Goal: Information Seeking & Learning: Check status

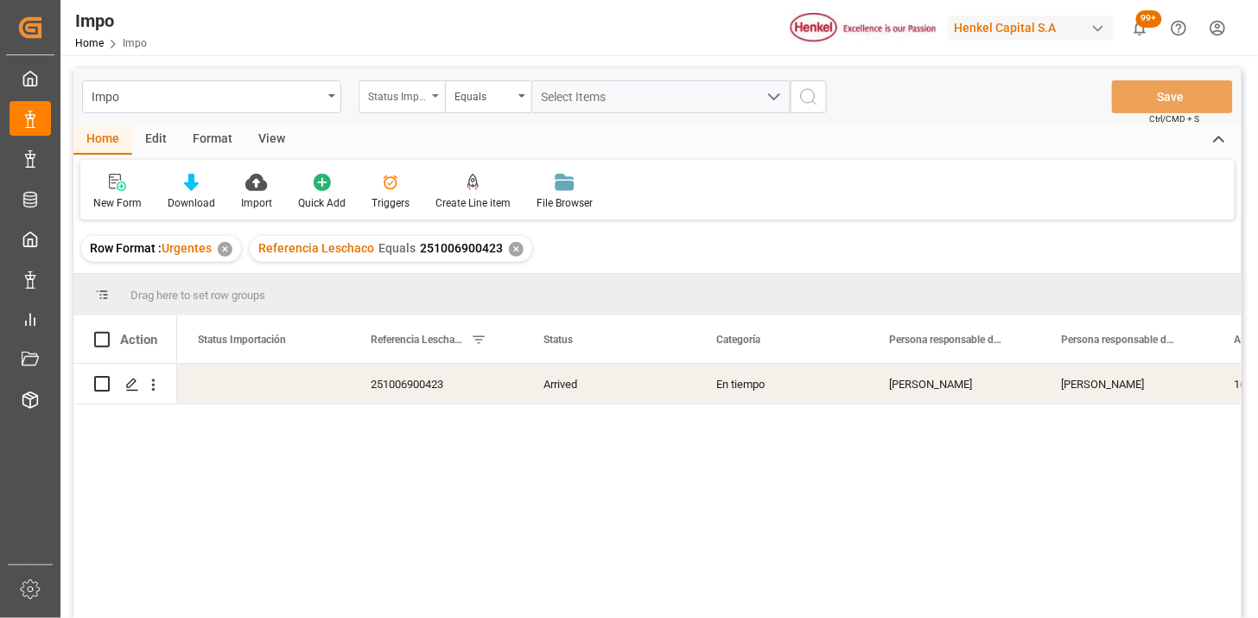
click at [421, 98] on div "Status Importación" at bounding box center [397, 95] width 59 height 20
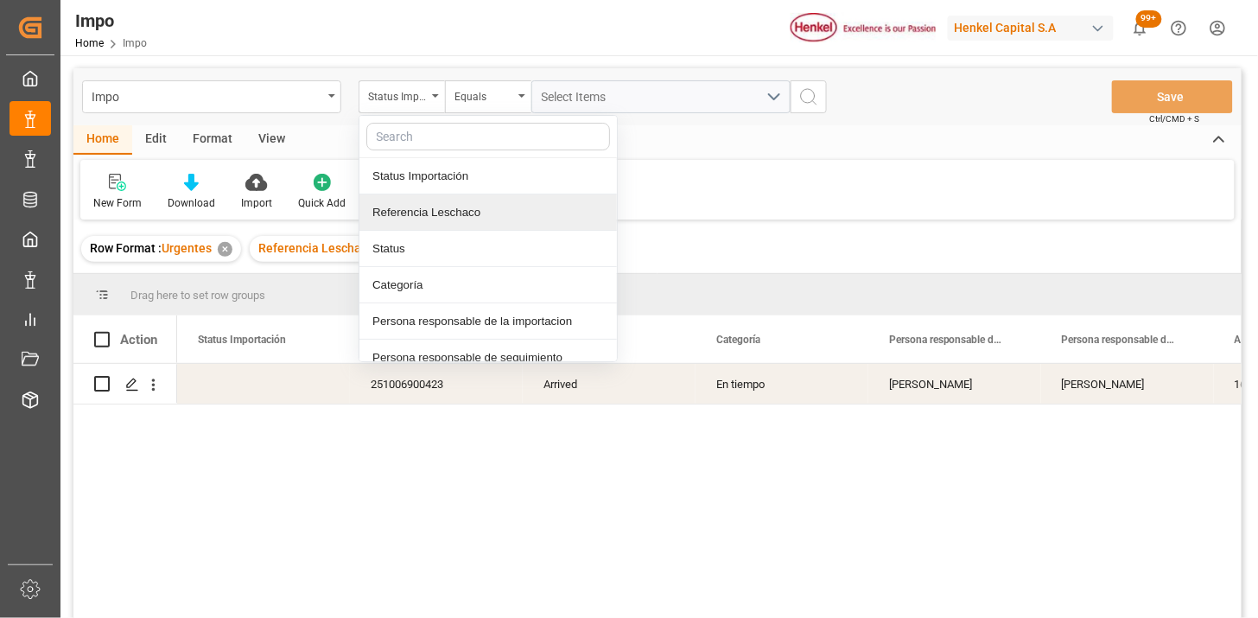
drag, startPoint x: 472, startPoint y: 208, endPoint x: 484, endPoint y: 197, distance: 16.5
click at [475, 205] on div "Referencia Leschaco" at bounding box center [488, 212] width 258 height 36
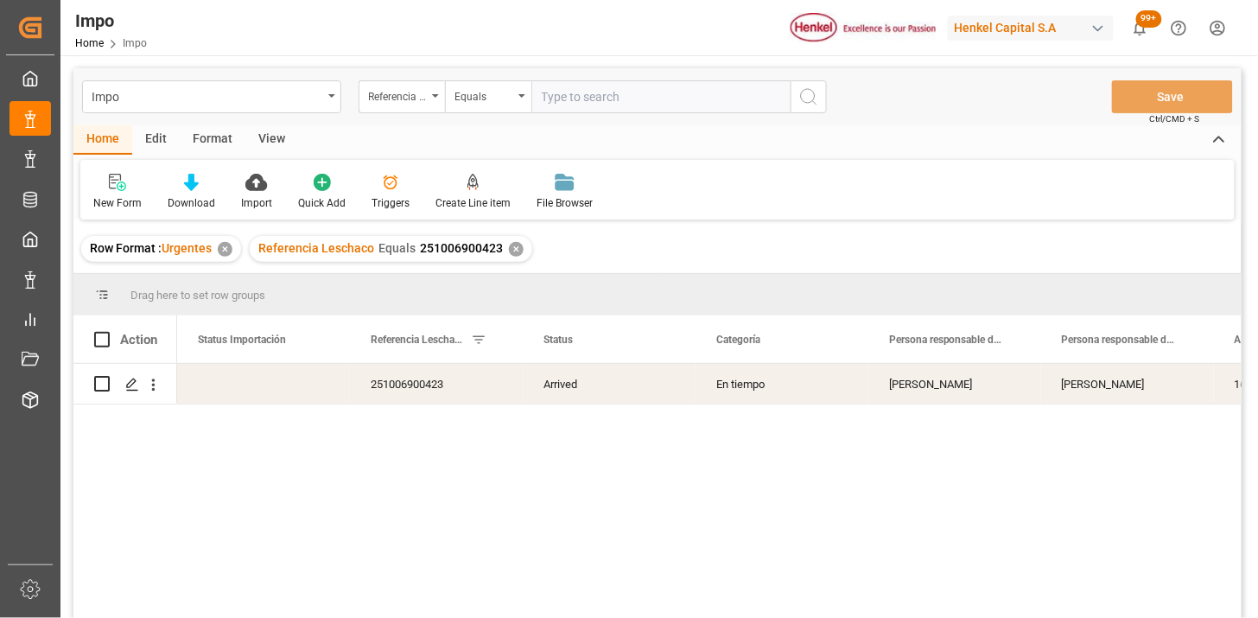
drag, startPoint x: 566, startPoint y: 114, endPoint x: 573, endPoint y: 97, distance: 18.6
click at [570, 108] on div "Impo Referencia Leschaco Equals Save Ctrl/CMD + S" at bounding box center [657, 96] width 1168 height 57
click at [573, 95] on input "text" at bounding box center [660, 96] width 259 height 33
paste input "251006900150"
type input "251006900150"
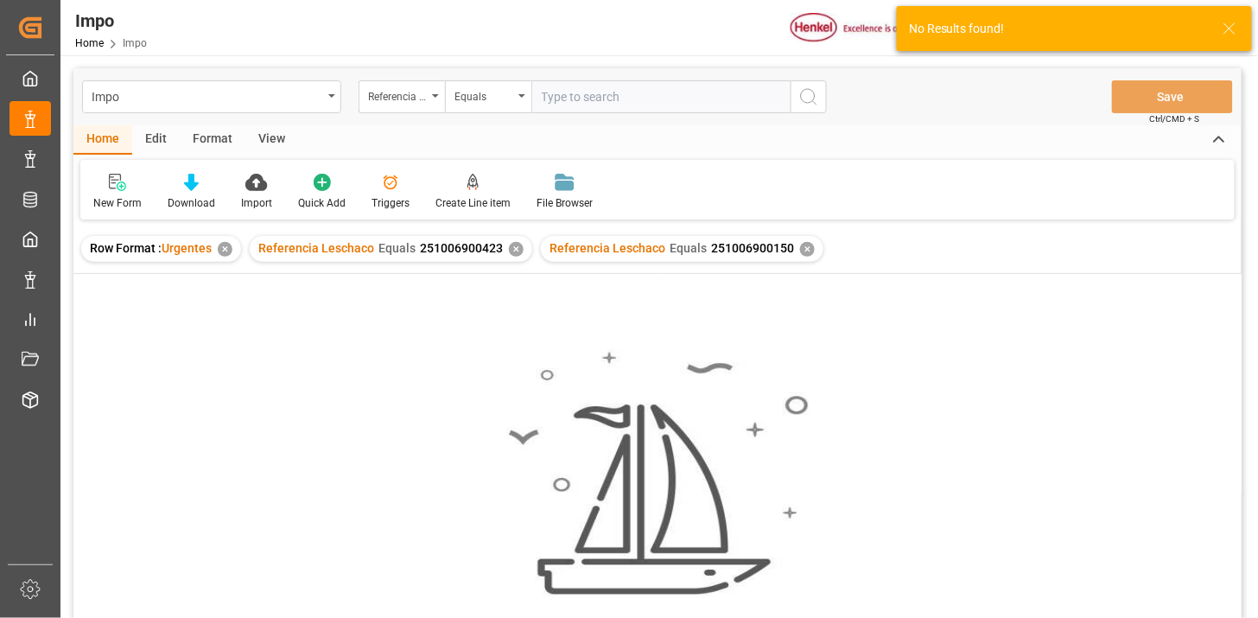
click at [512, 255] on div "✕" at bounding box center [516, 249] width 15 height 15
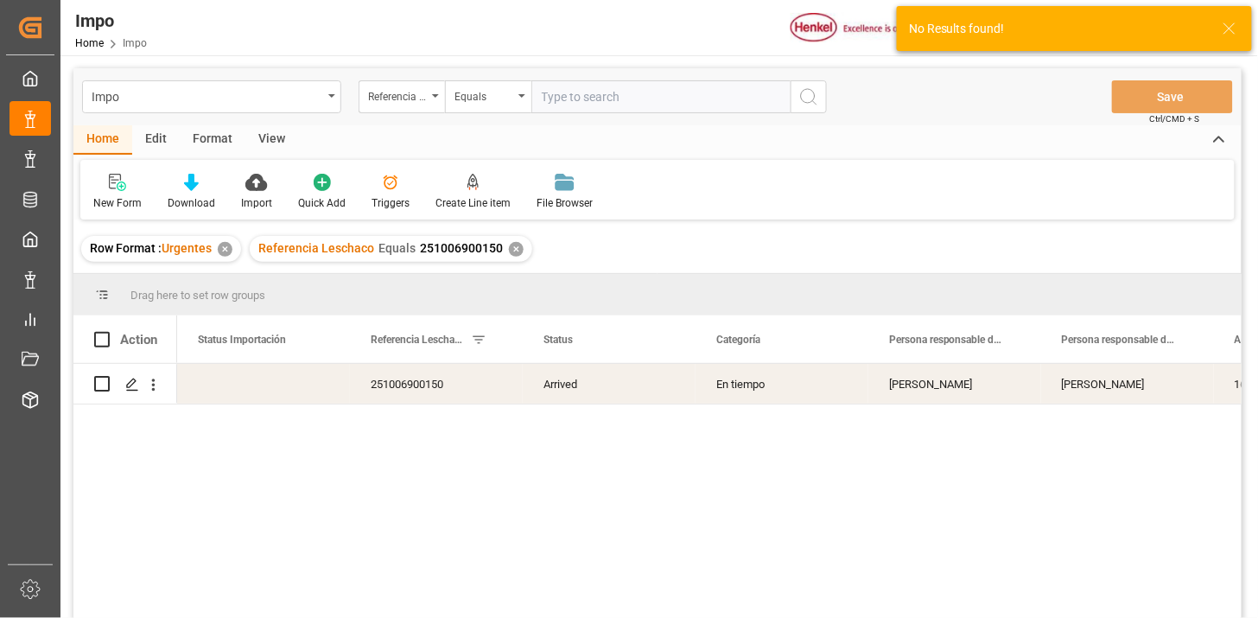
click at [265, 148] on div "View" at bounding box center [271, 139] width 53 height 29
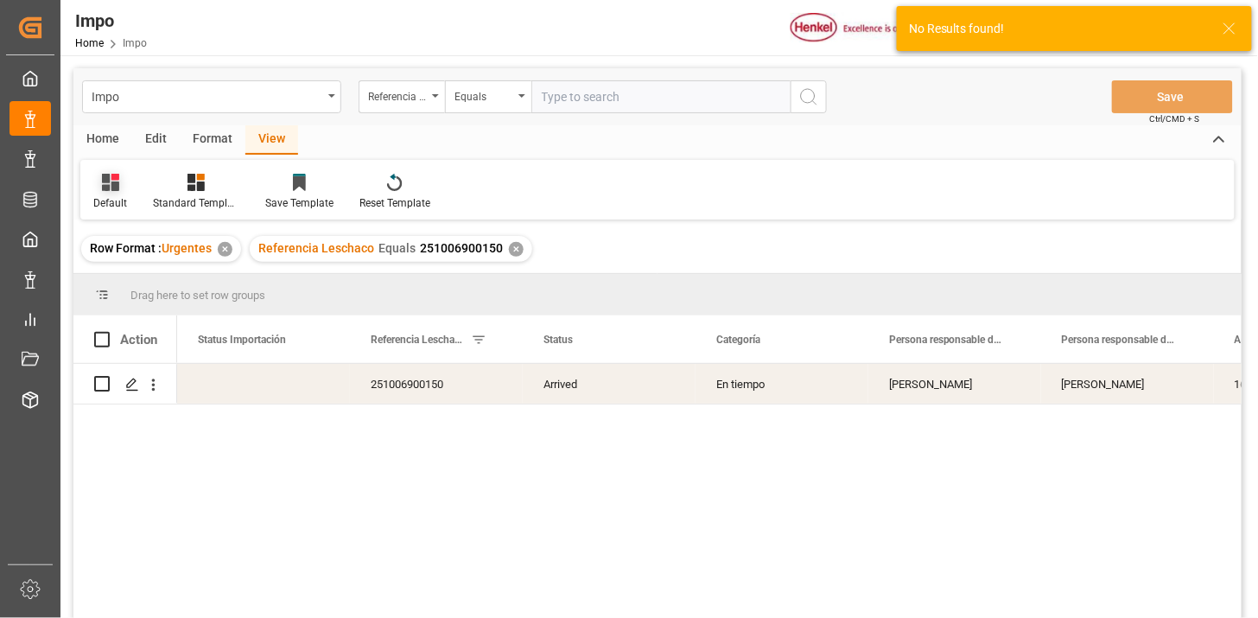
click at [118, 186] on icon at bounding box center [110, 182] width 17 height 17
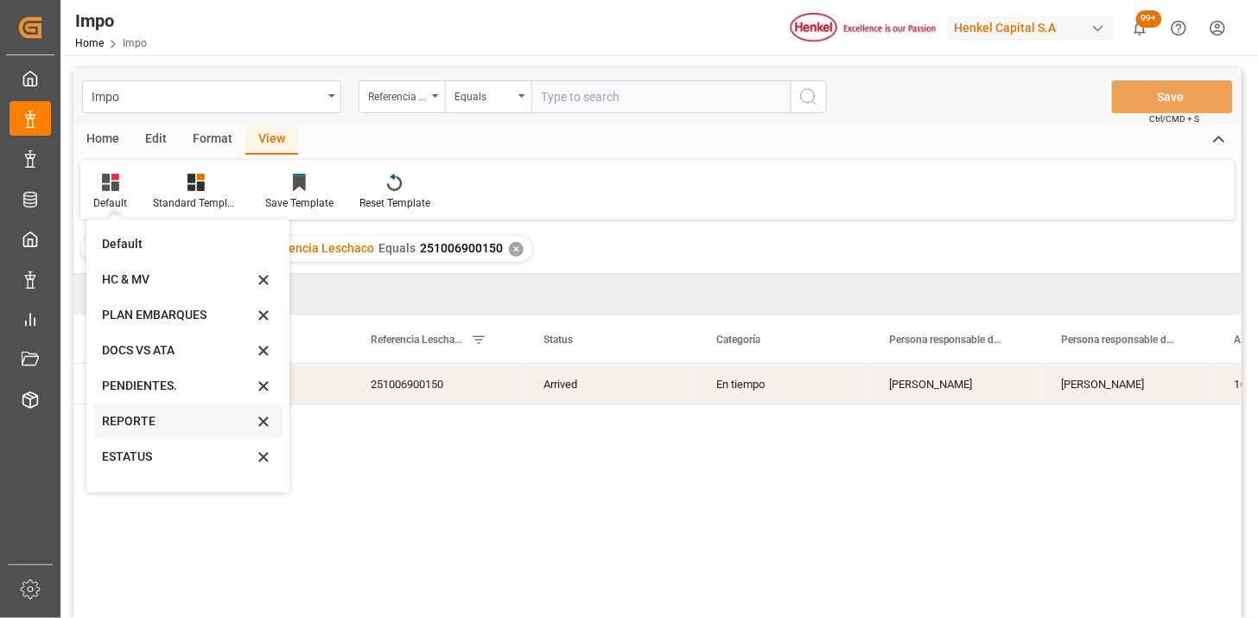
click at [130, 426] on div "REPORTE" at bounding box center [177, 421] width 151 height 18
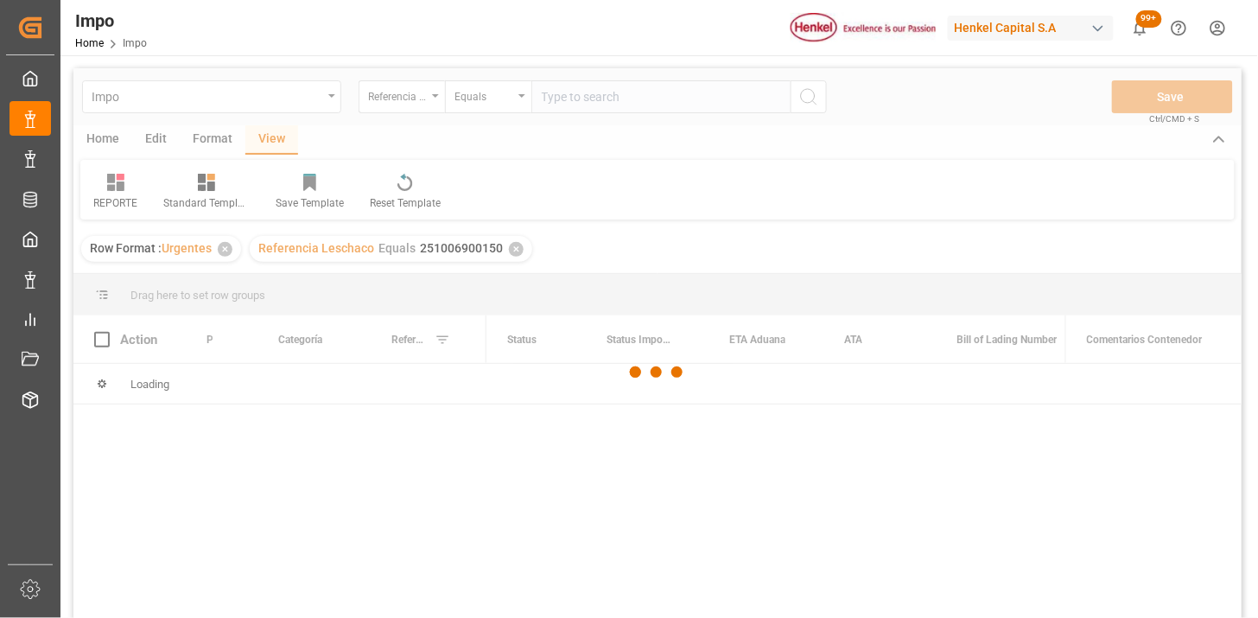
scroll to position [96, 0]
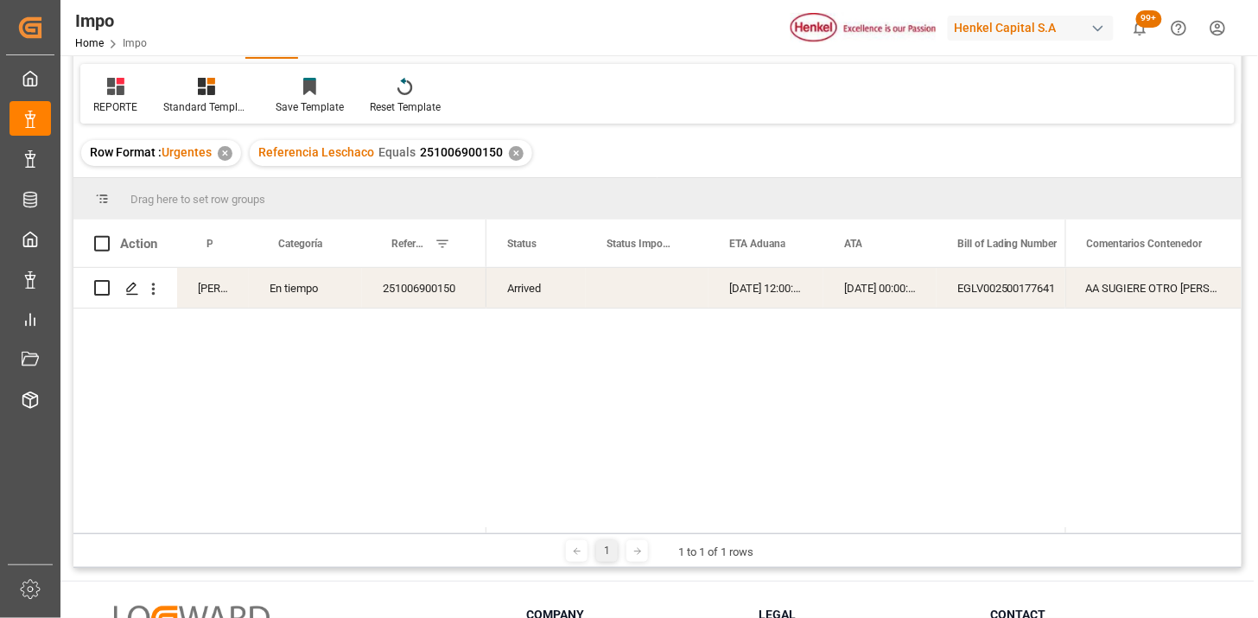
click at [396, 294] on div "251006900150" at bounding box center [424, 288] width 124 height 40
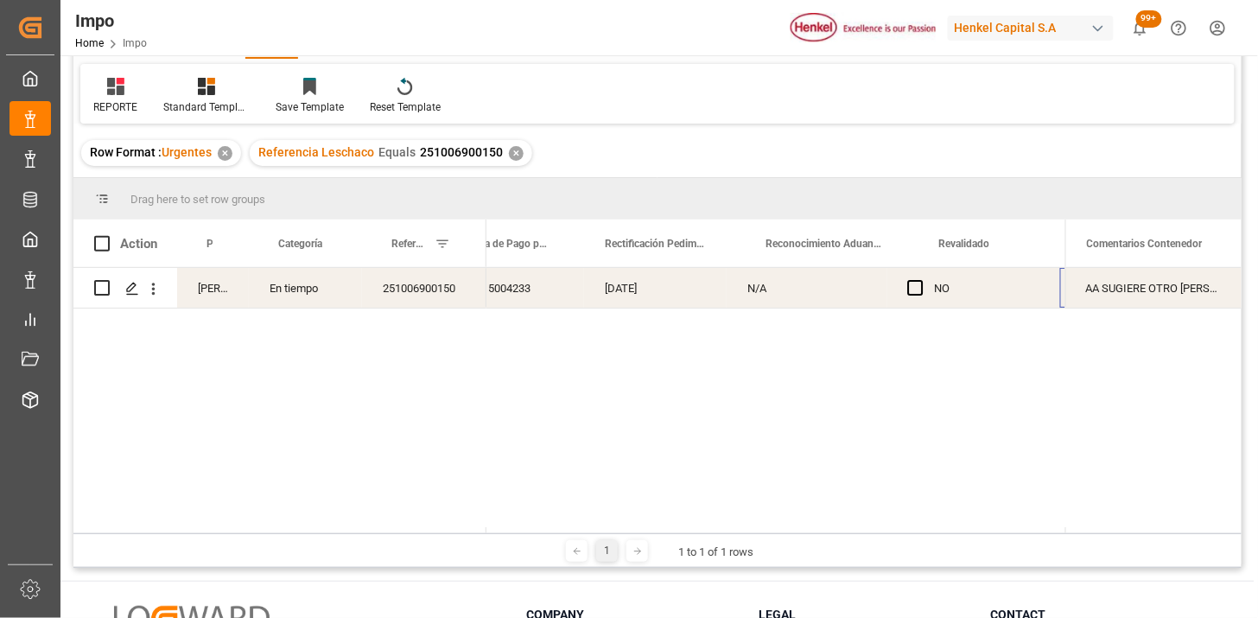
scroll to position [0, 1459]
click at [767, 294] on span "Press SPACE to select this row." at bounding box center [774, 288] width 16 height 16
click at [779, 280] on input "Press SPACE to select this row." at bounding box center [779, 280] width 0 height 0
click at [704, 243] on span at bounding box center [699, 244] width 16 height 16
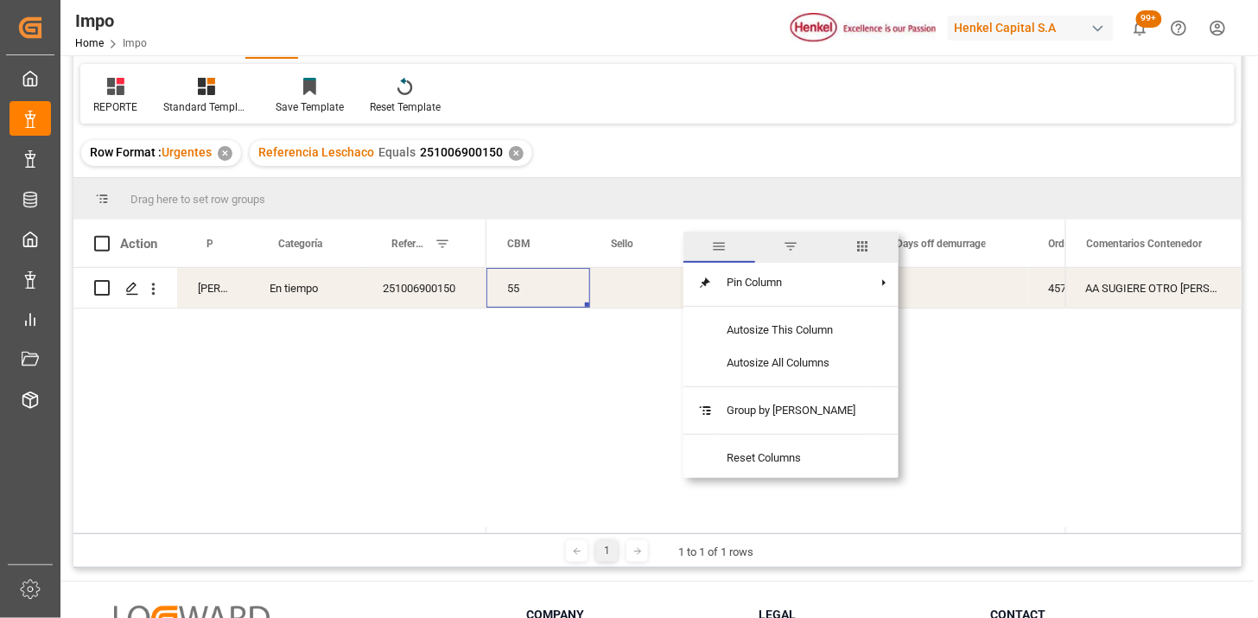
click at [855, 245] on span "columns" at bounding box center [863, 247] width 16 height 16
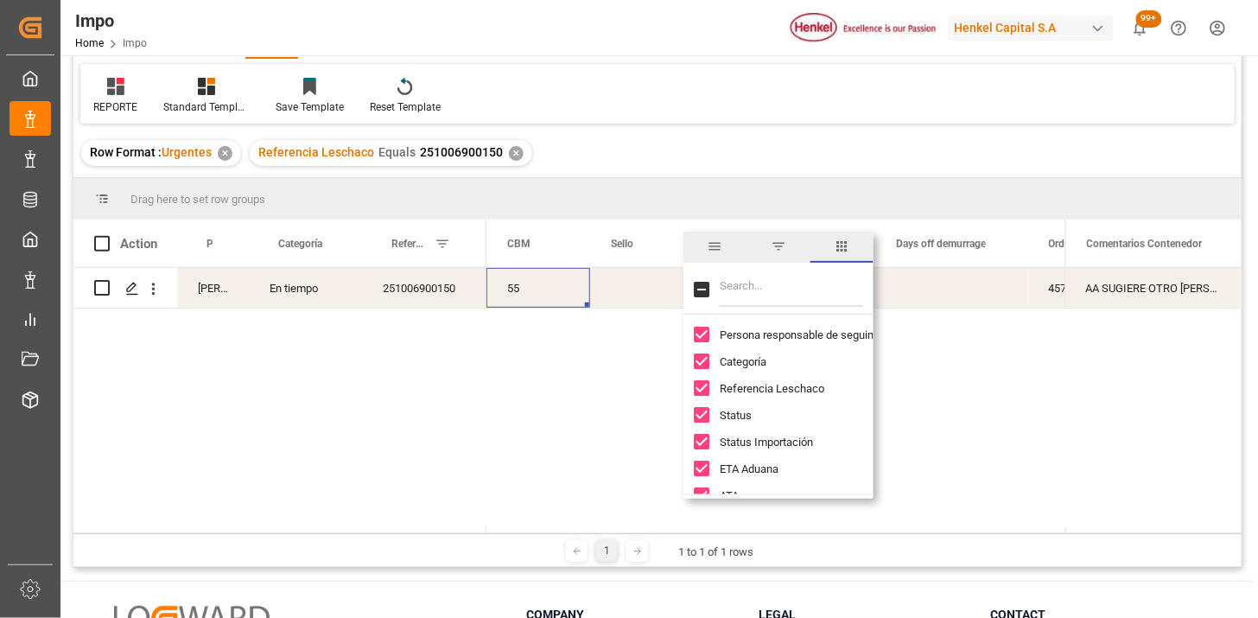
click at [722, 283] on input "Filter Columns Input" at bounding box center [791, 289] width 143 height 35
type input "r"
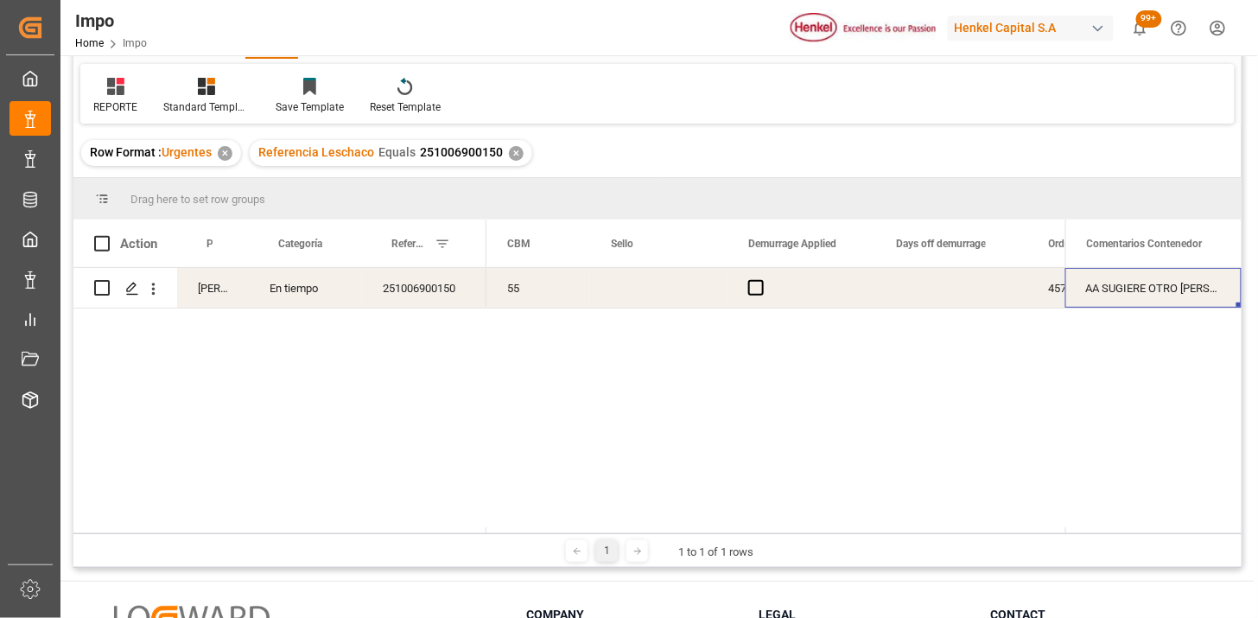
click at [1124, 301] on div "AA SUGIERE OTRO [PERSON_NAME]" at bounding box center [1153, 288] width 176 height 40
click at [1133, 292] on div "AA SUGIERE OTRO [PERSON_NAME]" at bounding box center [1153, 288] width 176 height 40
click at [1133, 292] on input "AA SUGIERE OTRO [PERSON_NAME]" at bounding box center [1153, 298] width 149 height 33
type input "REP RECO | AA SUGIERE OTRO [PERSON_NAME]"
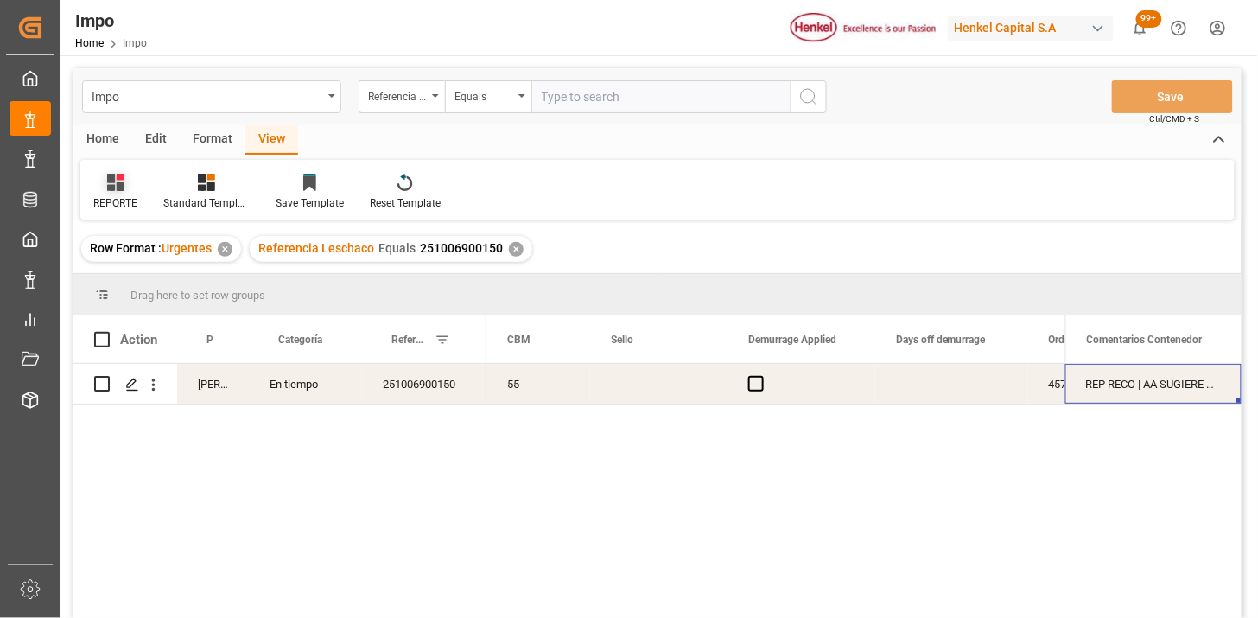
click at [123, 195] on div "REPORTE" at bounding box center [115, 203] width 44 height 16
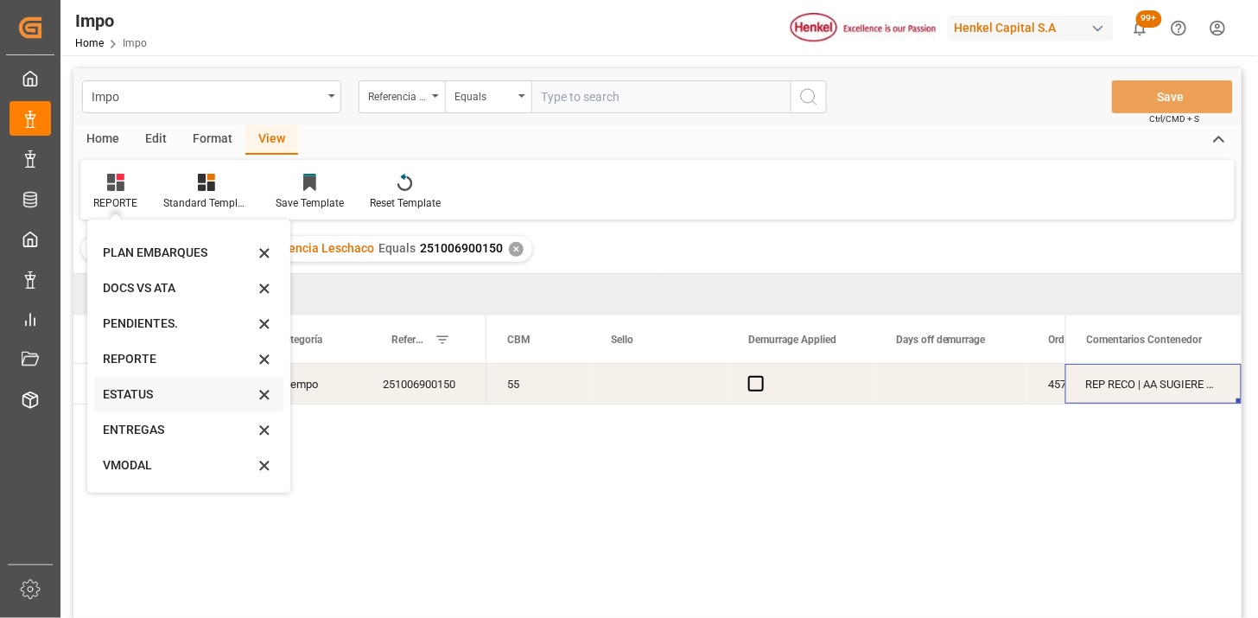
scroll to position [95, 0]
click at [149, 433] on div "VMODAL" at bounding box center [178, 432] width 151 height 18
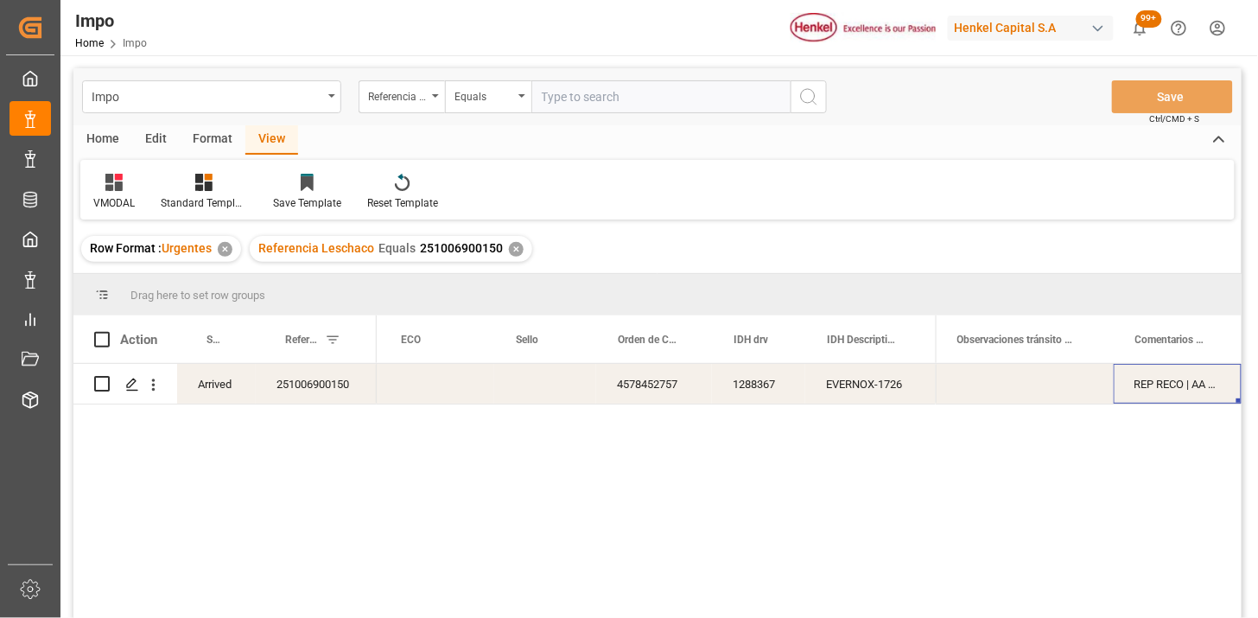
scroll to position [0, 1008]
click at [511, 251] on div "✕" at bounding box center [516, 249] width 15 height 15
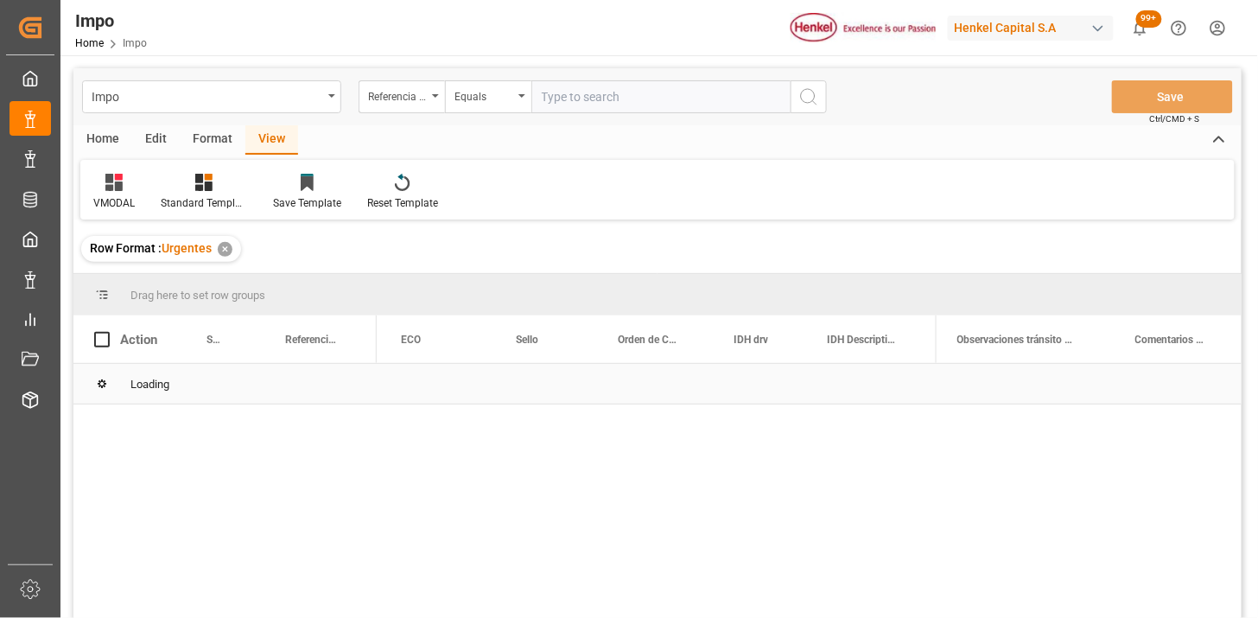
click at [547, 385] on div "Loading" at bounding box center [657, 384] width 1168 height 41
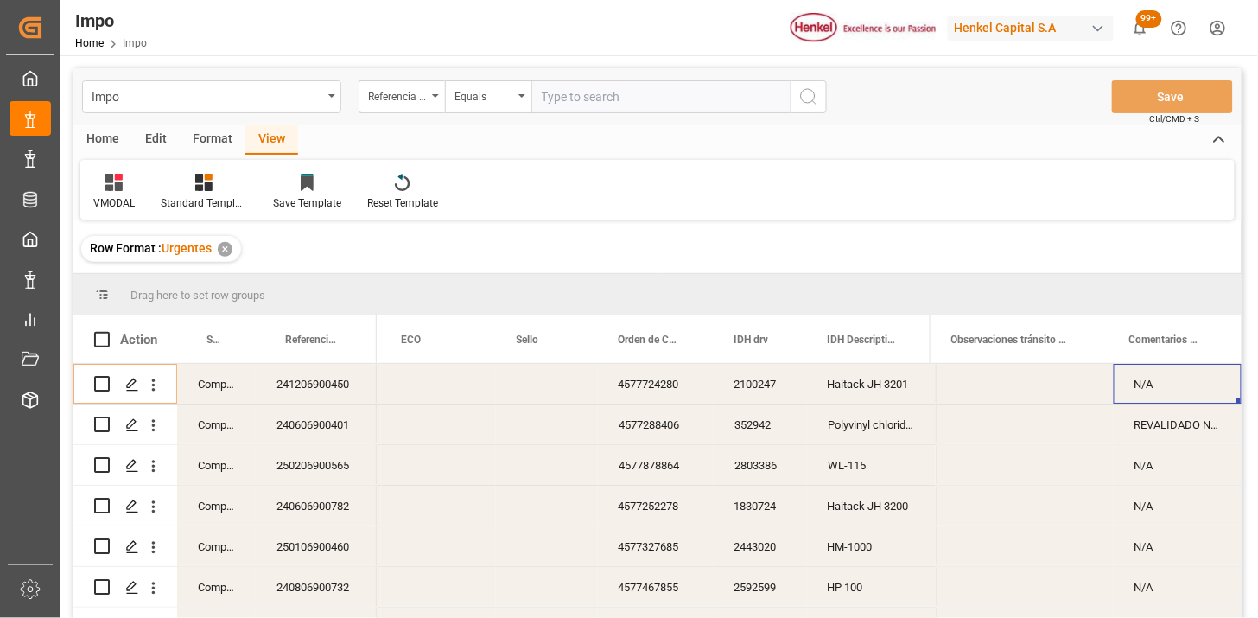
click at [910, 393] on div "Haitack JH 3201" at bounding box center [872, 384] width 130 height 40
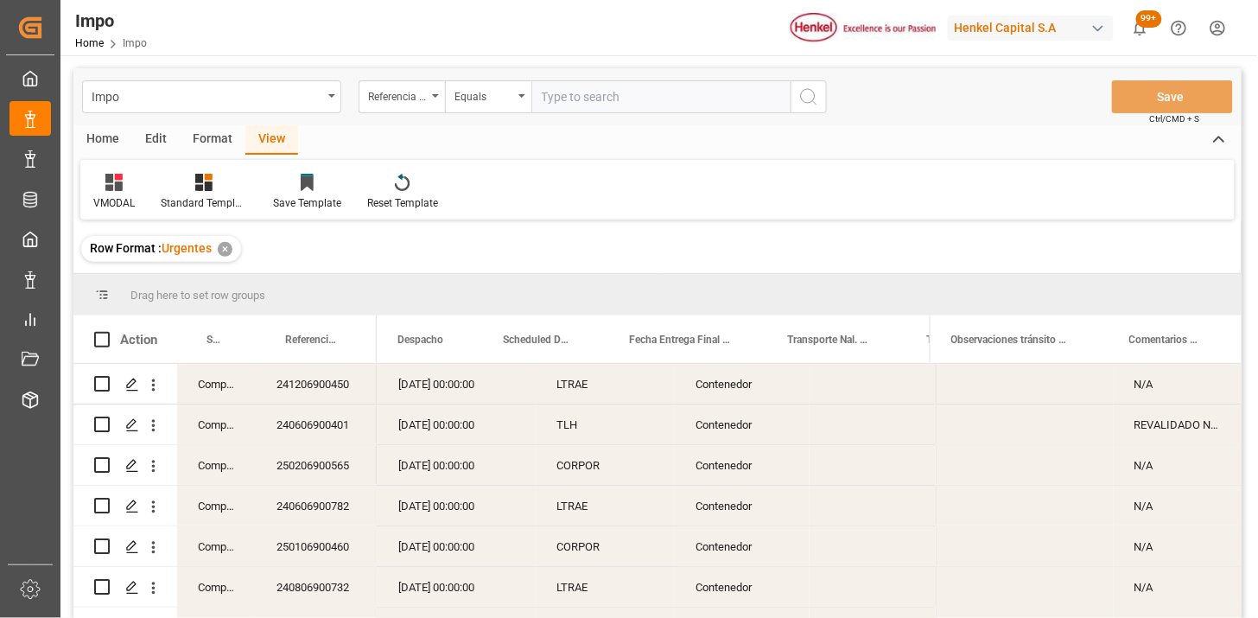
scroll to position [0, 119]
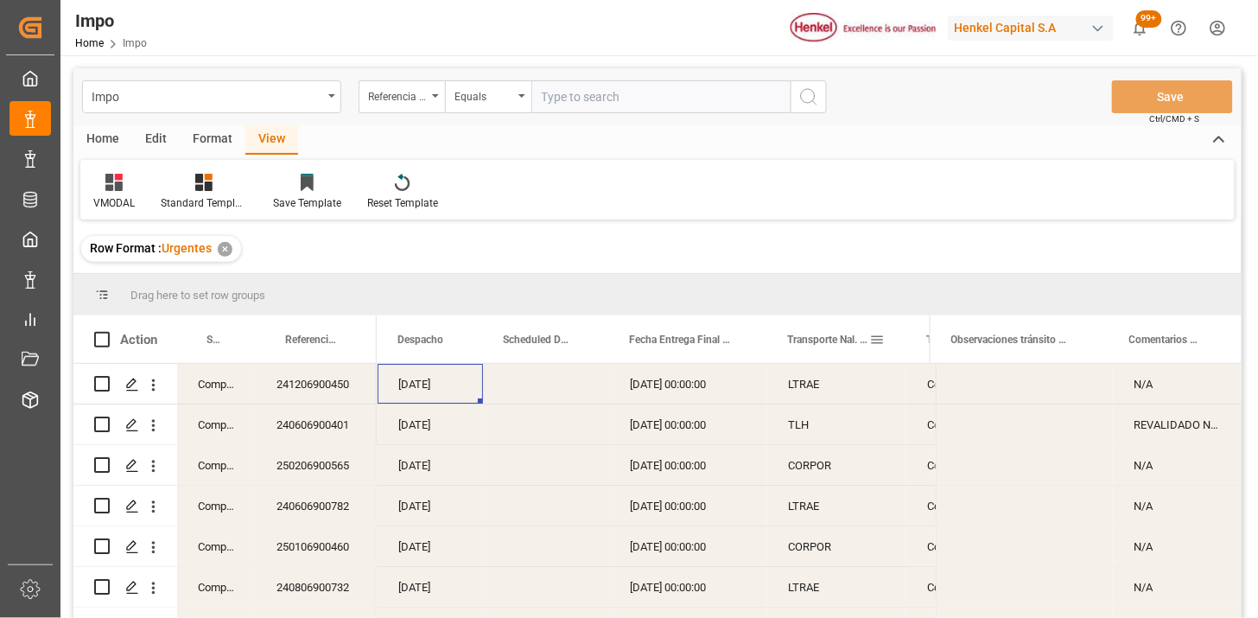
click at [876, 335] on span at bounding box center [877, 340] width 16 height 16
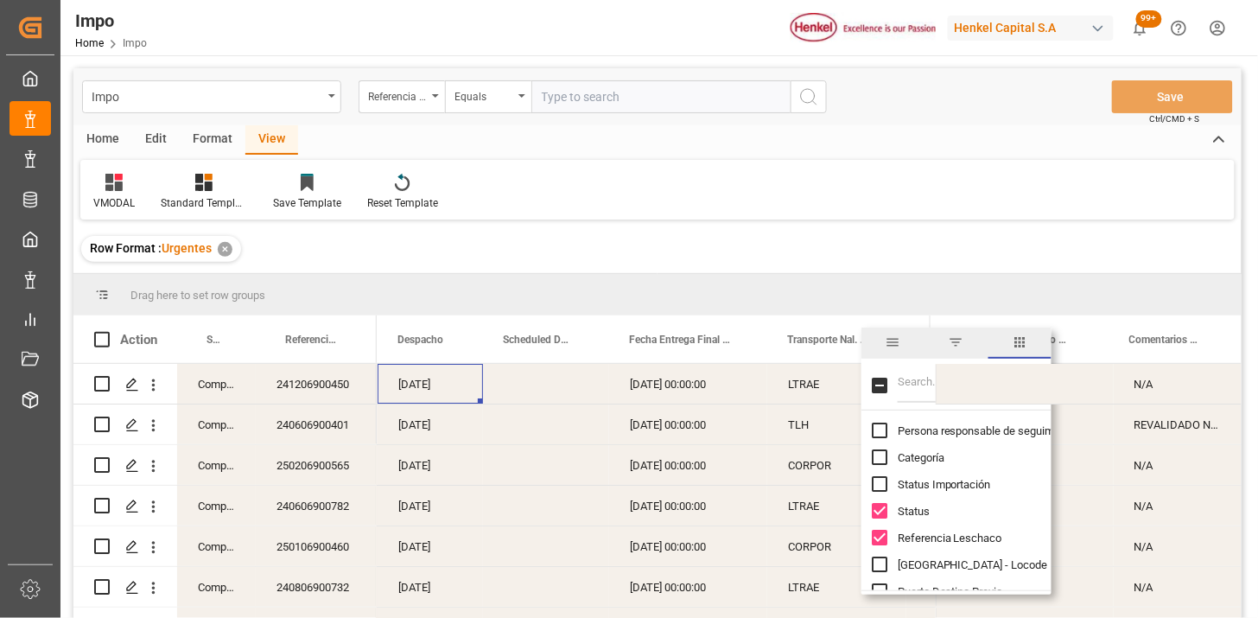
click at [945, 340] on span "filter" at bounding box center [956, 343] width 63 height 31
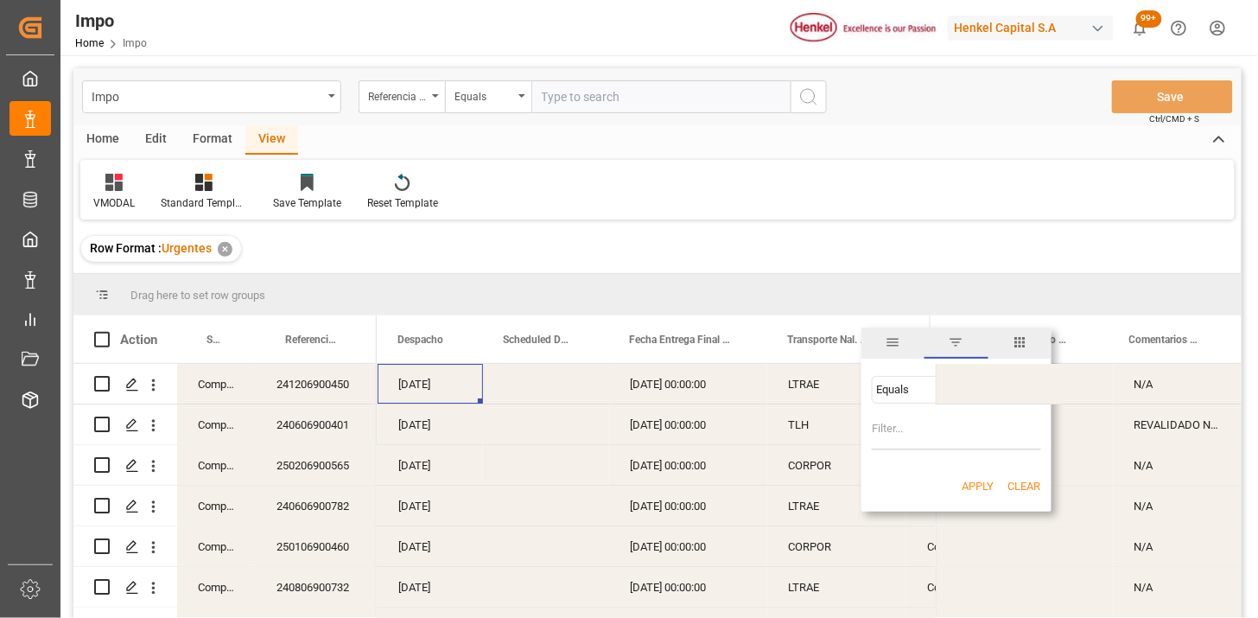
click at [897, 391] on div "Equals" at bounding box center [948, 389] width 145 height 13
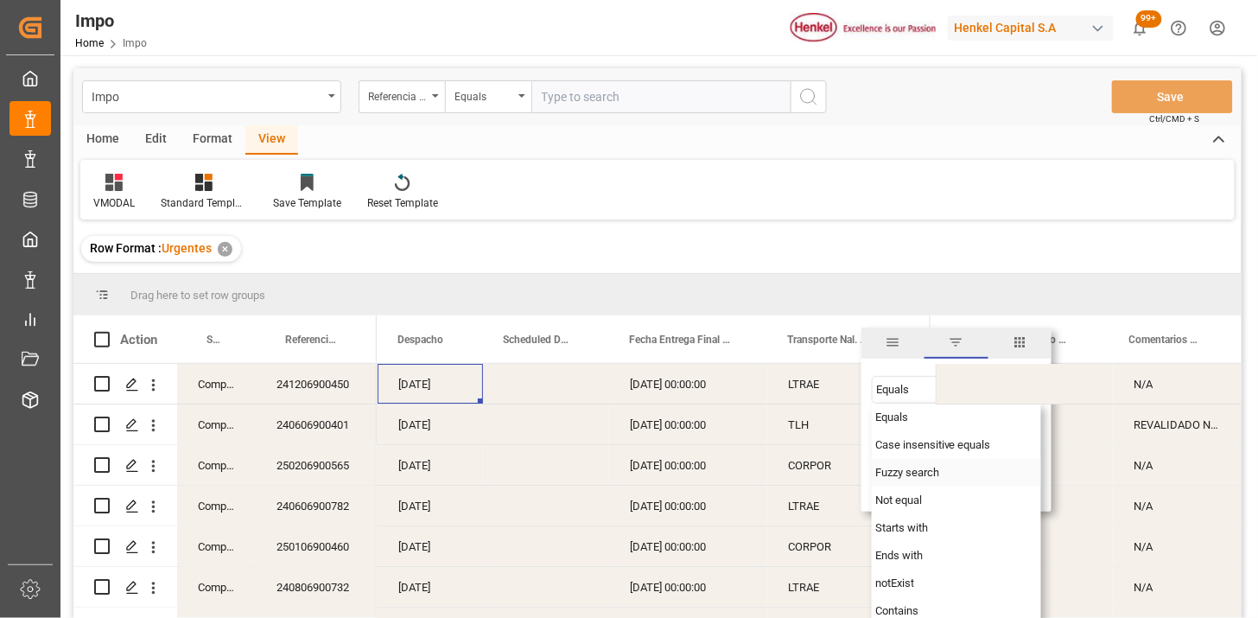
drag, startPoint x: 901, startPoint y: 470, endPoint x: 897, endPoint y: 451, distance: 19.5
click at [900, 471] on span "Fuzzy search" at bounding box center [907, 472] width 64 height 13
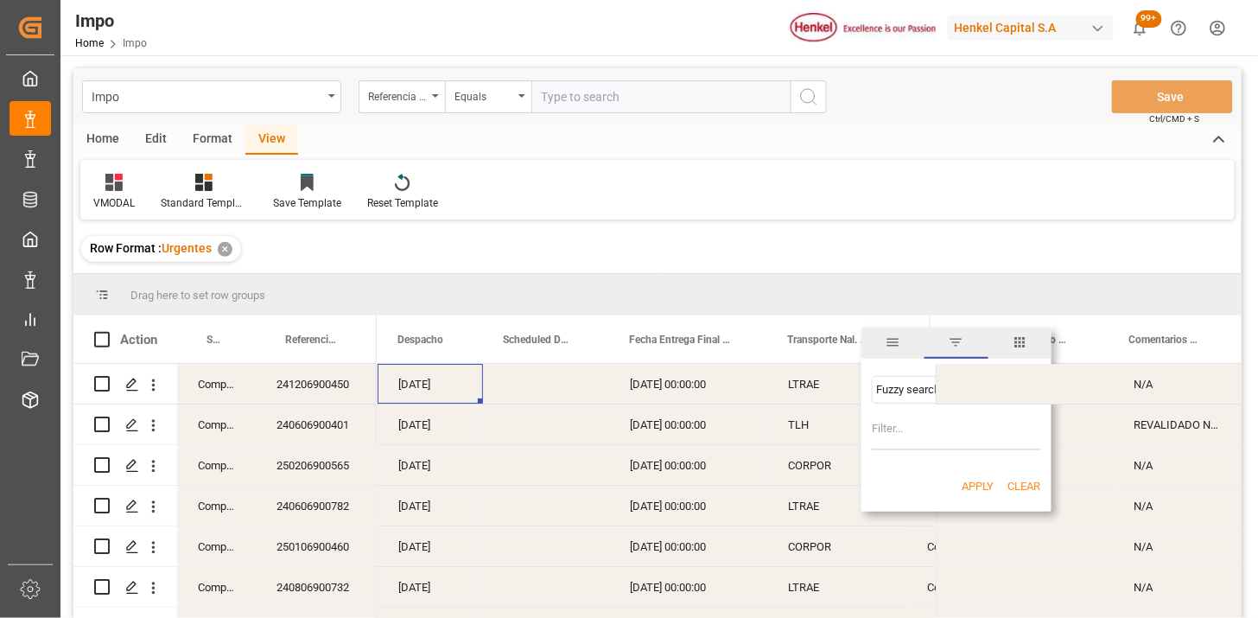
click at [896, 429] on input "Filter Value" at bounding box center [956, 433] width 169 height 35
type input "VMODAL"
click at [979, 491] on button "Apply" at bounding box center [979, 486] width 32 height 17
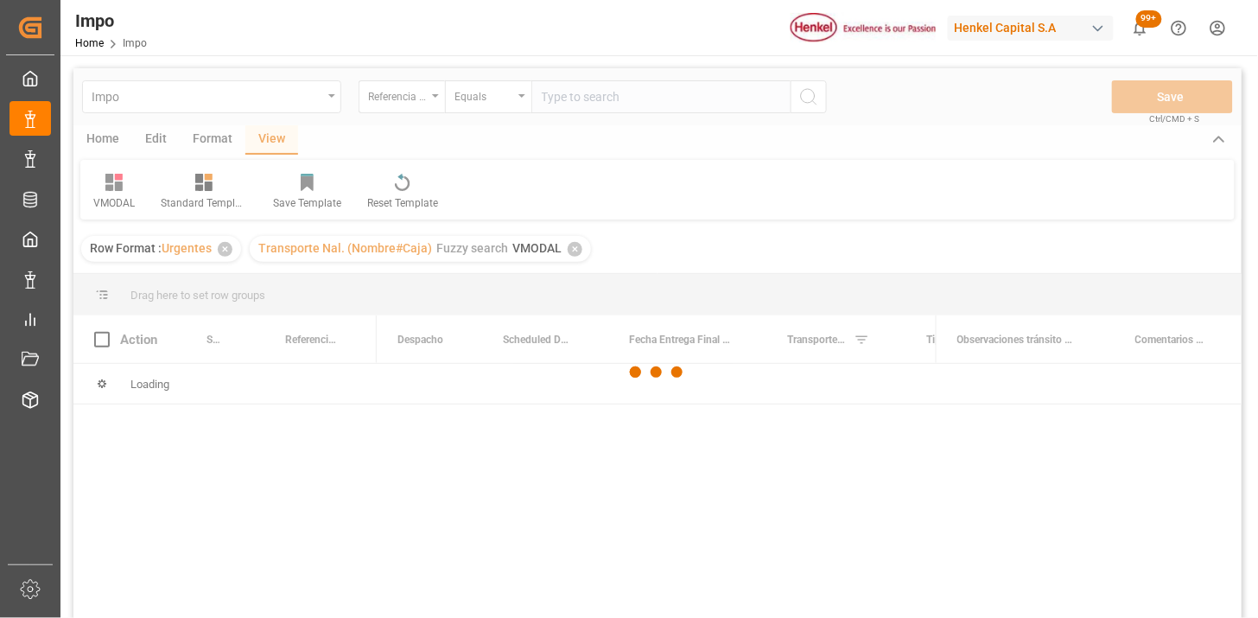
scroll to position [96, 0]
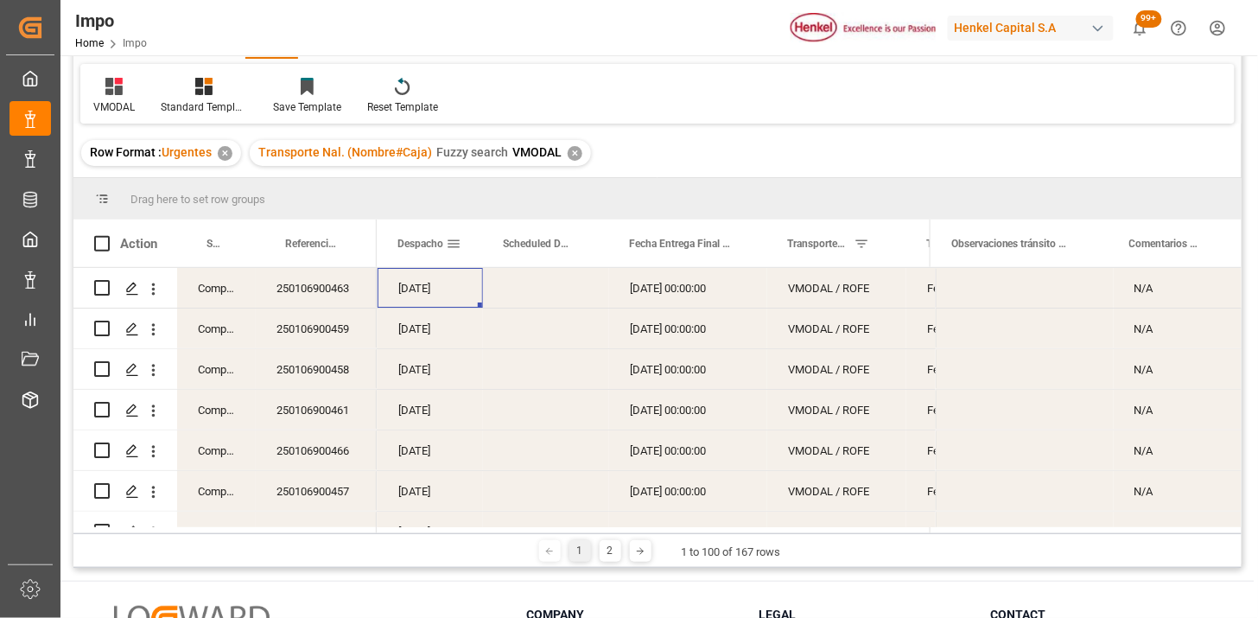
click at [455, 244] on span at bounding box center [454, 244] width 16 height 16
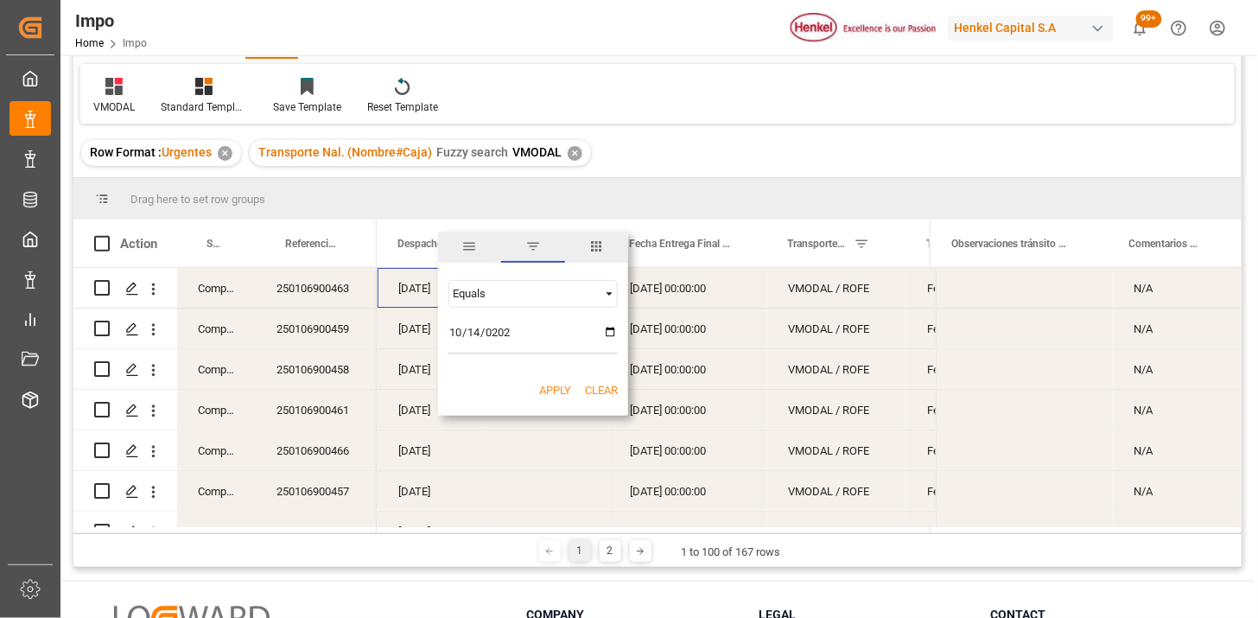
type input "[DATE]"
click at [550, 384] on button "Apply" at bounding box center [555, 390] width 32 height 17
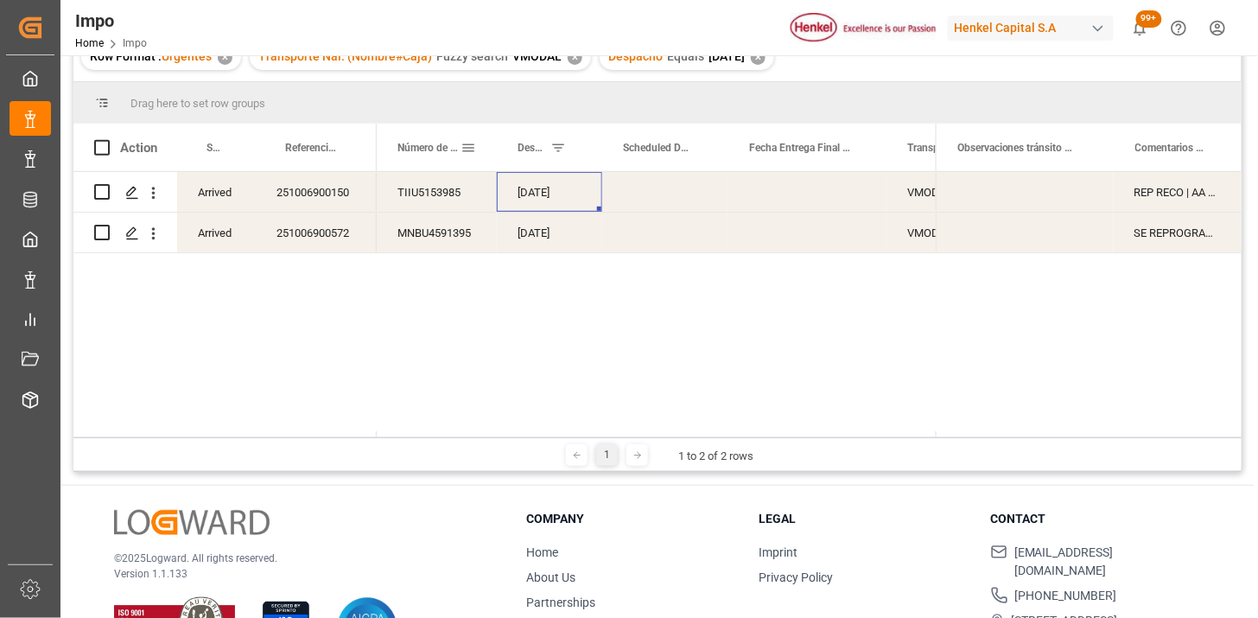
click at [465, 144] on span at bounding box center [469, 148] width 16 height 16
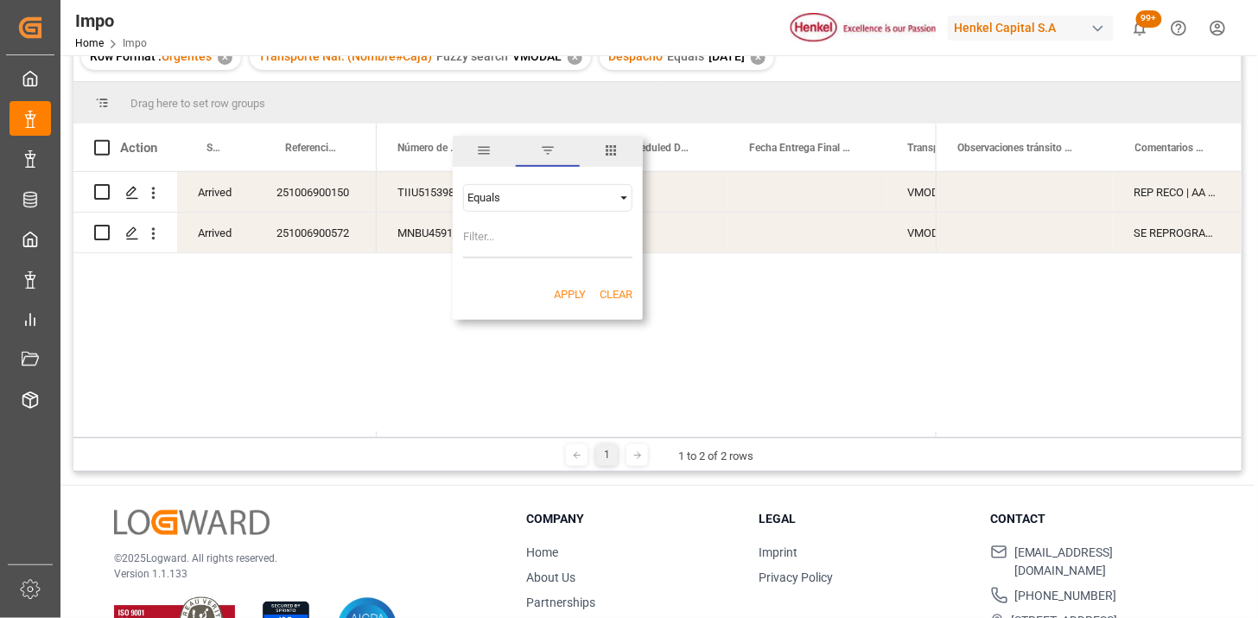
click at [607, 154] on span "columns" at bounding box center [611, 151] width 16 height 16
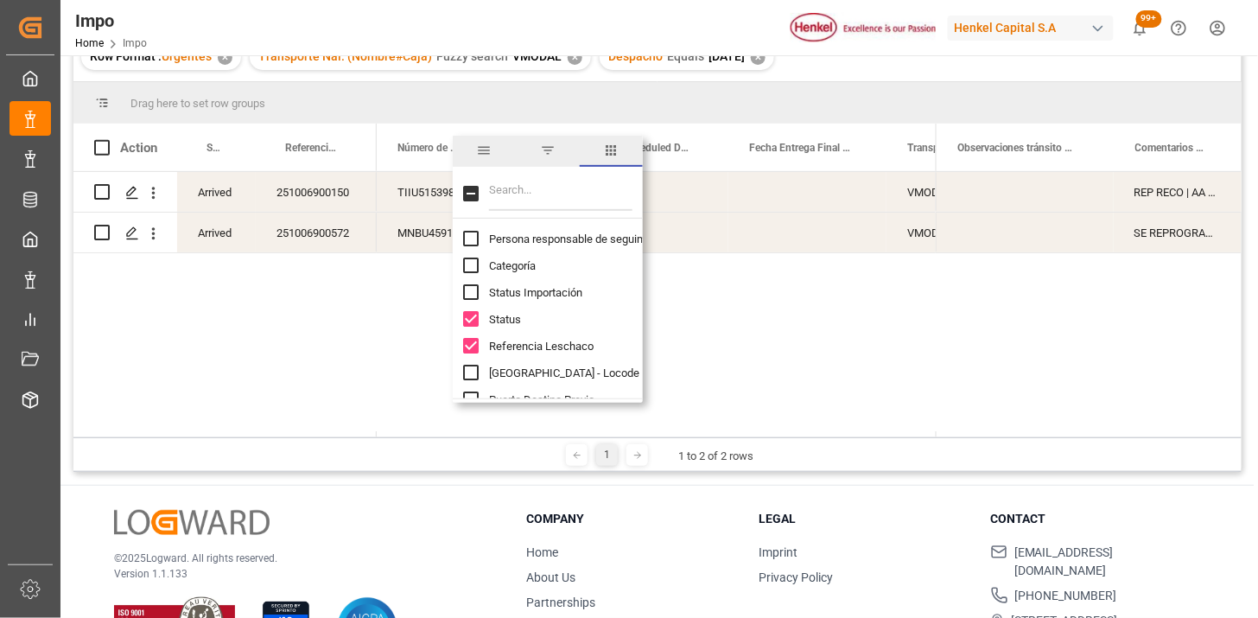
click at [539, 187] on input "Filter Columns Input" at bounding box center [560, 193] width 143 height 35
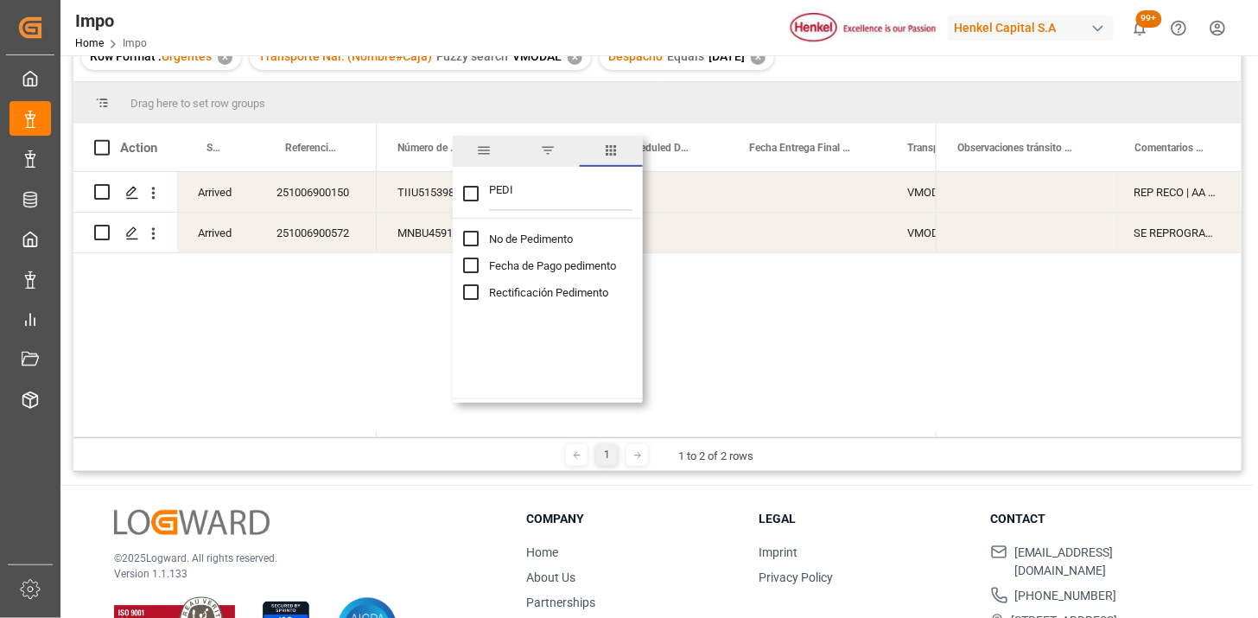
type input "PEDI"
click at [553, 239] on span "No de Pedimento" at bounding box center [531, 238] width 84 height 13
checkbox input "false"
checkbox input "true"
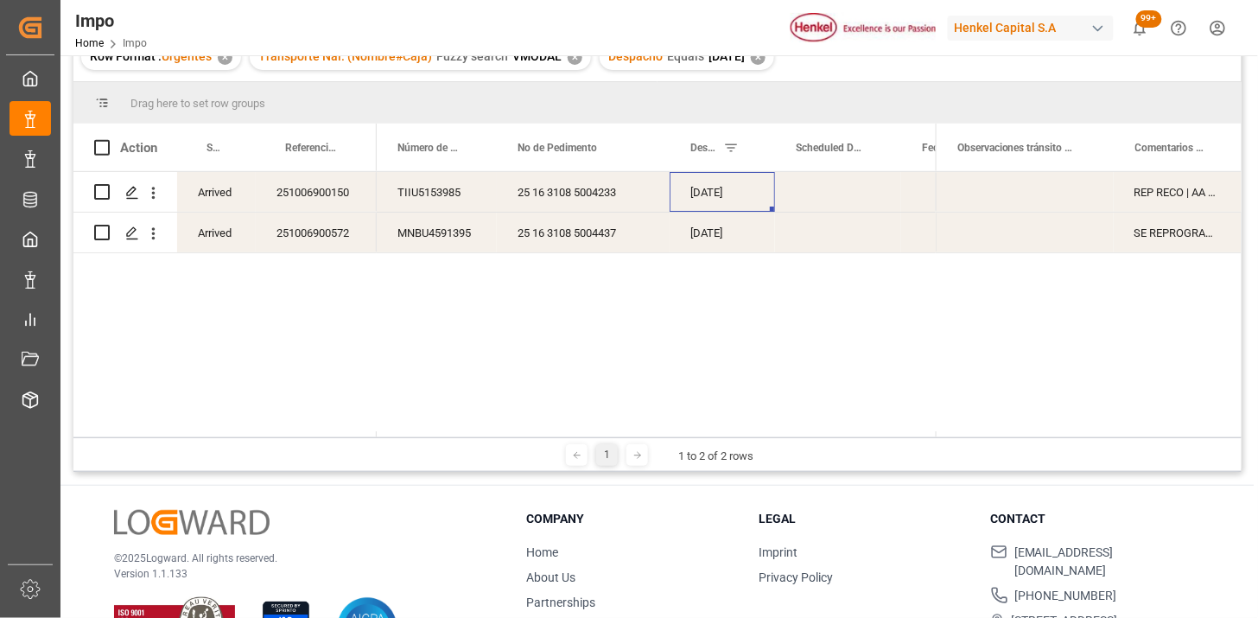
click at [684, 324] on div "TIIU5153985 [DATE] VMODAL / ROFE 25 16 3108 5004233 MNBU4591395 [DATE] VMODAL /…" at bounding box center [656, 304] width 559 height 265
click at [616, 246] on div "25 16 3108 5004437" at bounding box center [583, 233] width 173 height 40
click at [750, 385] on div "TIIU5153985 [DATE] VMODAL / ROFE 25 16 3108 5004233 MNBU4591395 [DATE] VMODAL /…" at bounding box center [656, 304] width 559 height 265
click at [332, 197] on div "251006900150" at bounding box center [316, 192] width 121 height 40
click at [642, 145] on span at bounding box center [641, 148] width 16 height 16
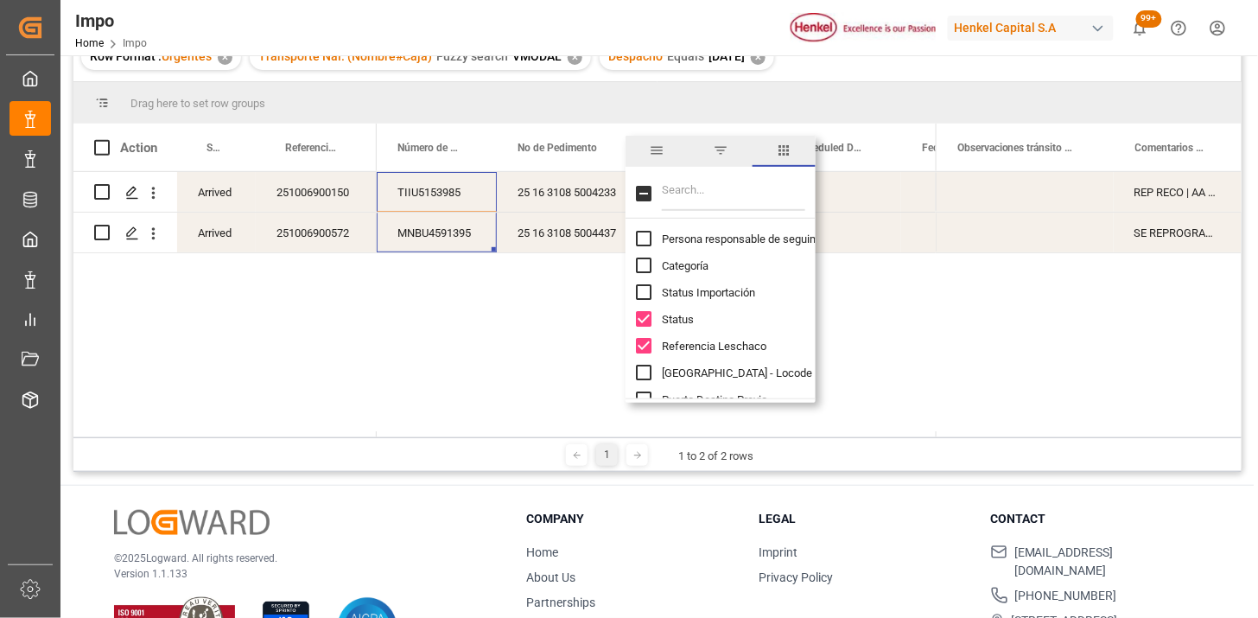
click at [710, 188] on input "Filter Columns Input" at bounding box center [733, 193] width 143 height 35
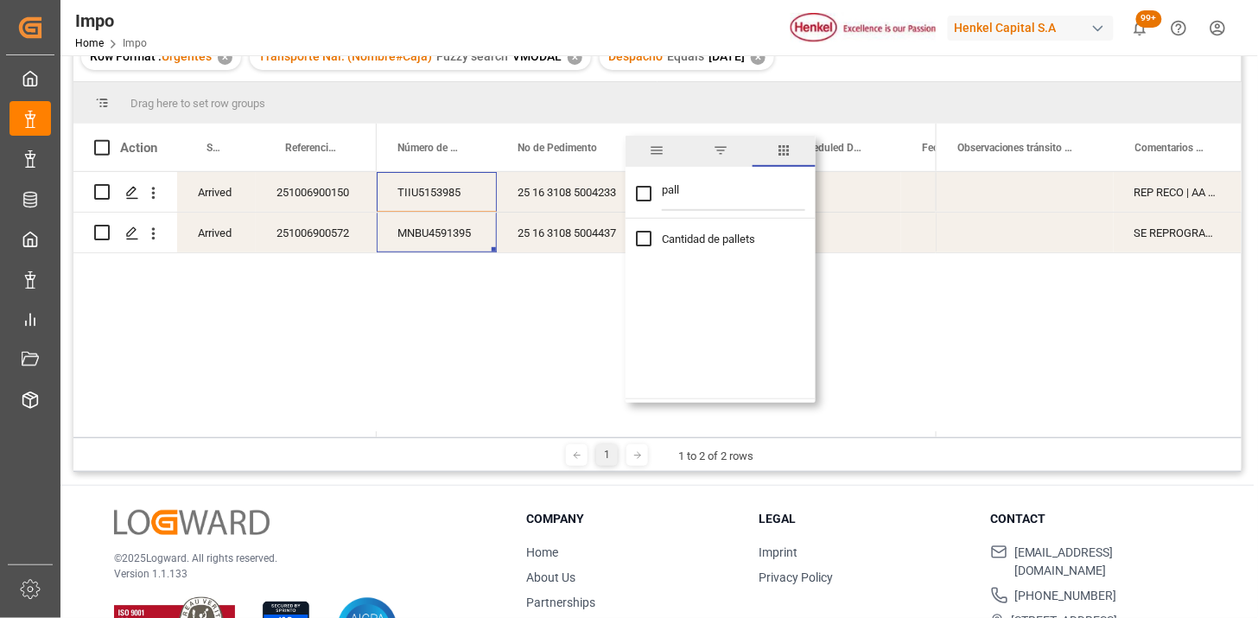
type input "pall"
drag, startPoint x: 695, startPoint y: 232, endPoint x: 687, endPoint y: 239, distance: 11.0
click at [694, 233] on span "Cantidad de pallets" at bounding box center [708, 238] width 93 height 13
checkbox input "true"
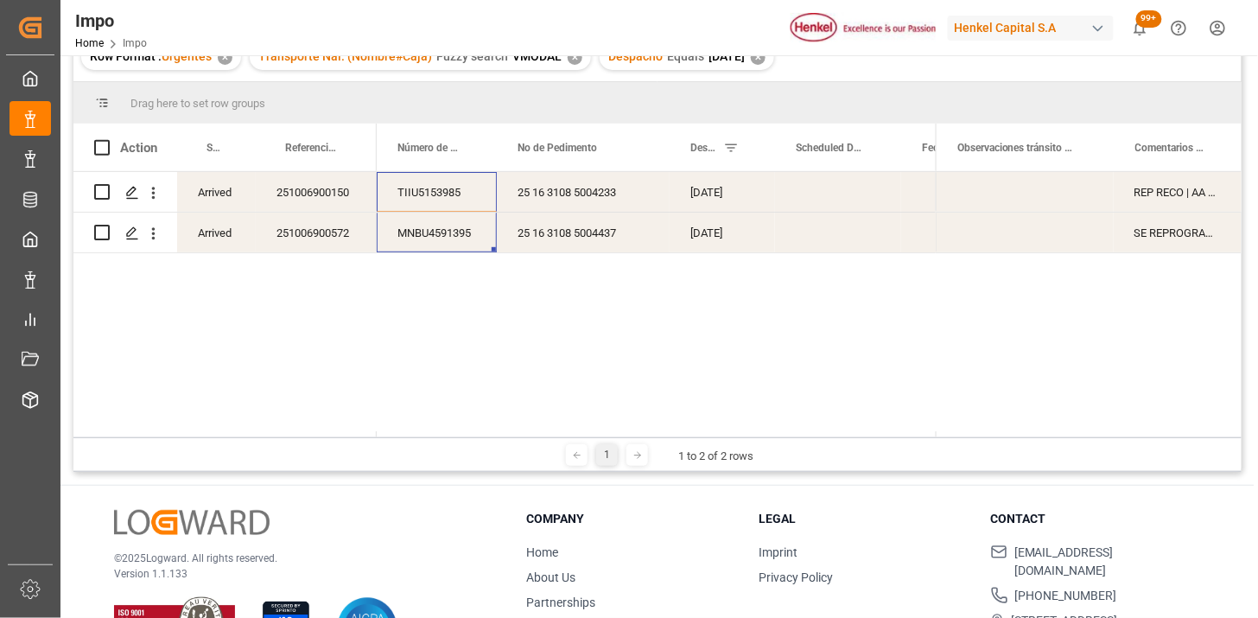
click at [514, 295] on div "TIIU5153985 [DATE] VMODAL / ROFE 25 16 3108 5004233 MNBU4591395 [DATE] VMODAL /…" at bounding box center [656, 304] width 559 height 265
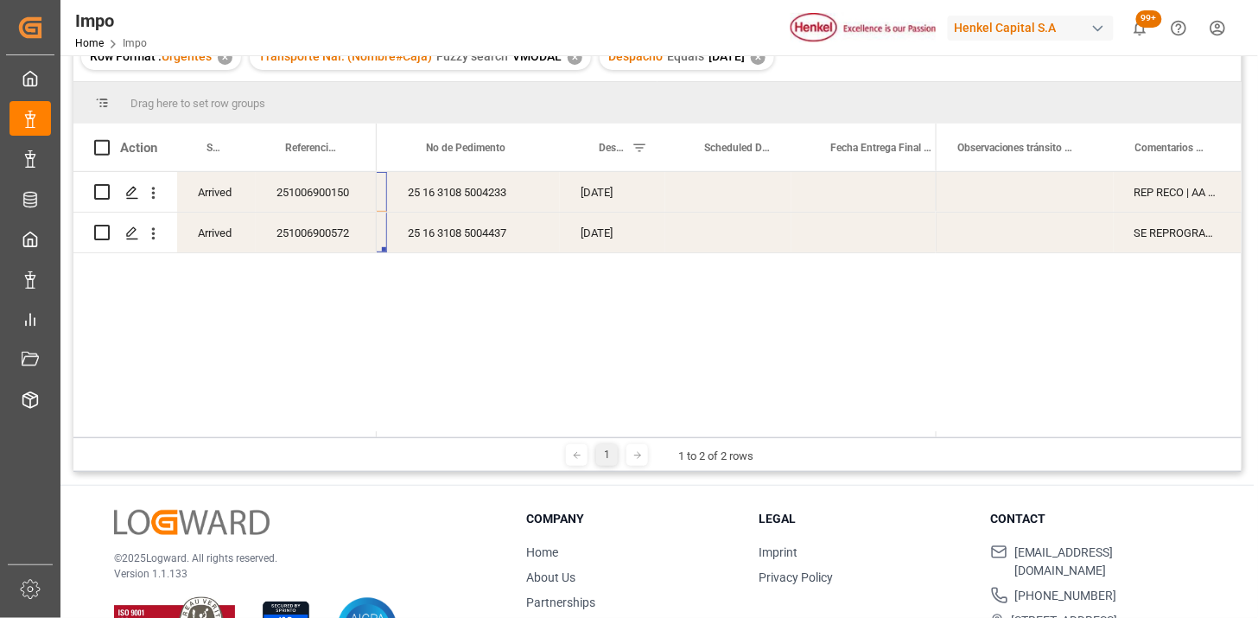
scroll to position [0, 130]
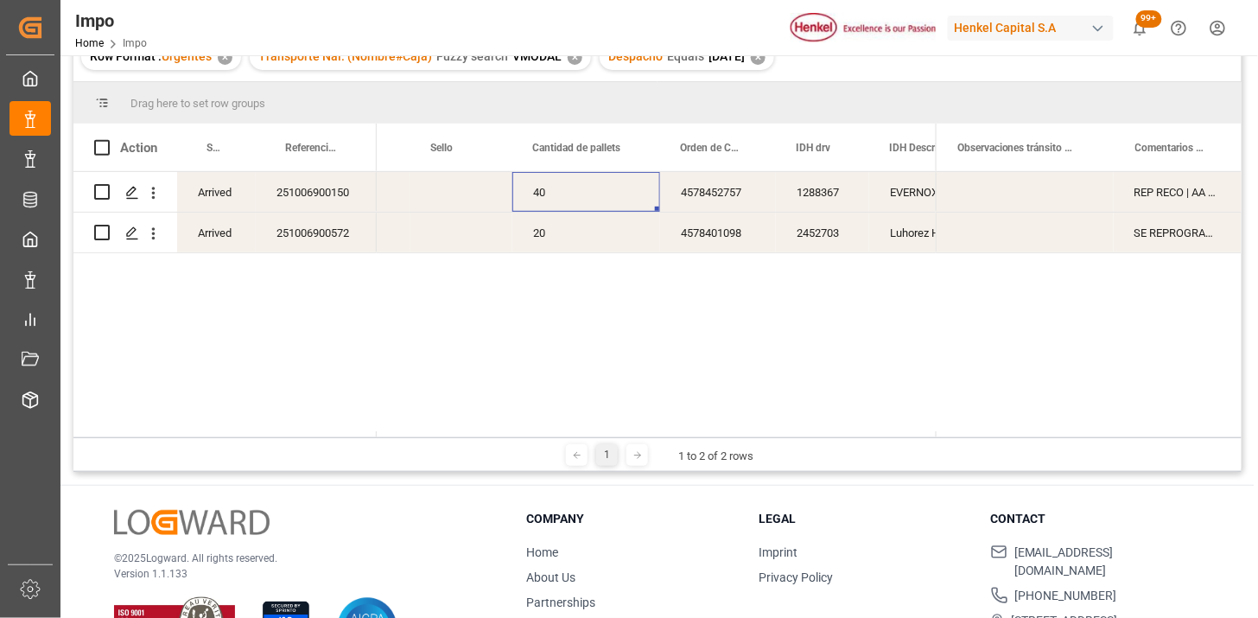
click at [554, 196] on div "40" at bounding box center [586, 192] width 148 height 40
click at [817, 239] on div "2452703" at bounding box center [822, 233] width 93 height 40
click at [684, 231] on div "4578401098" at bounding box center [718, 233] width 116 height 40
drag, startPoint x: 790, startPoint y: 438, endPoint x: 875, endPoint y: 446, distance: 85.0
click at [875, 446] on div "1 1 to 2 of 2 rows" at bounding box center [657, 454] width 1168 height 35
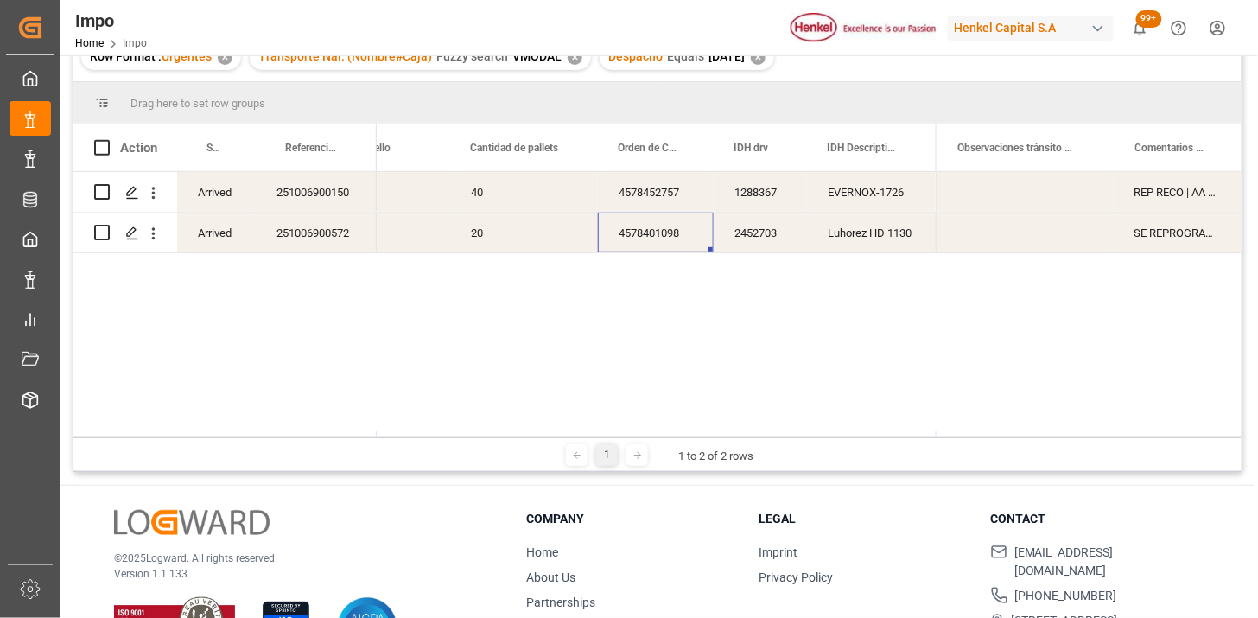
click at [845, 245] on div "Luhorez HD 1130" at bounding box center [872, 233] width 130 height 40
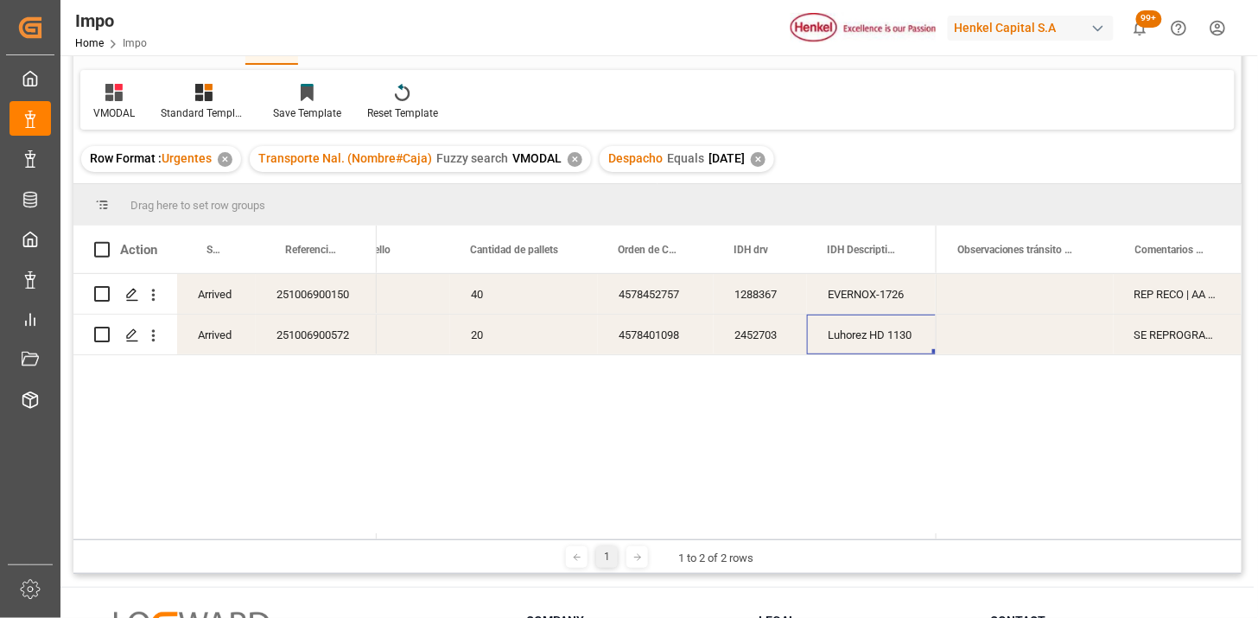
scroll to position [0, 0]
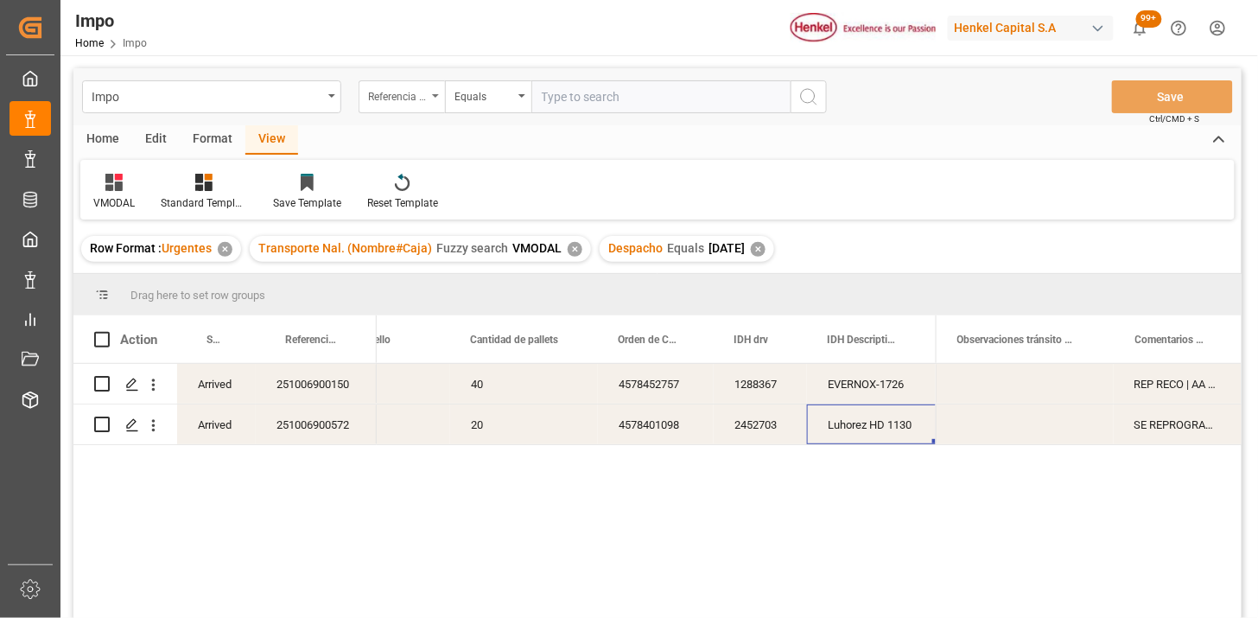
click at [400, 99] on div "Referencia Leschaco" at bounding box center [397, 95] width 59 height 20
type input "bil"
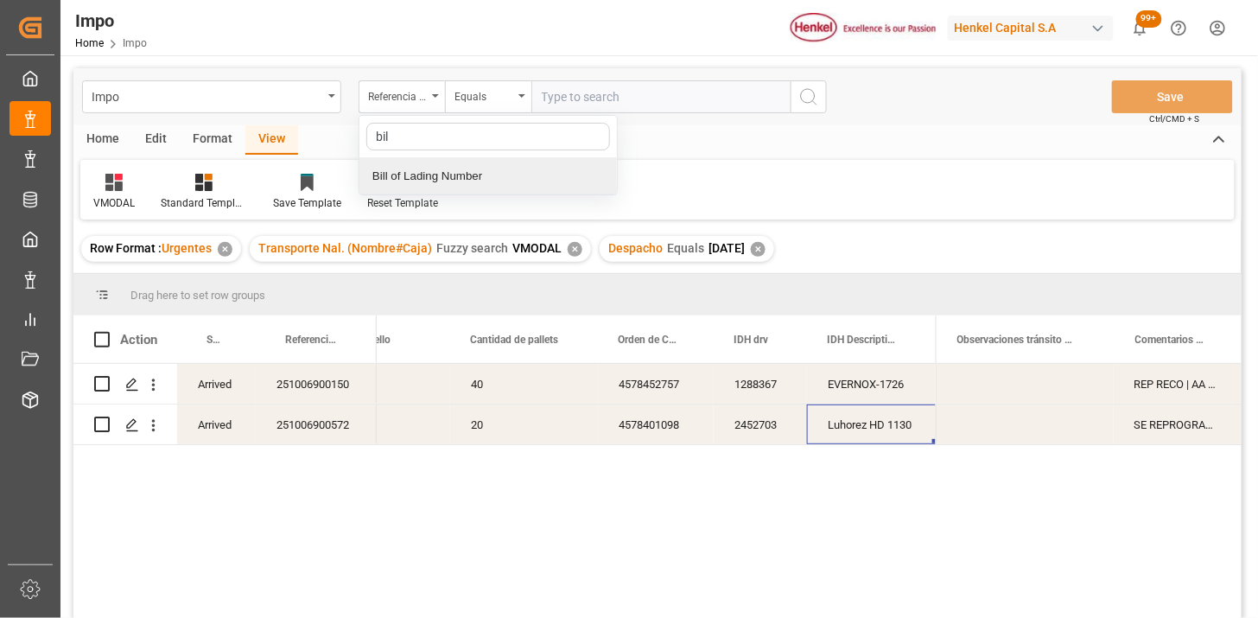
drag, startPoint x: 456, startPoint y: 185, endPoint x: 546, endPoint y: 105, distance: 120.6
click at [459, 178] on div "Bill of Lading Number" at bounding box center [488, 176] width 258 height 36
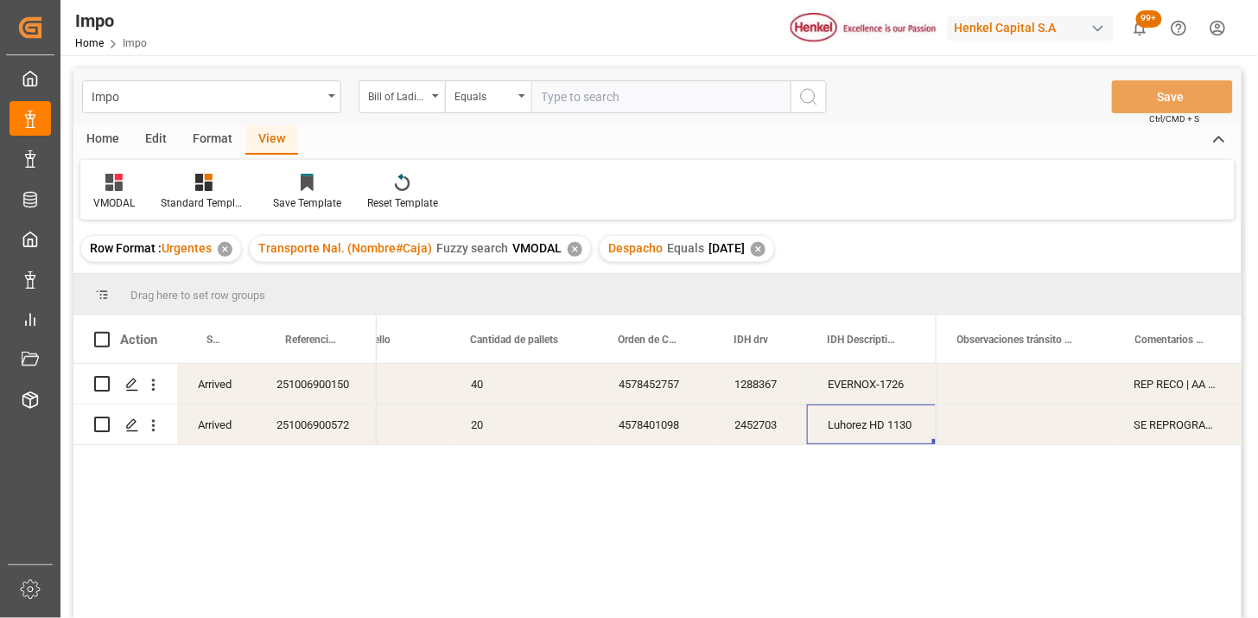
click at [557, 93] on input "text" at bounding box center [660, 96] width 259 height 33
paste input "HAMB96667"
type input "HAMB96667"
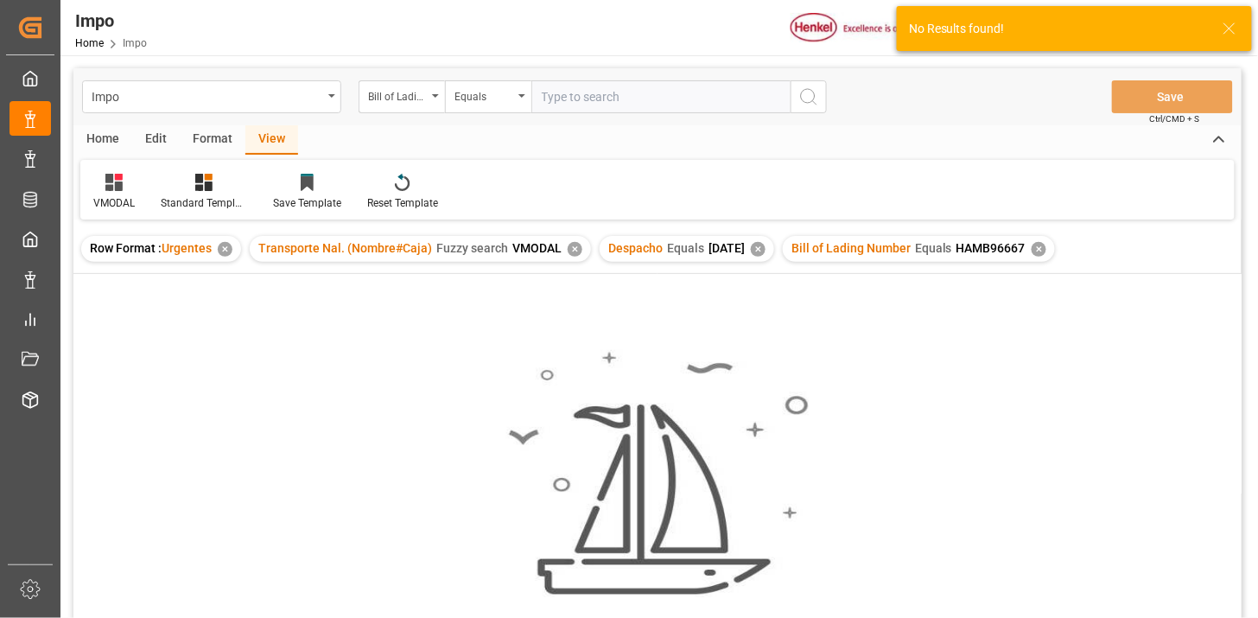
click at [574, 249] on div "✕" at bounding box center [575, 249] width 15 height 15
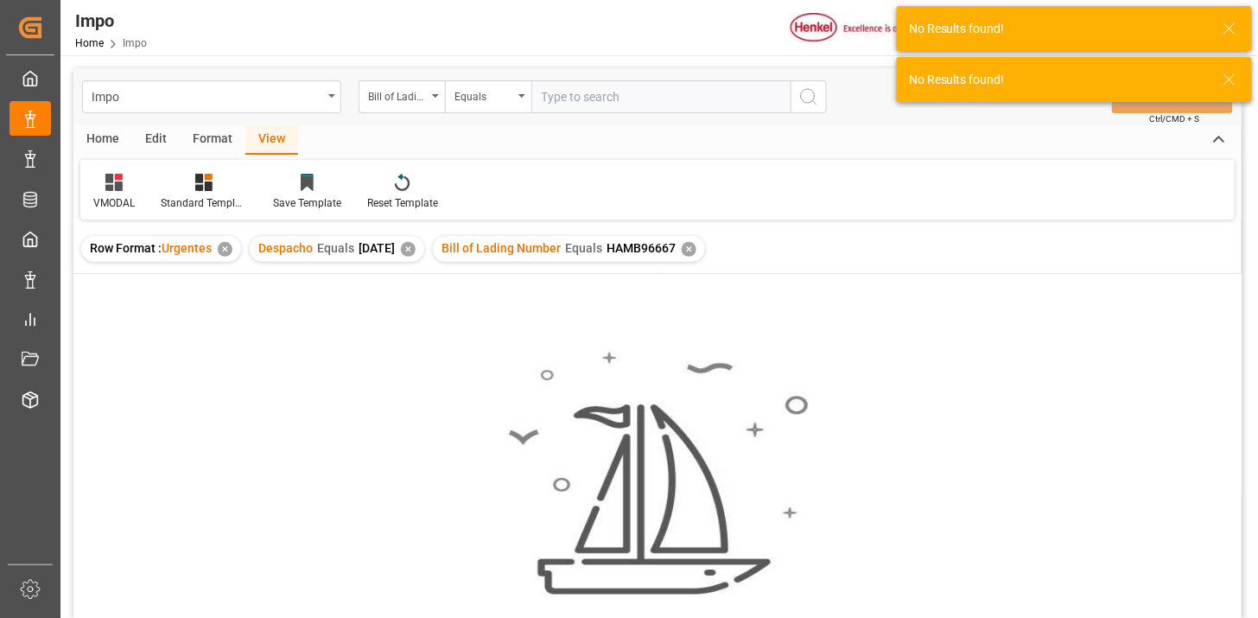
click at [416, 248] on div "✕" at bounding box center [408, 249] width 15 height 15
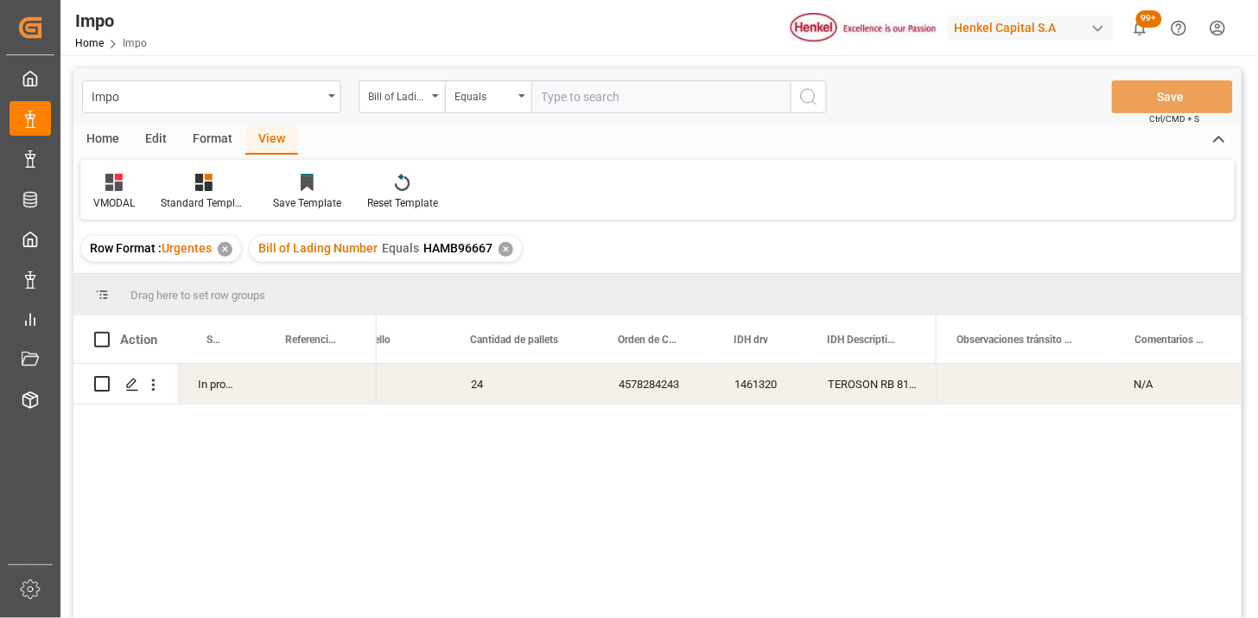
click at [416, 393] on div "Press SPACE to select this row." at bounding box center [399, 384] width 102 height 40
click at [123, 192] on div "VMODAL" at bounding box center [113, 192] width 67 height 38
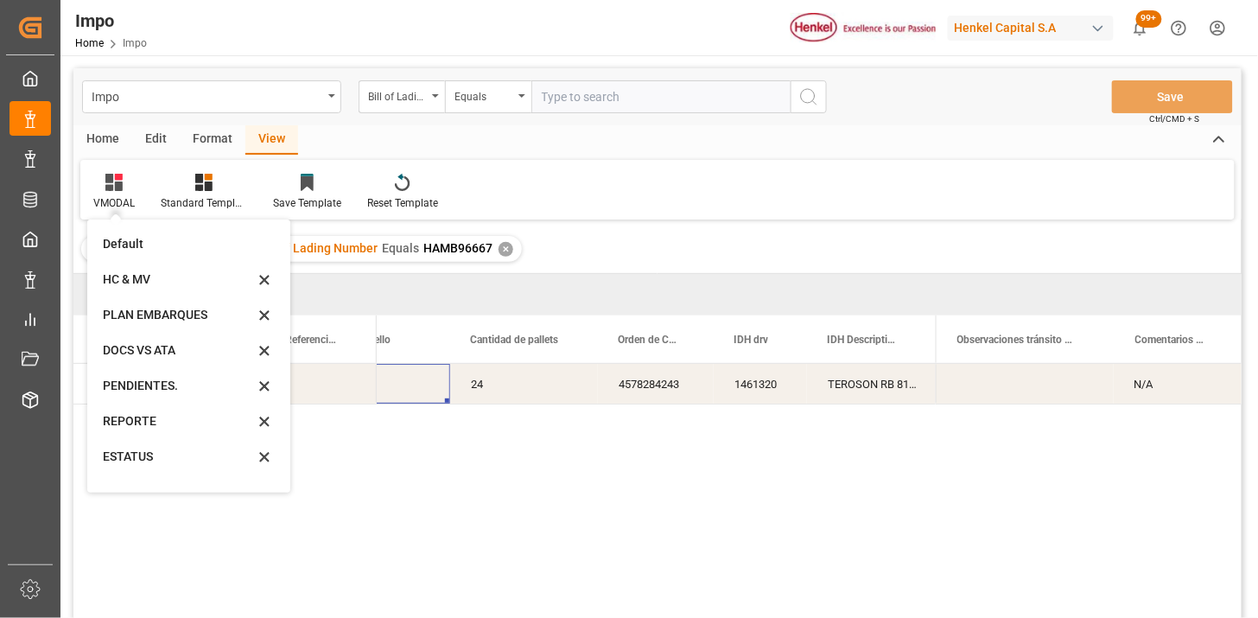
click at [162, 423] on div "REPORTE" at bounding box center [178, 421] width 151 height 18
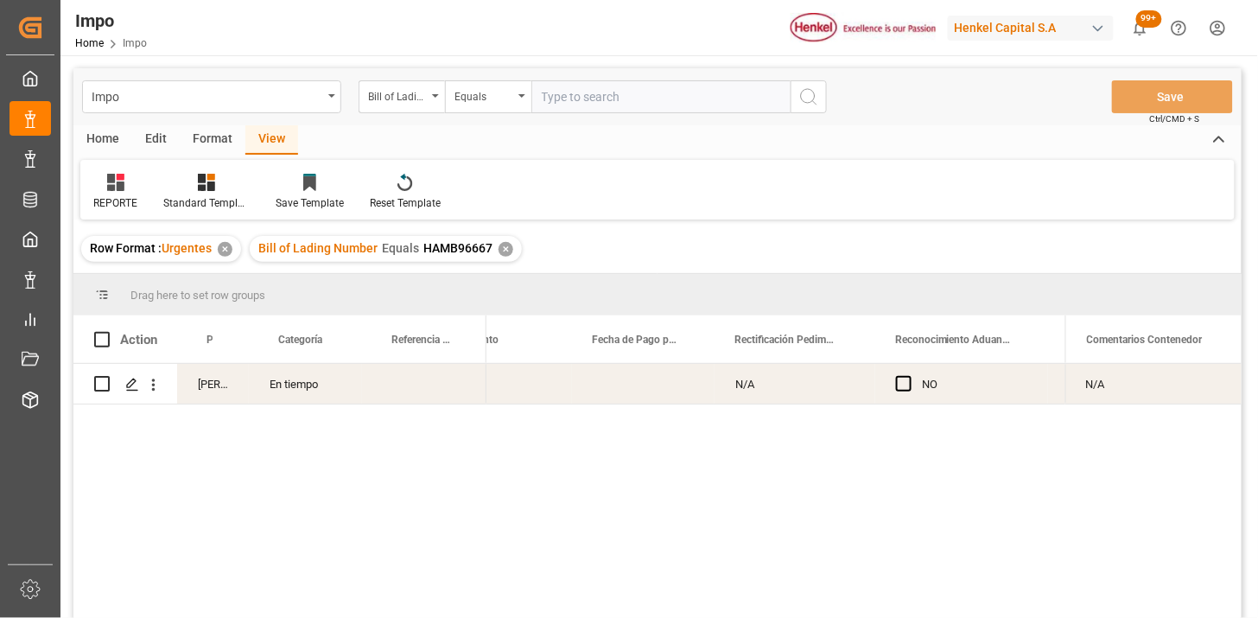
click at [418, 385] on div "Press SPACE to select this row." at bounding box center [424, 384] width 124 height 40
type input "251006900771"
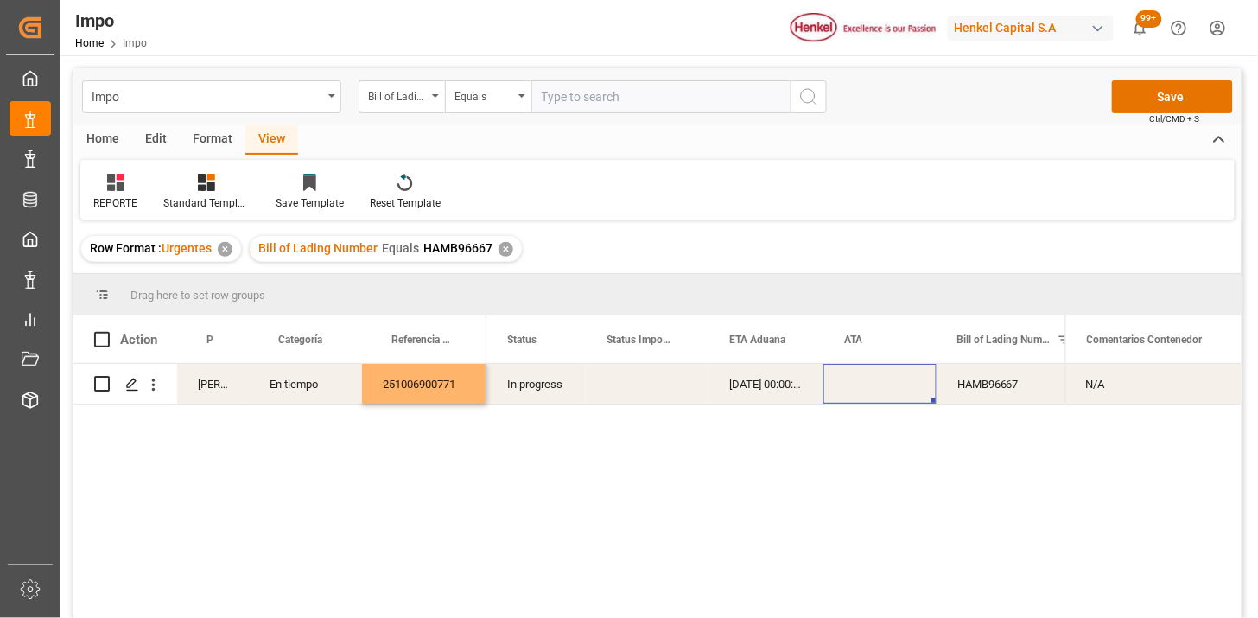
scroll to position [0, 48]
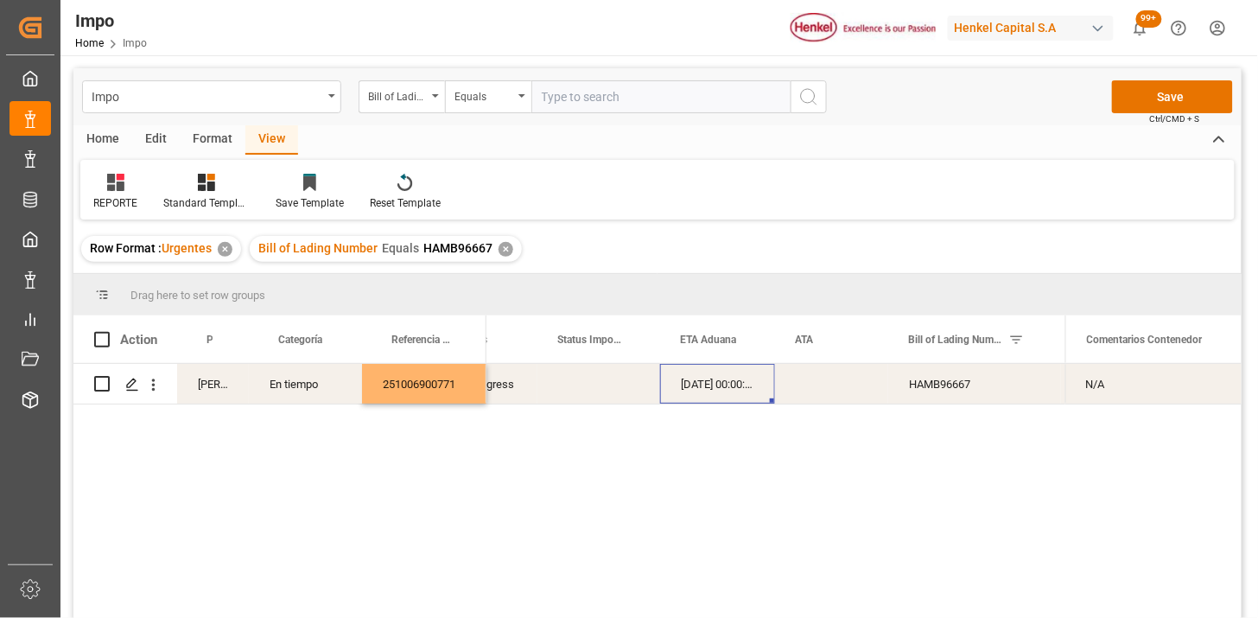
click at [695, 389] on div "[DATE] 00:00:00" at bounding box center [717, 384] width 115 height 40
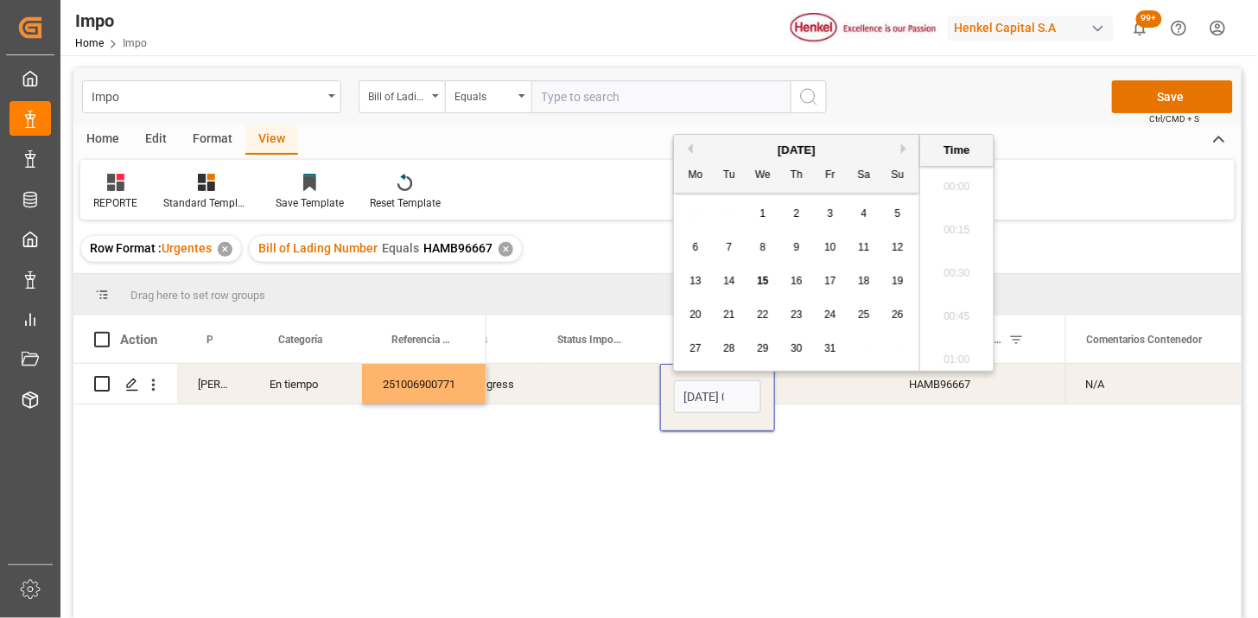
click at [695, 389] on input "[DATE] 00:00" at bounding box center [717, 396] width 87 height 33
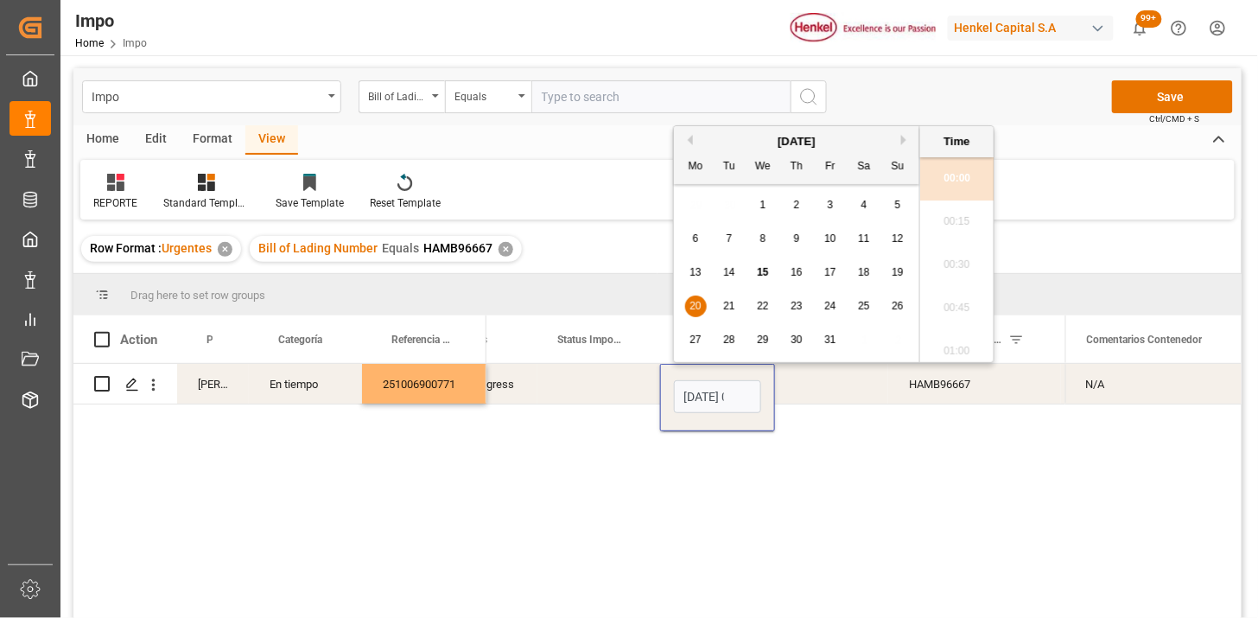
scroll to position [1604, 0]
click at [702, 398] on input "[DATE] 00:00" at bounding box center [717, 396] width 87 height 33
type input "[DATE] 00:00"
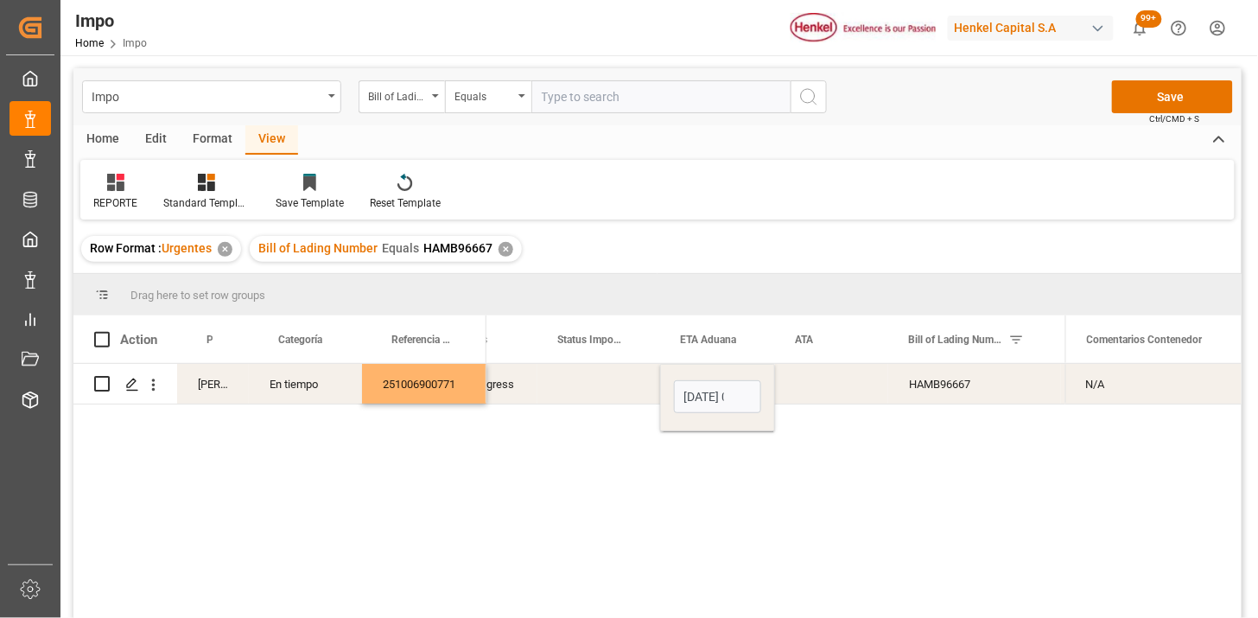
click at [607, 386] on div "Press SPACE to select this row." at bounding box center [598, 384] width 123 height 40
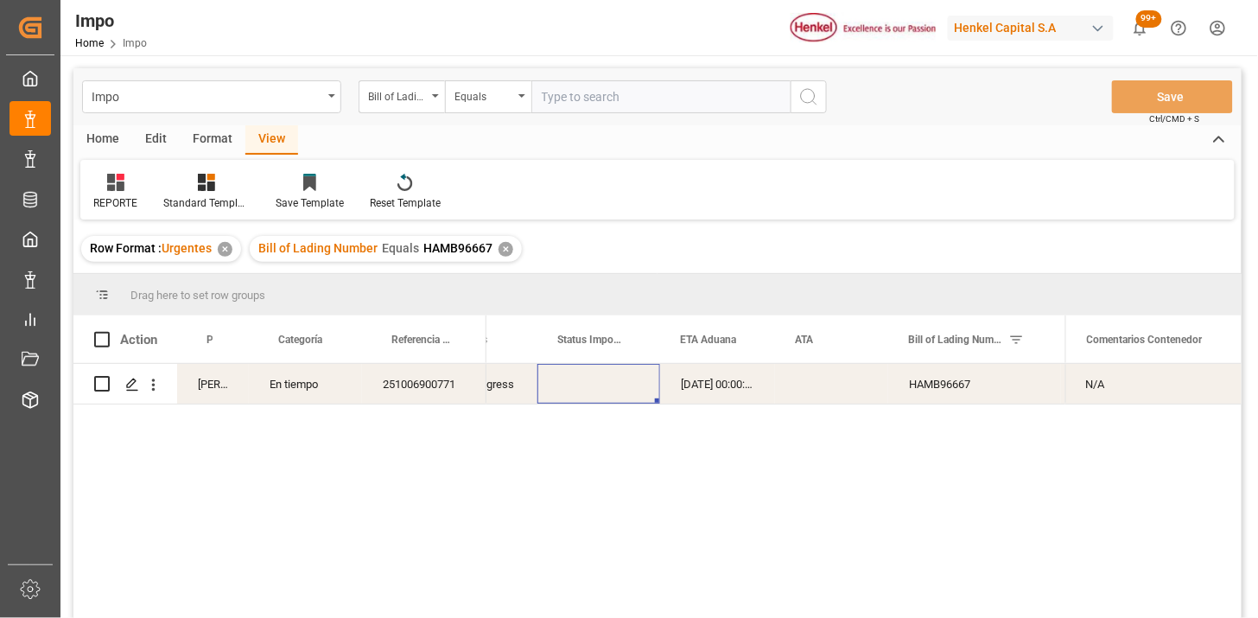
click at [599, 398] on div "Press SPACE to select this row." at bounding box center [598, 384] width 123 height 40
click at [582, 111] on input "text" at bounding box center [660, 96] width 259 height 33
paste input "HAMB97812"
type input "HAMB97812"
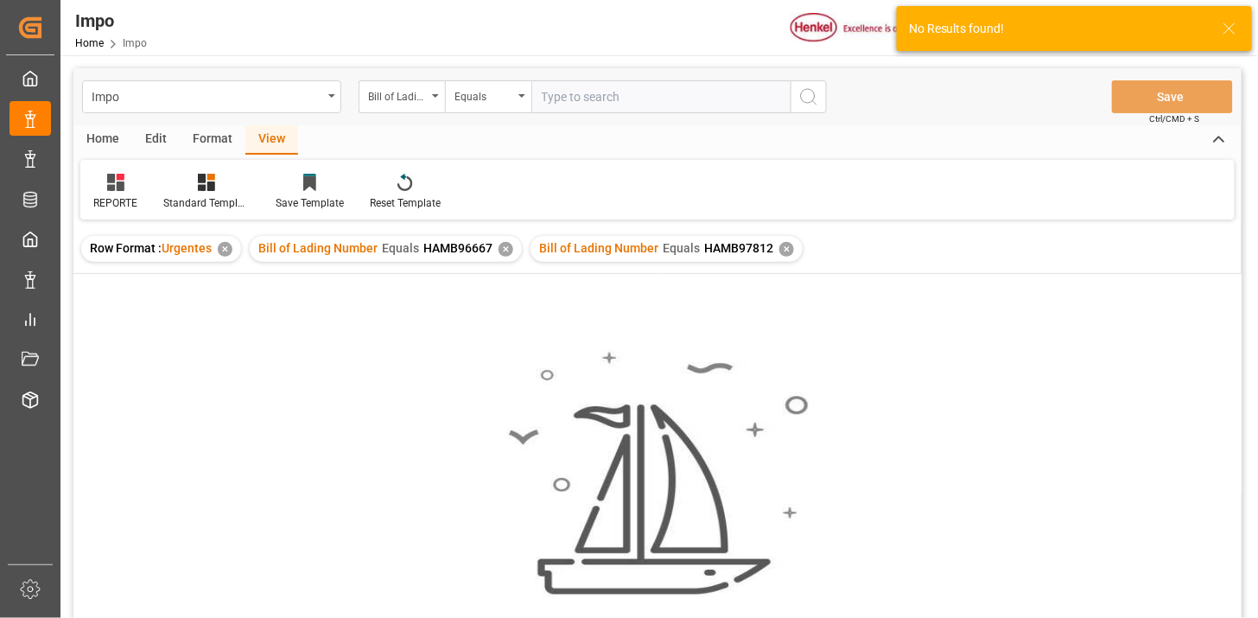
click at [503, 251] on div "✕" at bounding box center [506, 249] width 15 height 15
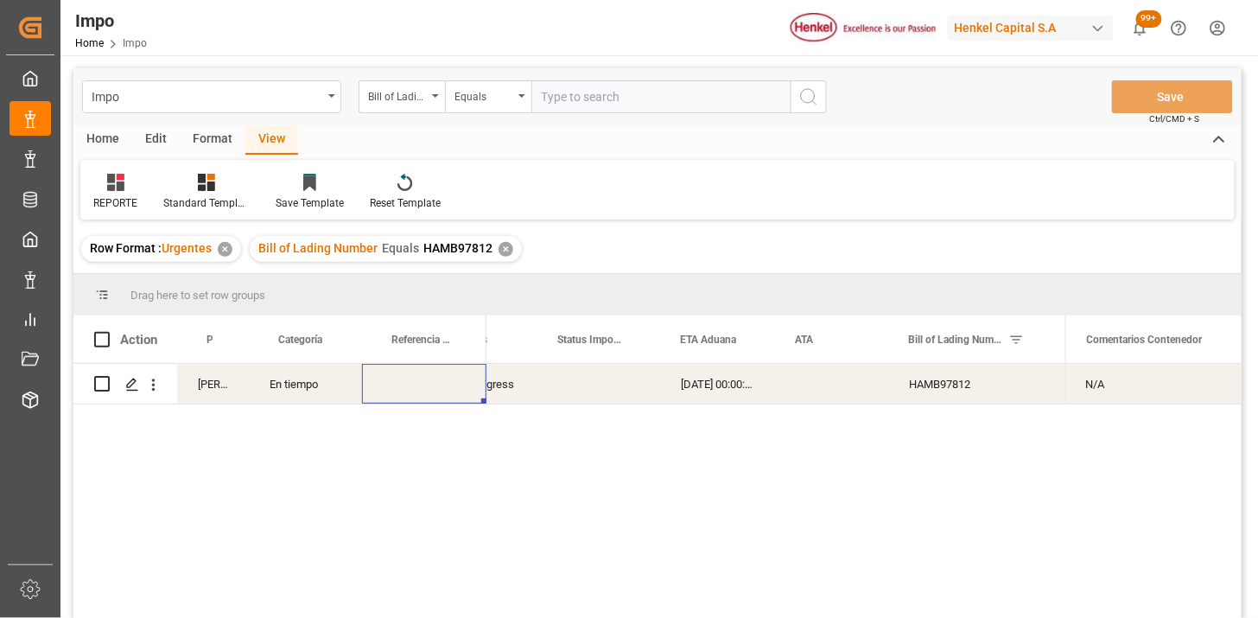
click at [393, 380] on div "Press SPACE to select this row." at bounding box center [424, 384] width 124 height 40
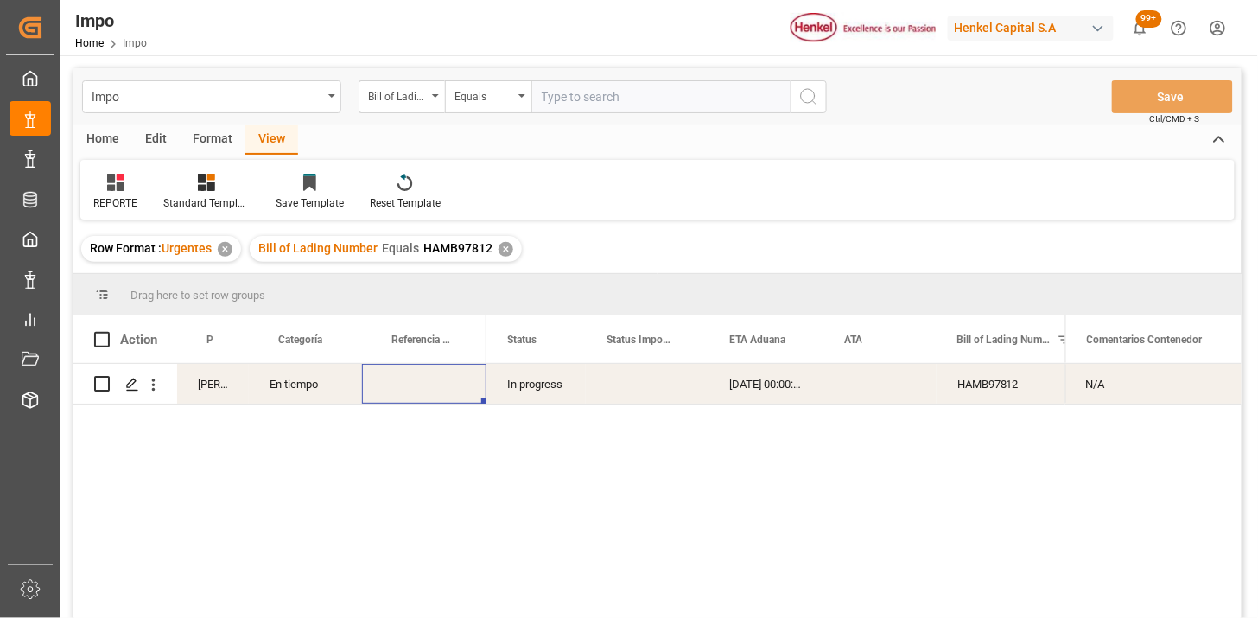
click at [436, 386] on div "Press SPACE to select this row." at bounding box center [424, 384] width 124 height 40
click at [436, 386] on input "Press SPACE to select this row." at bounding box center [424, 394] width 97 height 33
type input "251006900773"
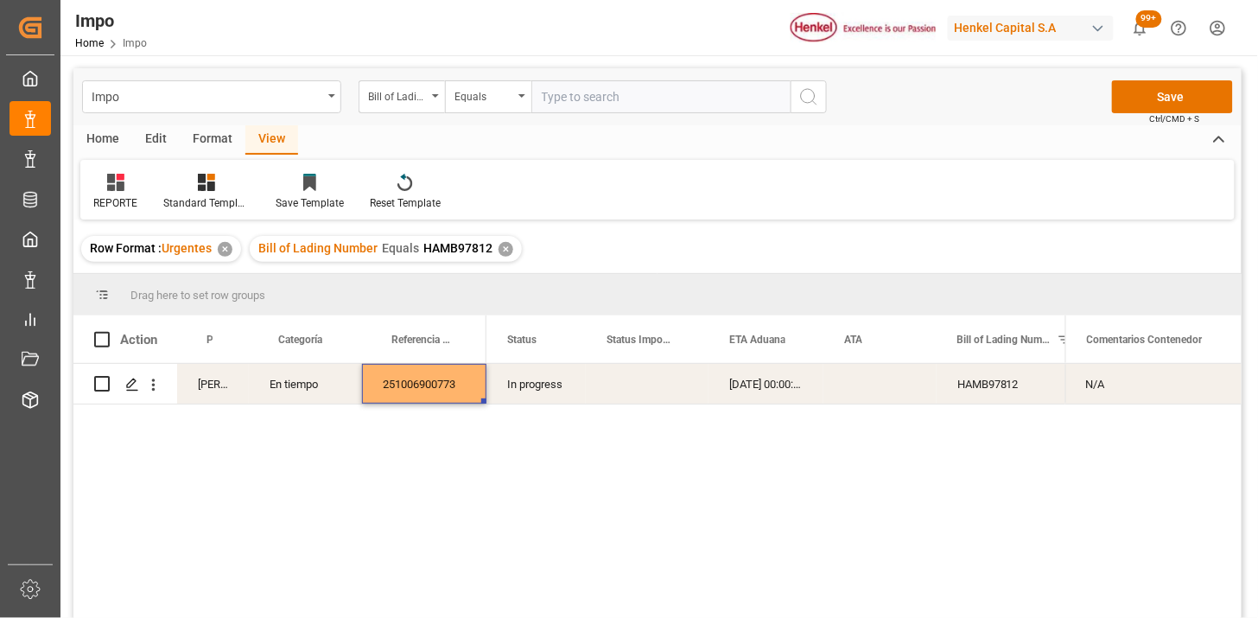
click at [762, 372] on div "[DATE] 00:00:00" at bounding box center [766, 384] width 115 height 40
click at [771, 382] on div "[DATE] 00:00:00" at bounding box center [766, 384] width 115 height 40
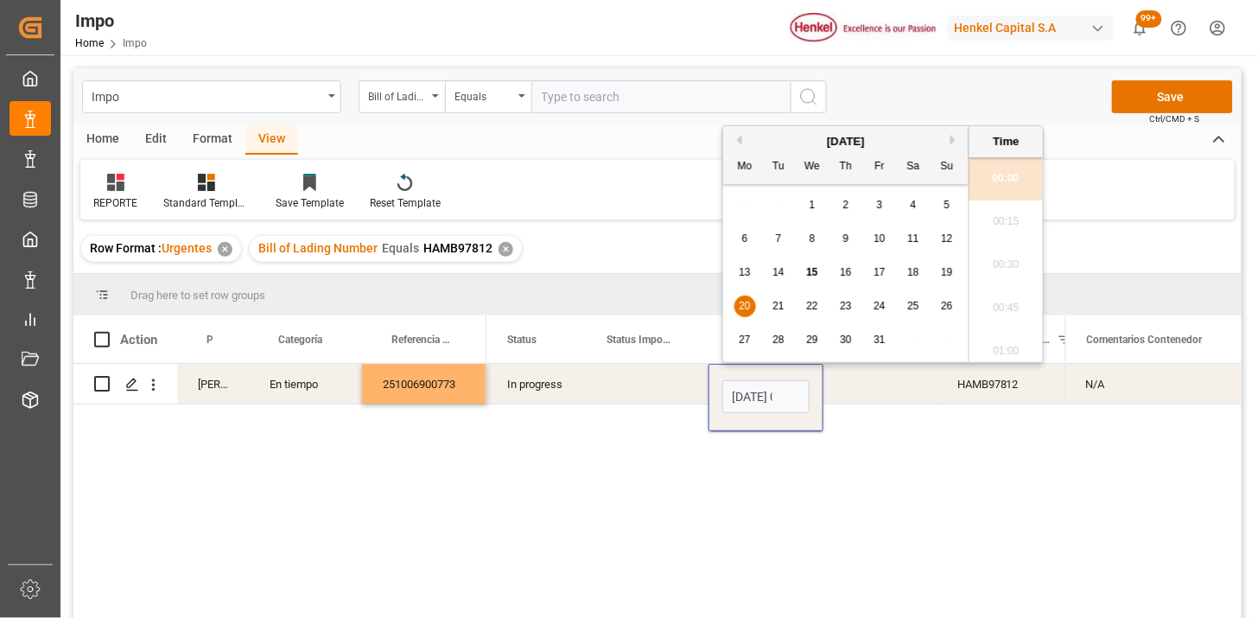
scroll to position [1604, 0]
click at [771, 382] on input "[DATE] 00:00" at bounding box center [765, 396] width 87 height 33
type input "[DATE] 00:00"
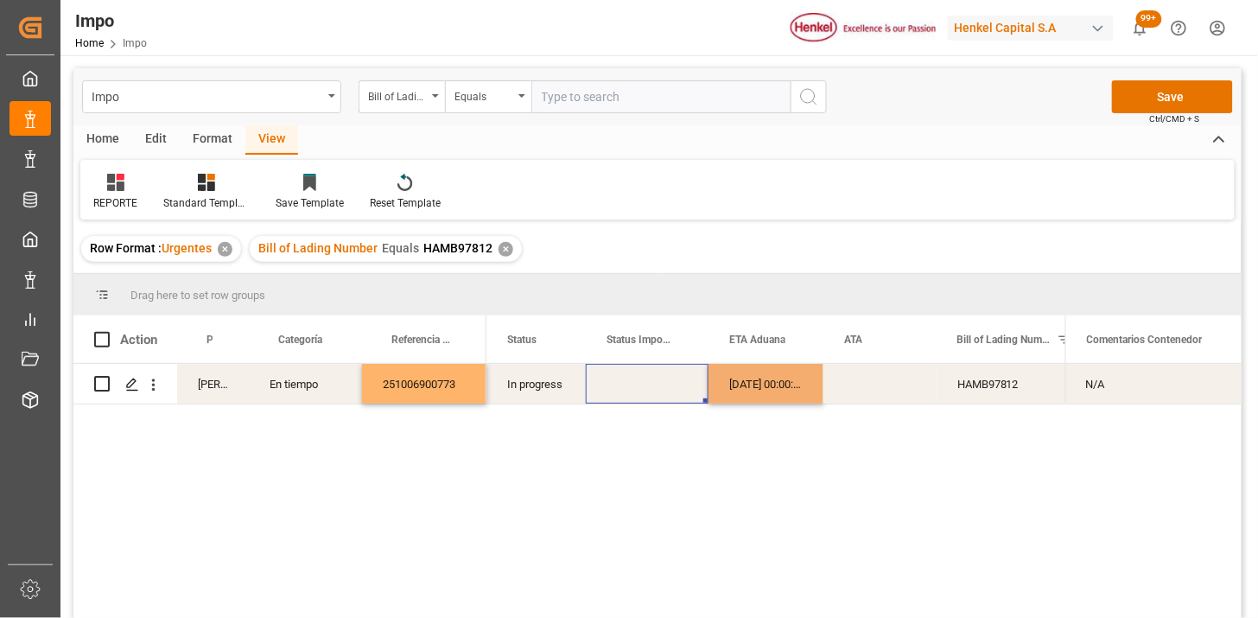
click at [665, 389] on div "Press SPACE to select this row." at bounding box center [647, 384] width 123 height 40
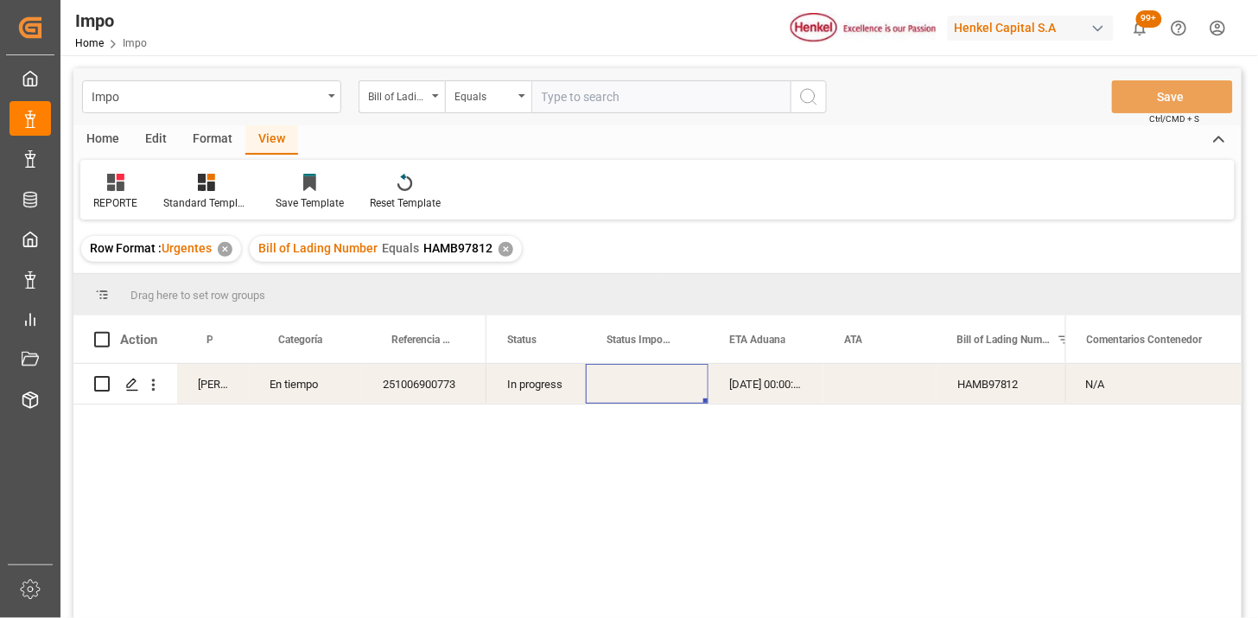
click at [706, 104] on input "text" at bounding box center [660, 96] width 259 height 33
paste input "DUBA44656"
type input "DUBA44656"
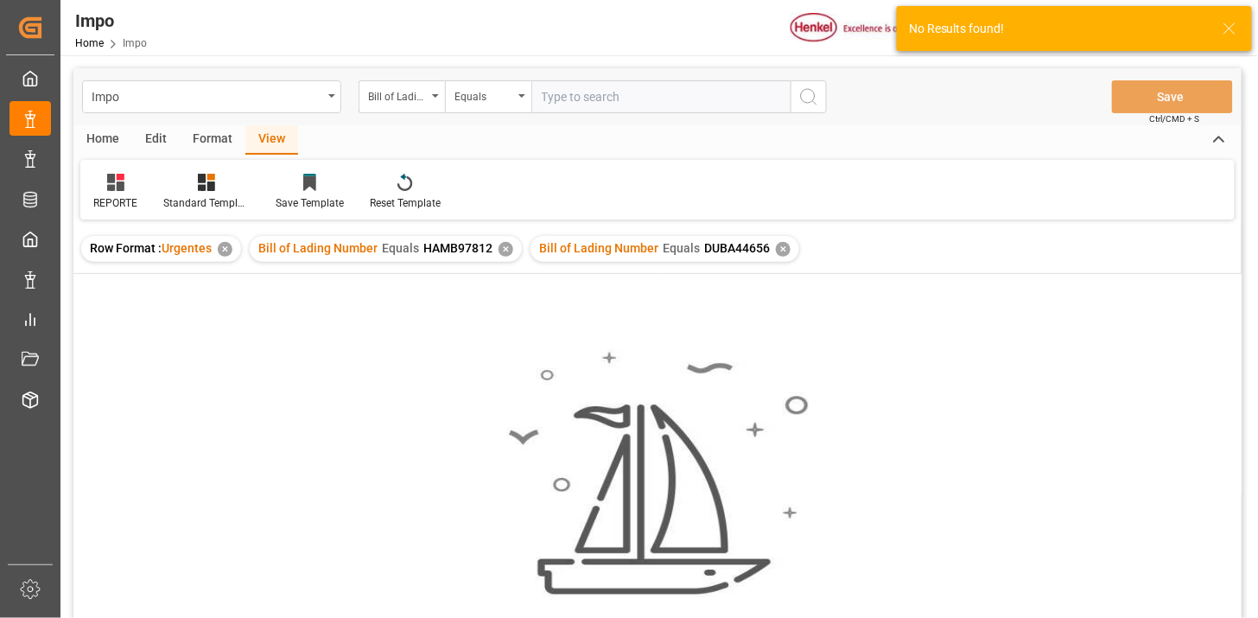
click at [506, 252] on div "✕" at bounding box center [506, 249] width 15 height 15
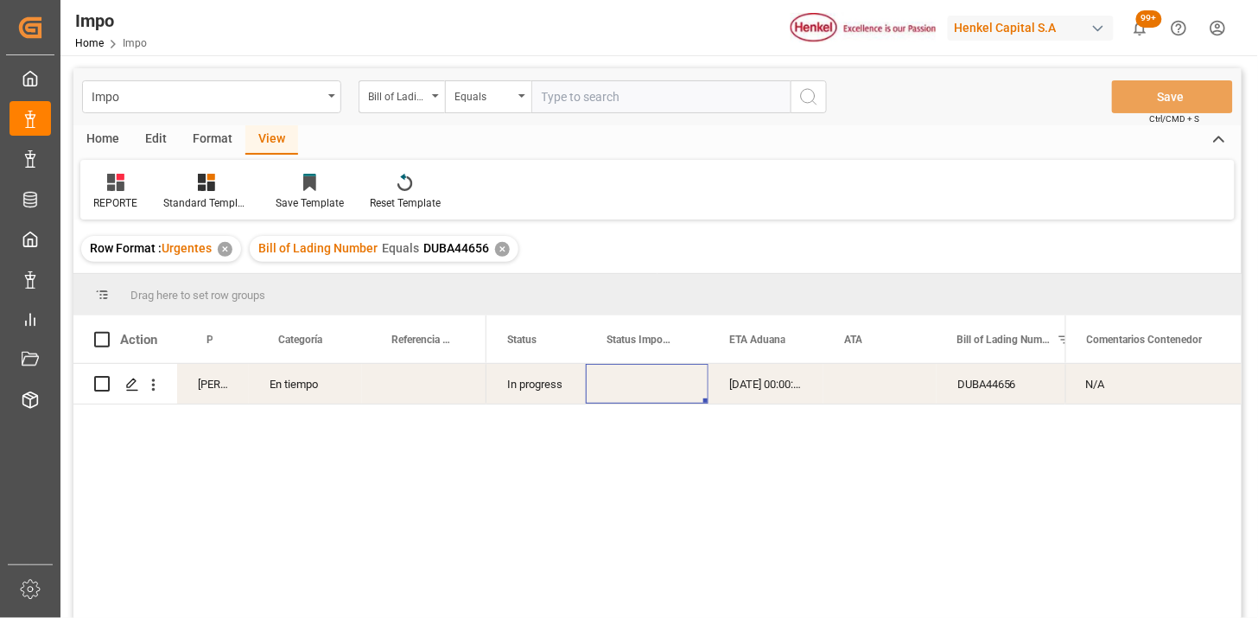
click at [429, 385] on div "Press SPACE to select this row." at bounding box center [424, 384] width 124 height 40
type input "251015080162"
click at [424, 96] on div "Bill of Lading Number" at bounding box center [397, 95] width 59 height 20
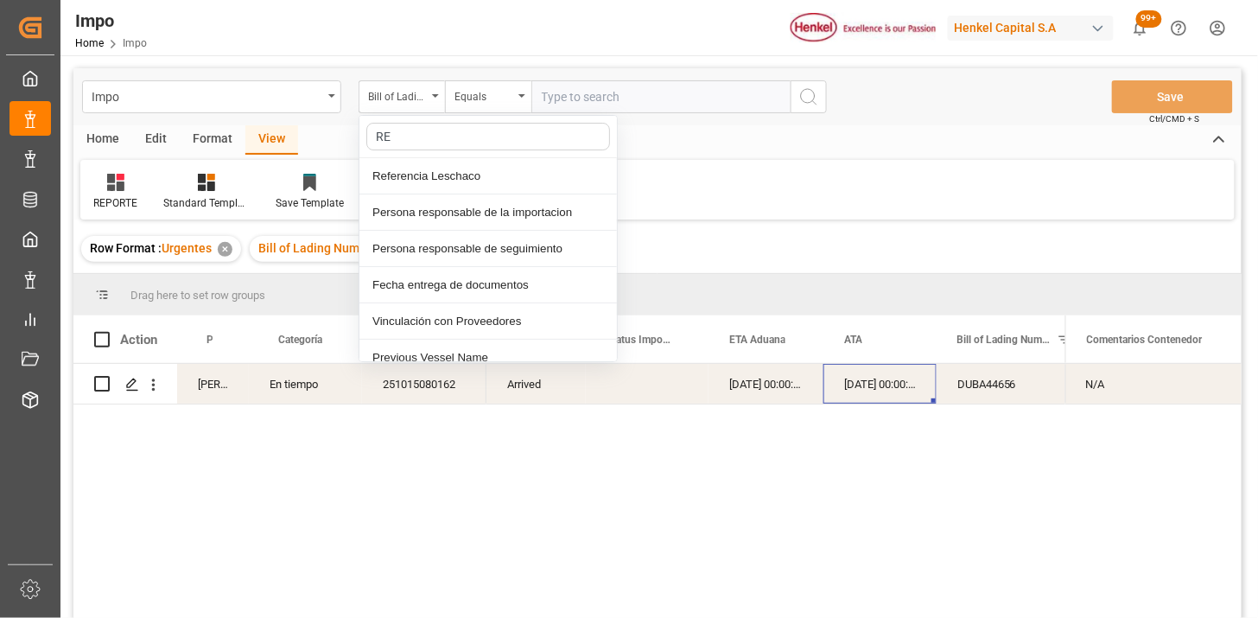
type input "REF"
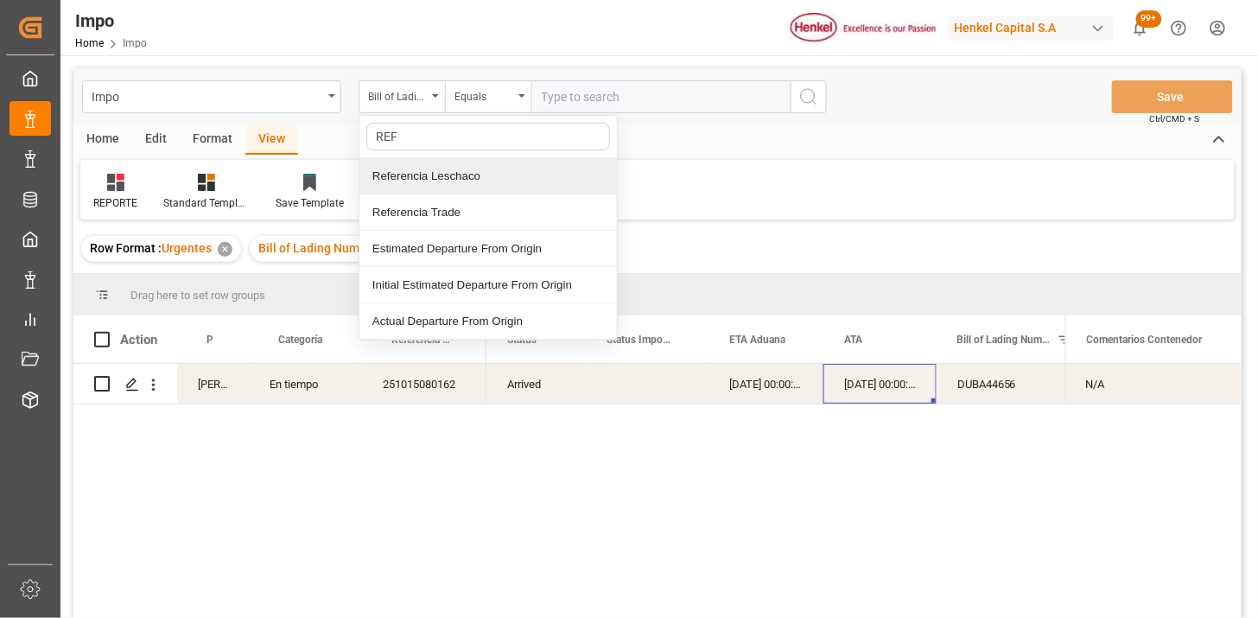
drag, startPoint x: 443, startPoint y: 188, endPoint x: 450, endPoint y: 180, distance: 11.1
click at [446, 186] on div "Referencia Leschaco" at bounding box center [488, 176] width 258 height 36
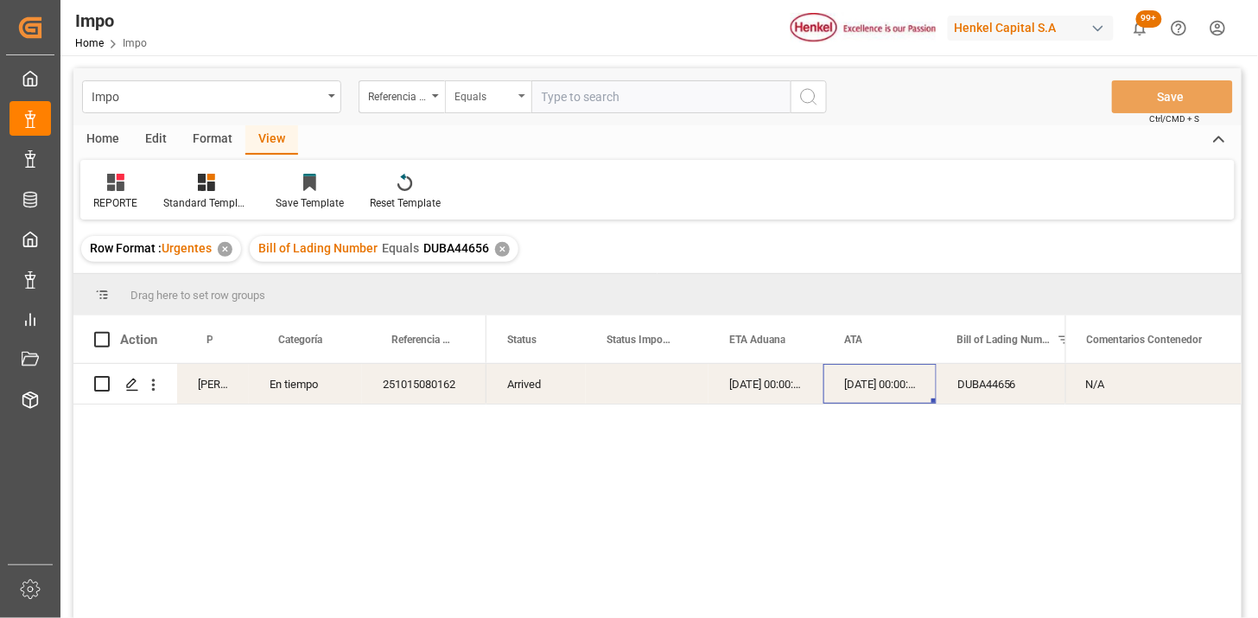
click at [476, 109] on div "Equals" at bounding box center [488, 96] width 86 height 33
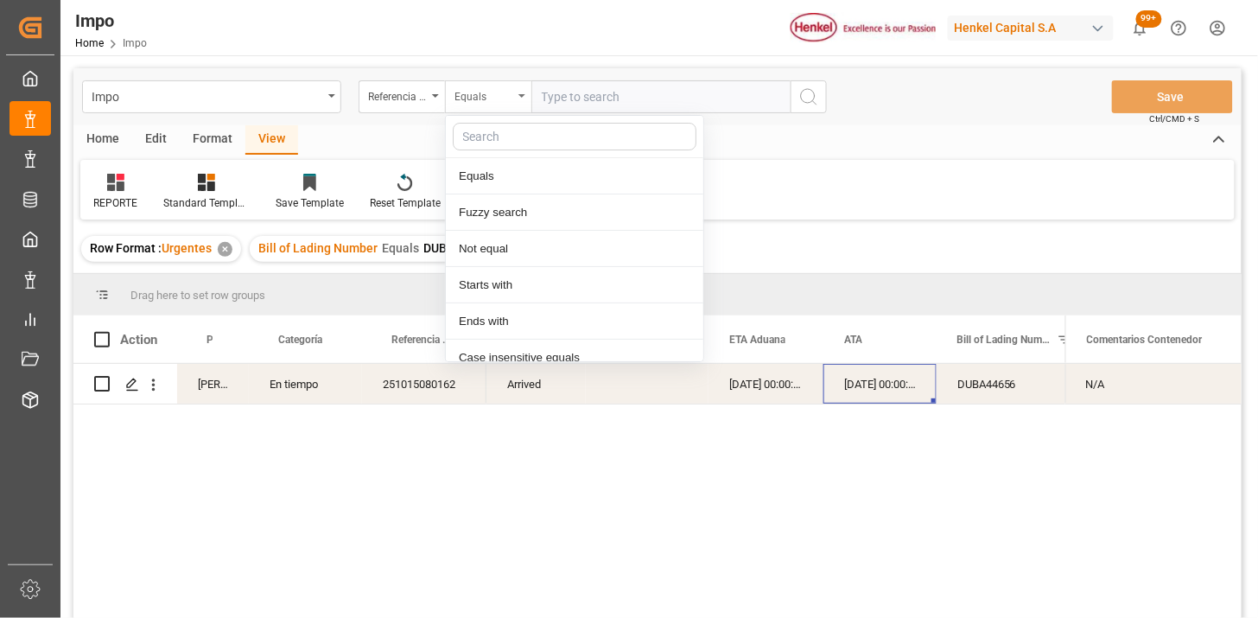
scroll to position [86, 0]
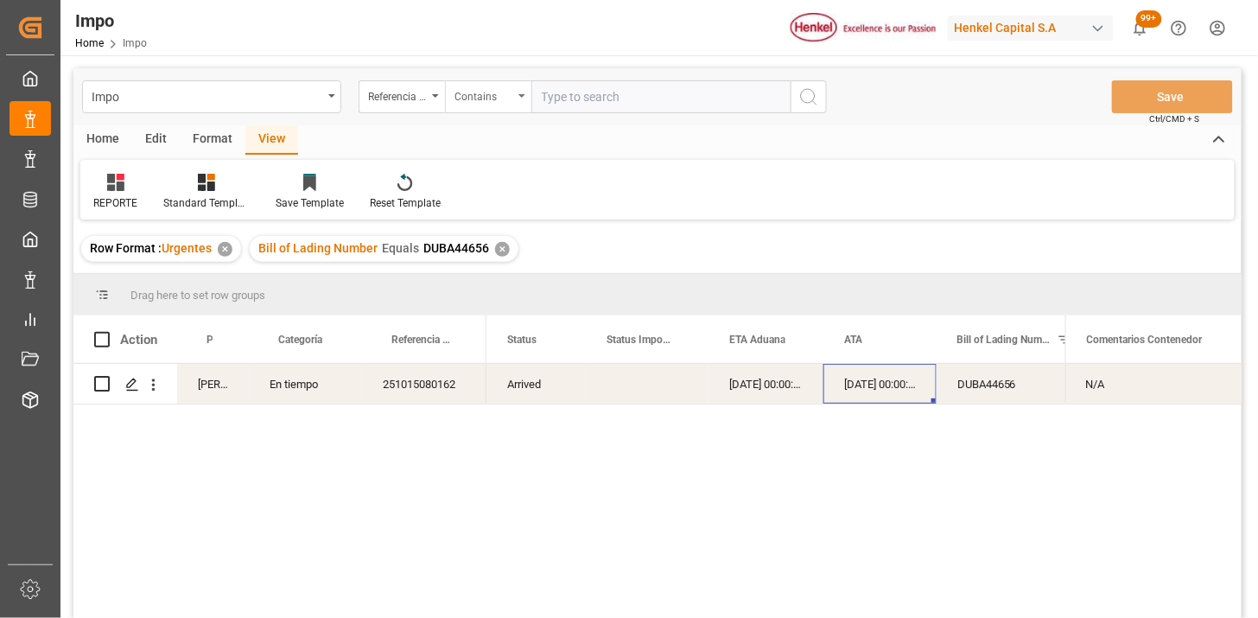
paste input "251006900664 251006900434"
type input "251006900664,251006900434"
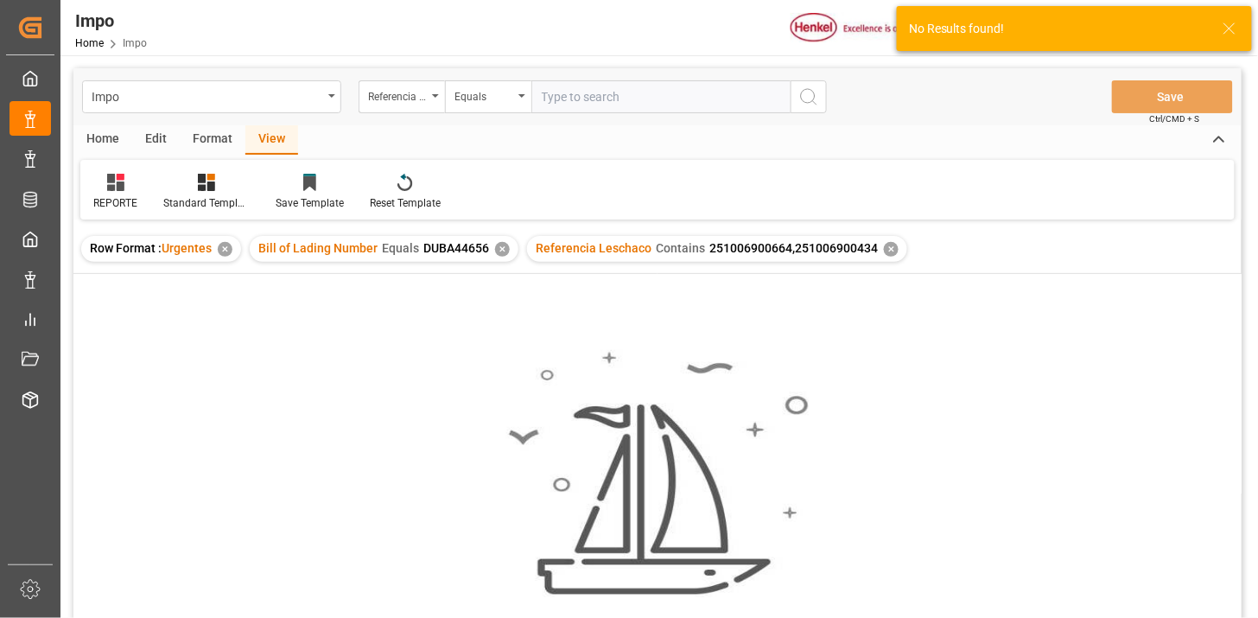
click at [502, 251] on div "✕" at bounding box center [502, 249] width 15 height 15
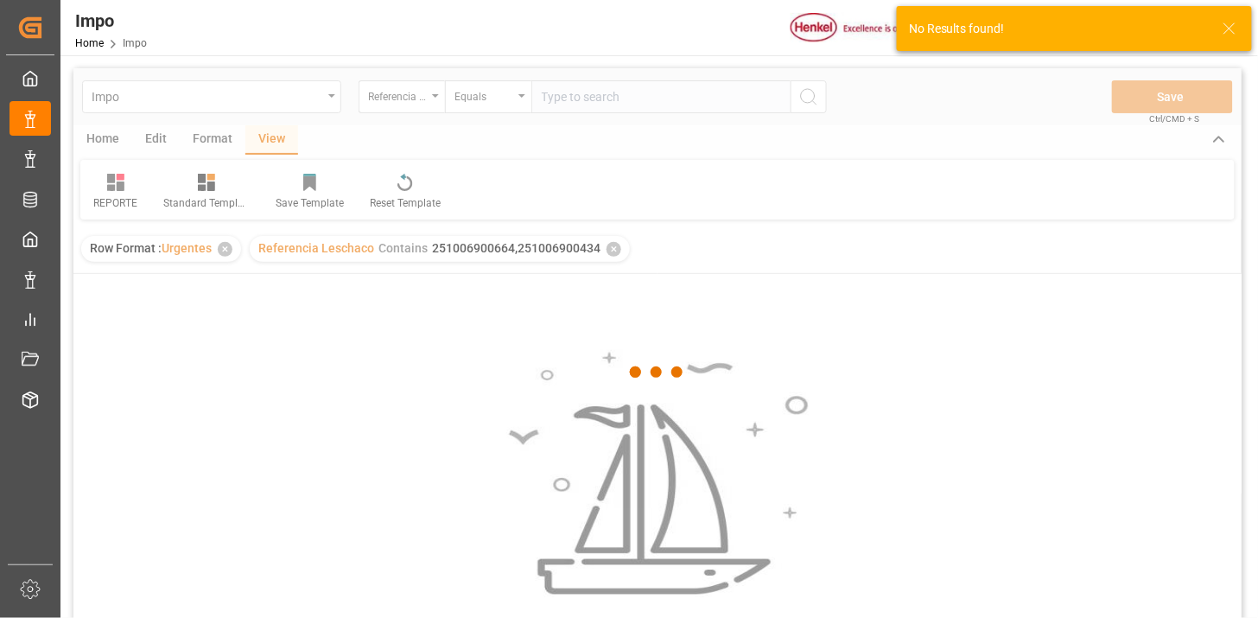
scroll to position [96, 0]
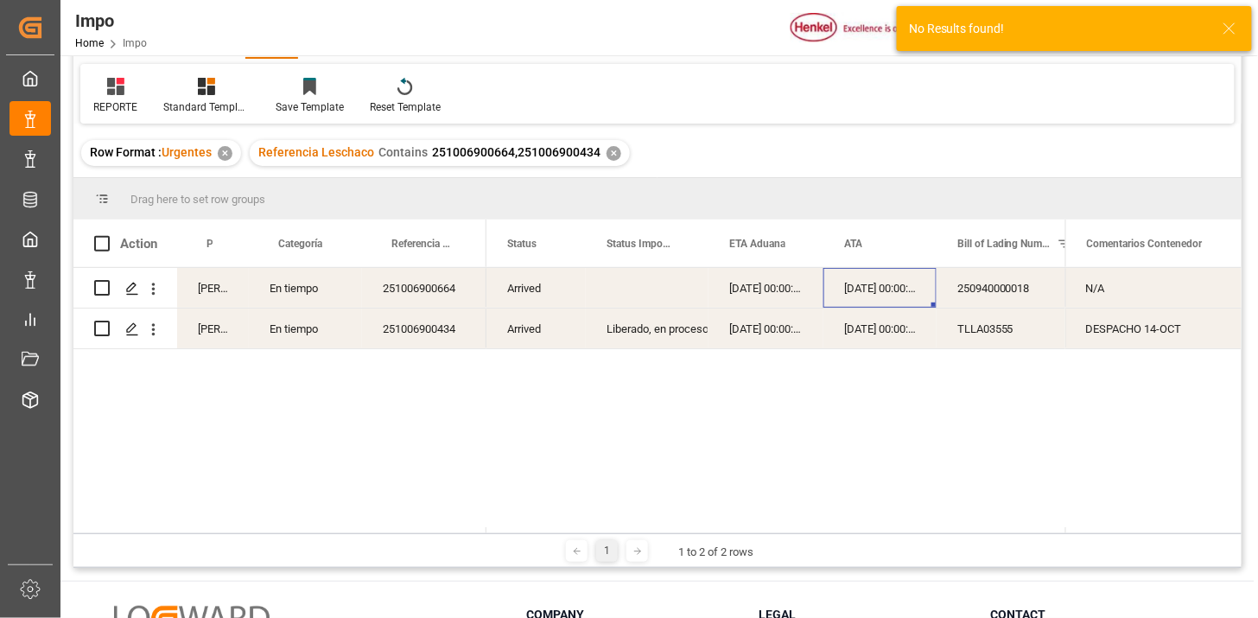
click at [519, 292] on div "Arrived" at bounding box center [536, 288] width 99 height 40
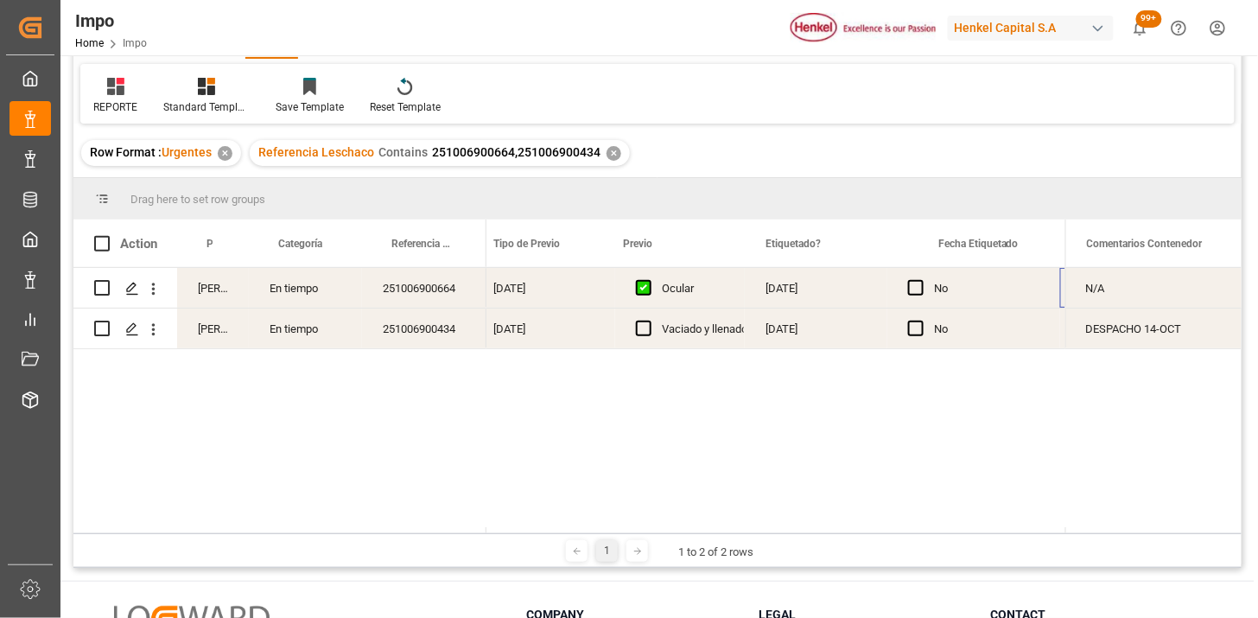
scroll to position [0, 2046]
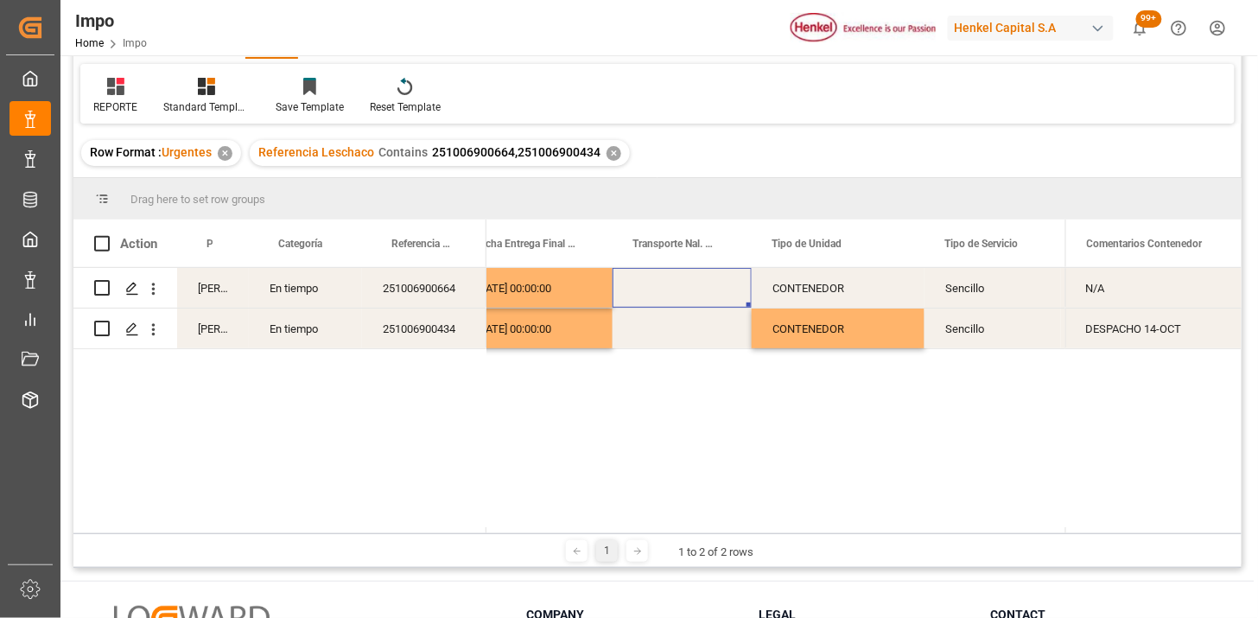
click at [654, 292] on div "Press SPACE to select this row." at bounding box center [682, 288] width 139 height 40
click at [654, 292] on input "Press SPACE to select this row." at bounding box center [682, 298] width 111 height 33
type input "TRIP"
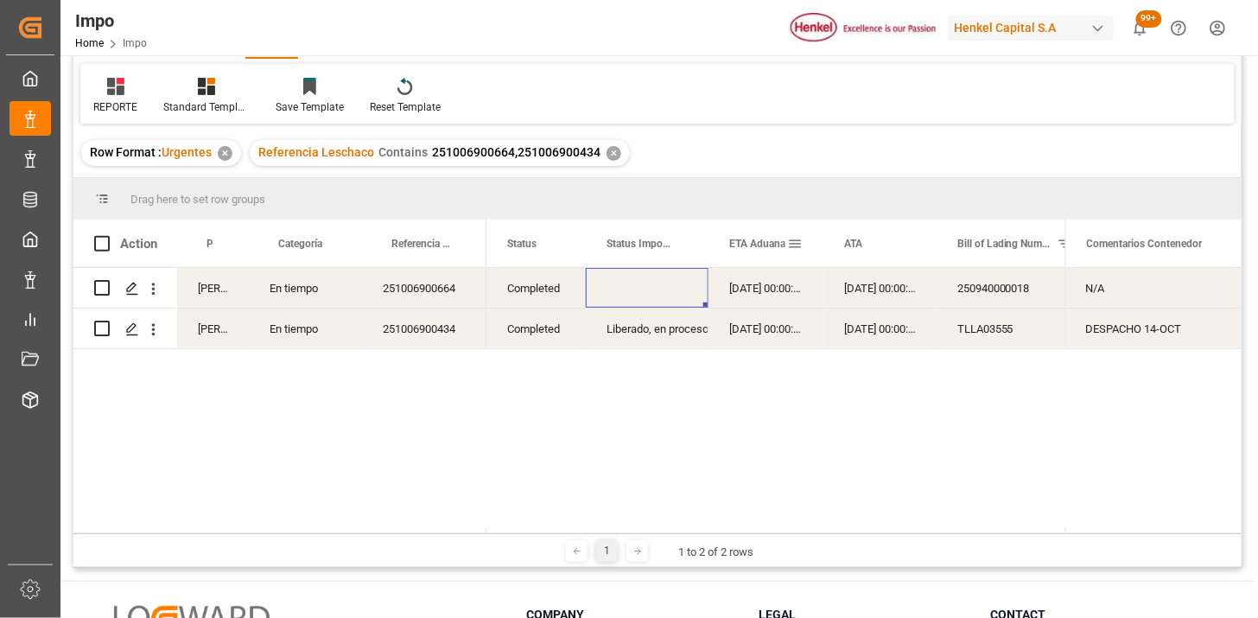
scroll to position [0, 0]
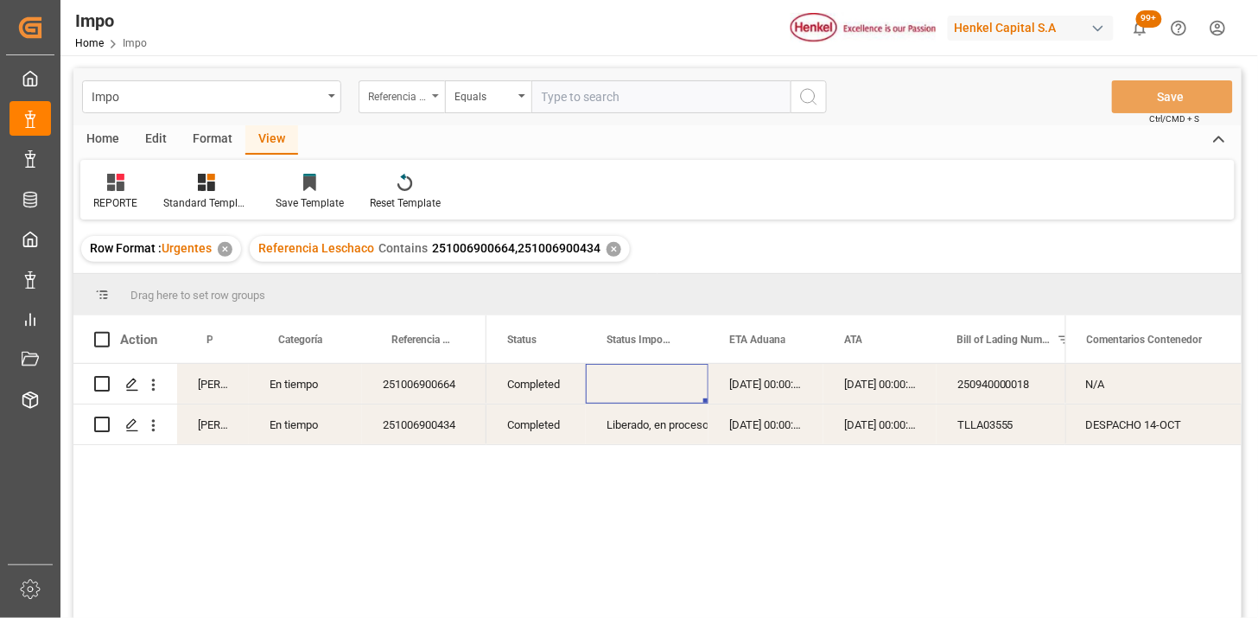
drag, startPoint x: 399, startPoint y: 99, endPoint x: 389, endPoint y: 99, distance: 10.4
click at [390, 99] on div "Referencia Leschaco" at bounding box center [397, 95] width 59 height 20
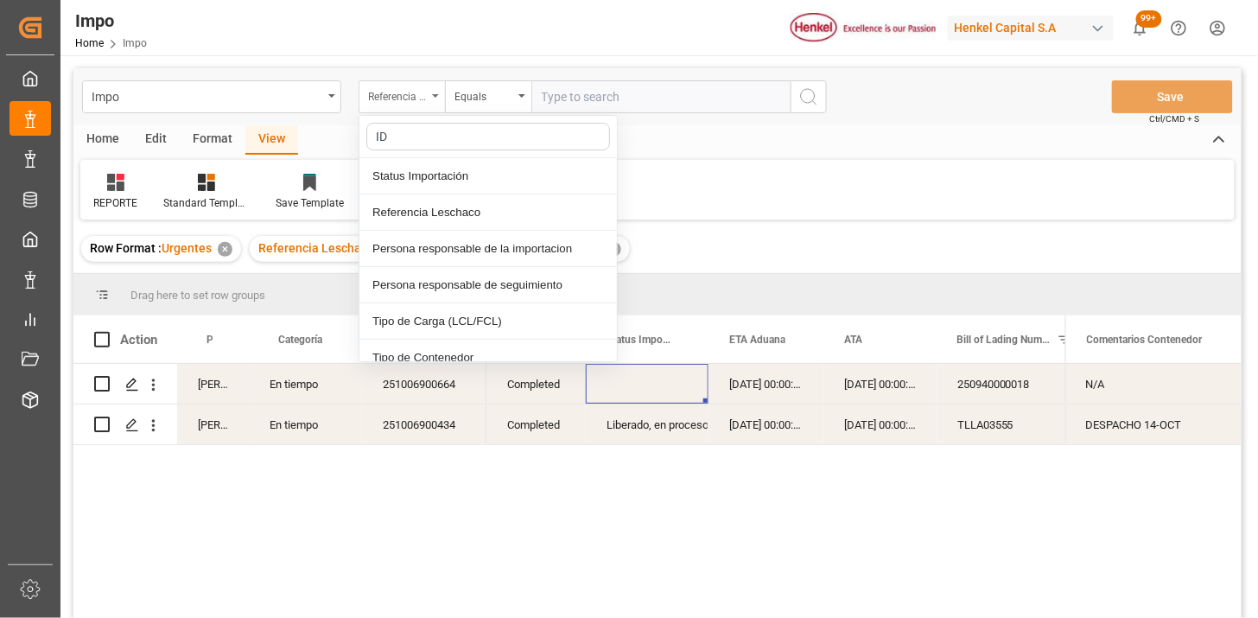
type input "IDH"
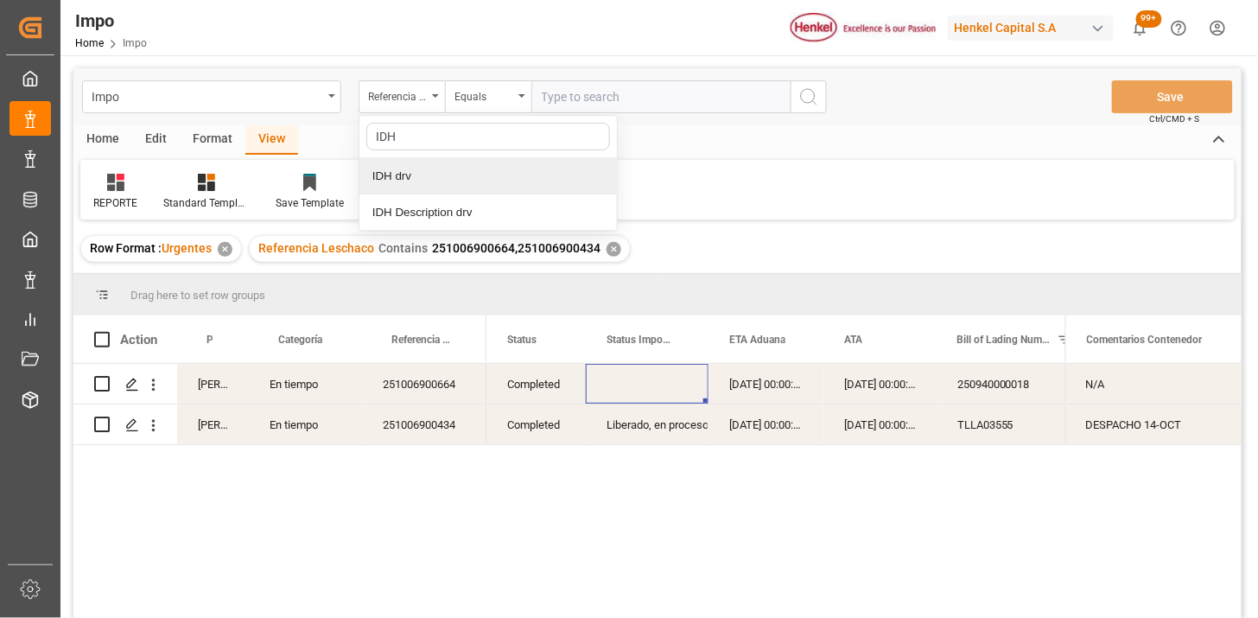
click at [420, 169] on div "IDH drv" at bounding box center [488, 176] width 258 height 36
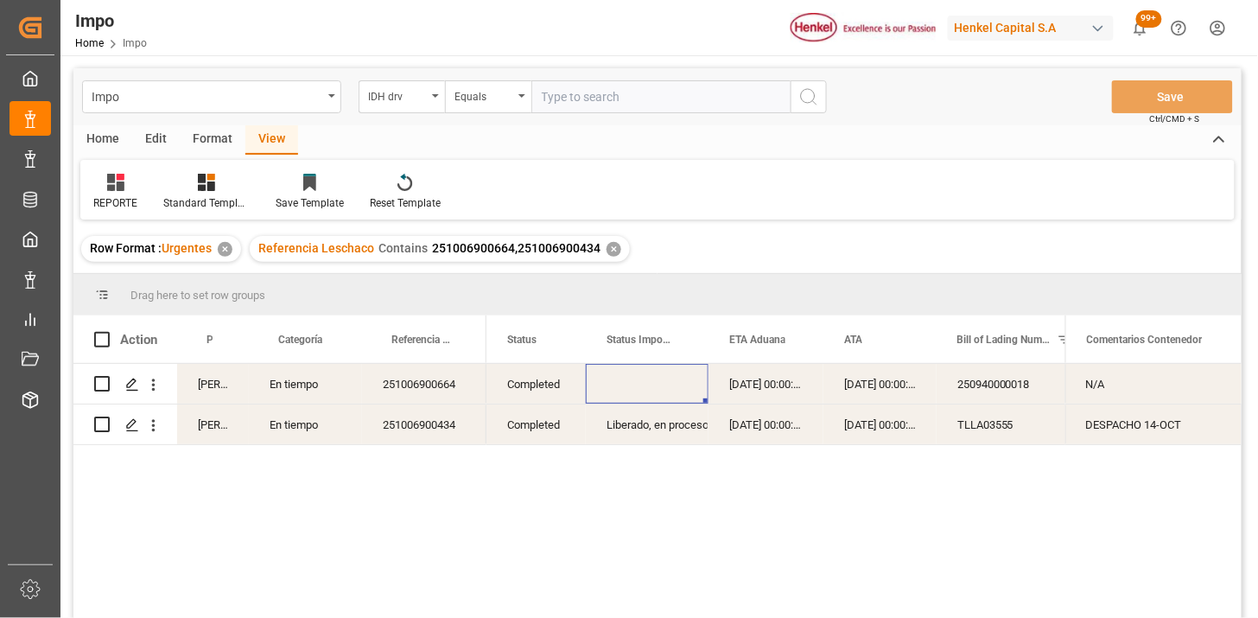
click at [564, 83] on input "text" at bounding box center [660, 96] width 259 height 33
paste input "995868"
type input "995868"
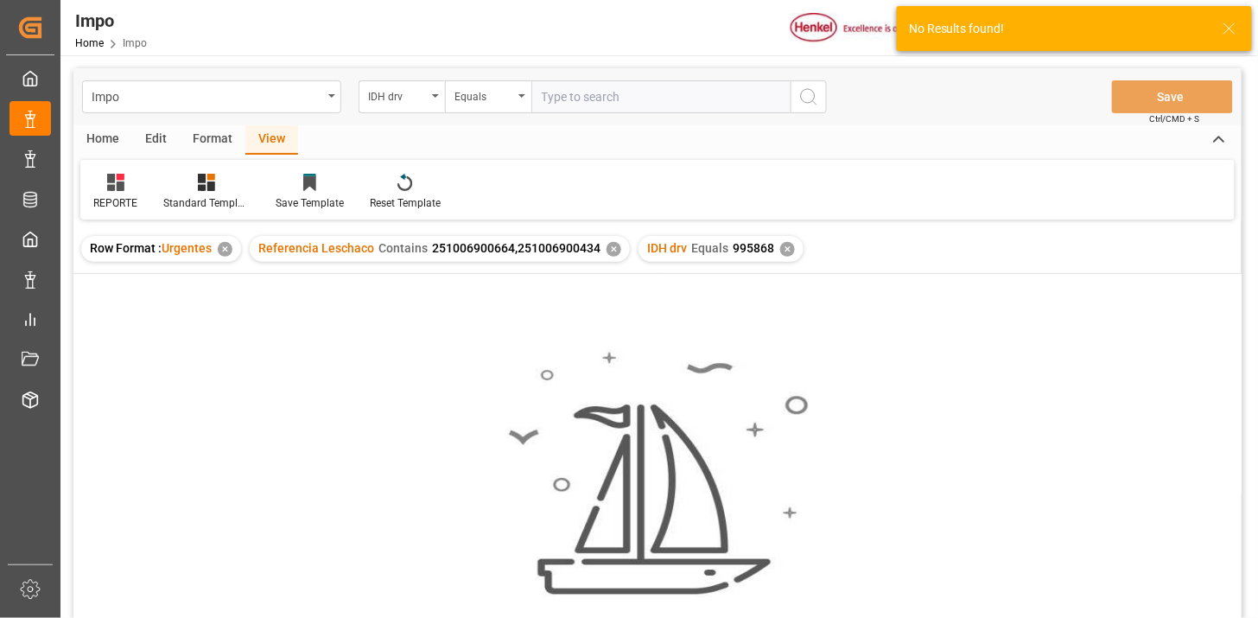
click at [614, 249] on div "✕" at bounding box center [614, 249] width 15 height 15
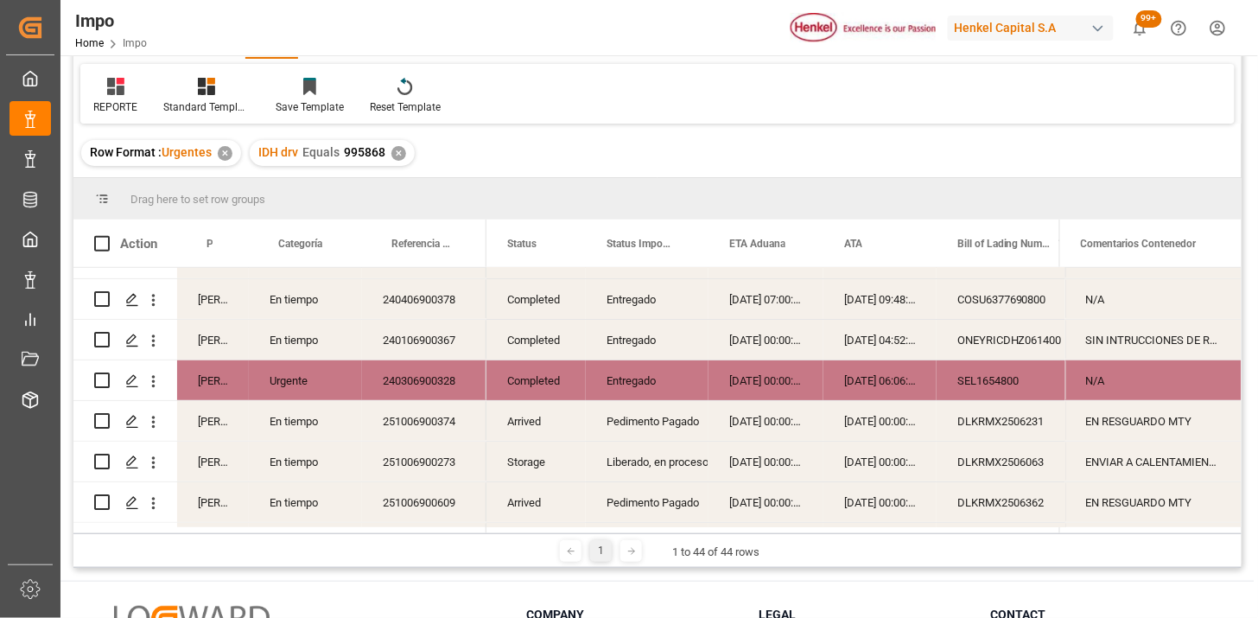
scroll to position [96, 0]
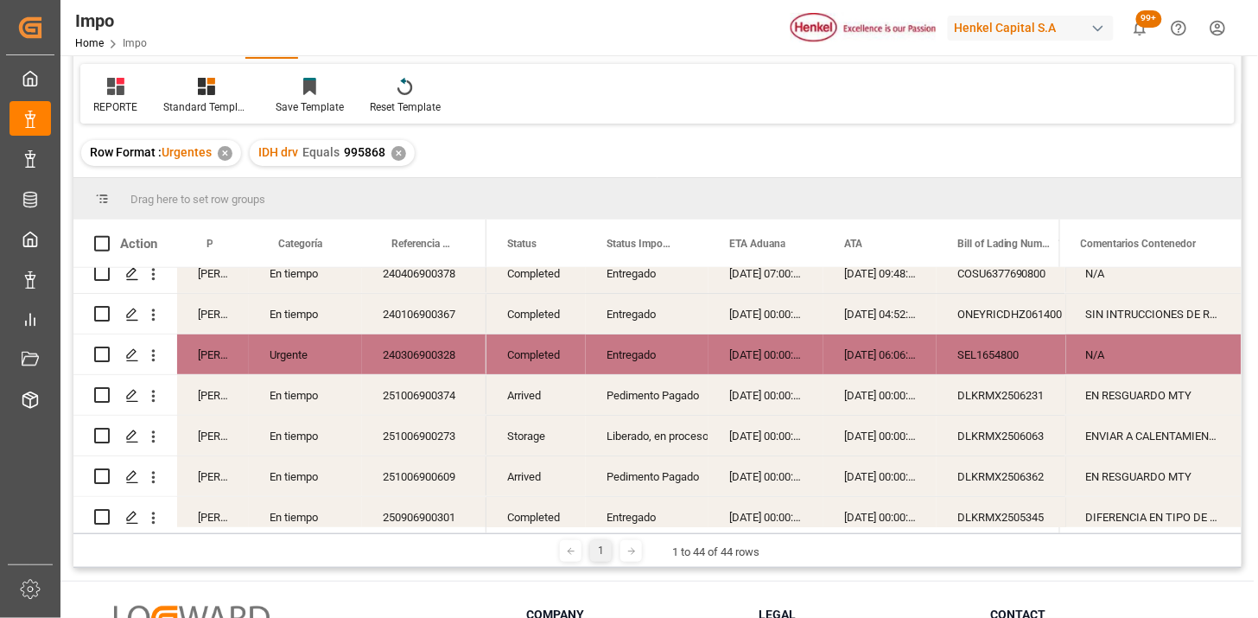
click at [517, 392] on div "Arrived" at bounding box center [536, 395] width 99 height 40
click at [558, 239] on span at bounding box center [558, 244] width 16 height 16
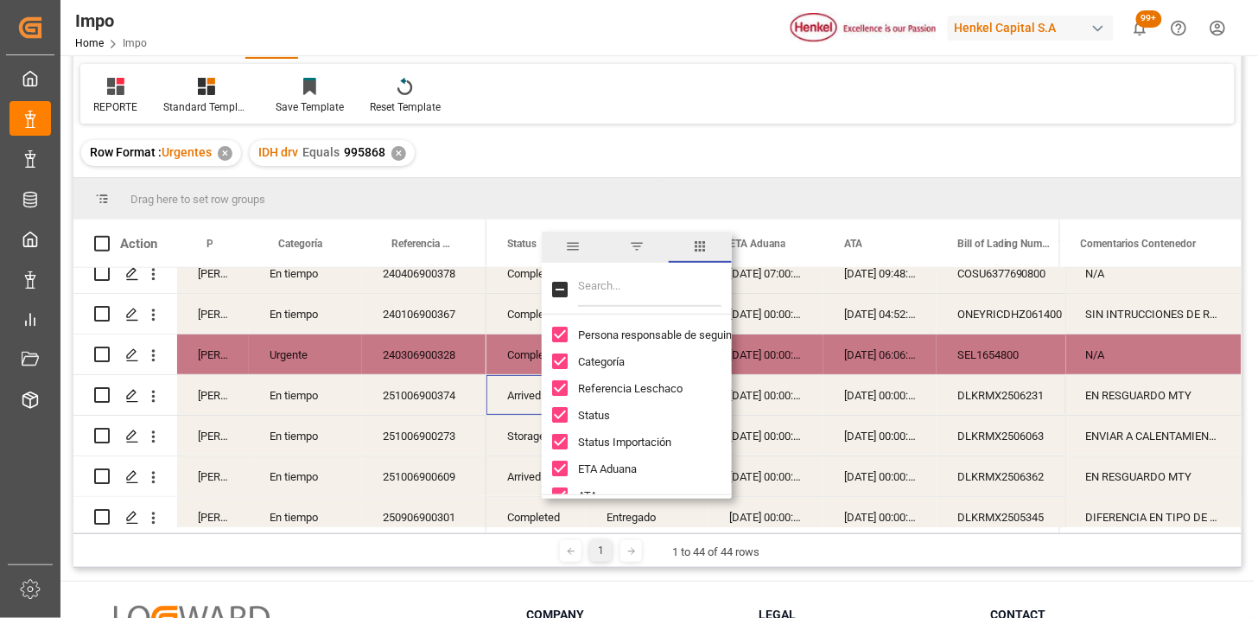
click at [635, 257] on span "filter" at bounding box center [636, 247] width 63 height 31
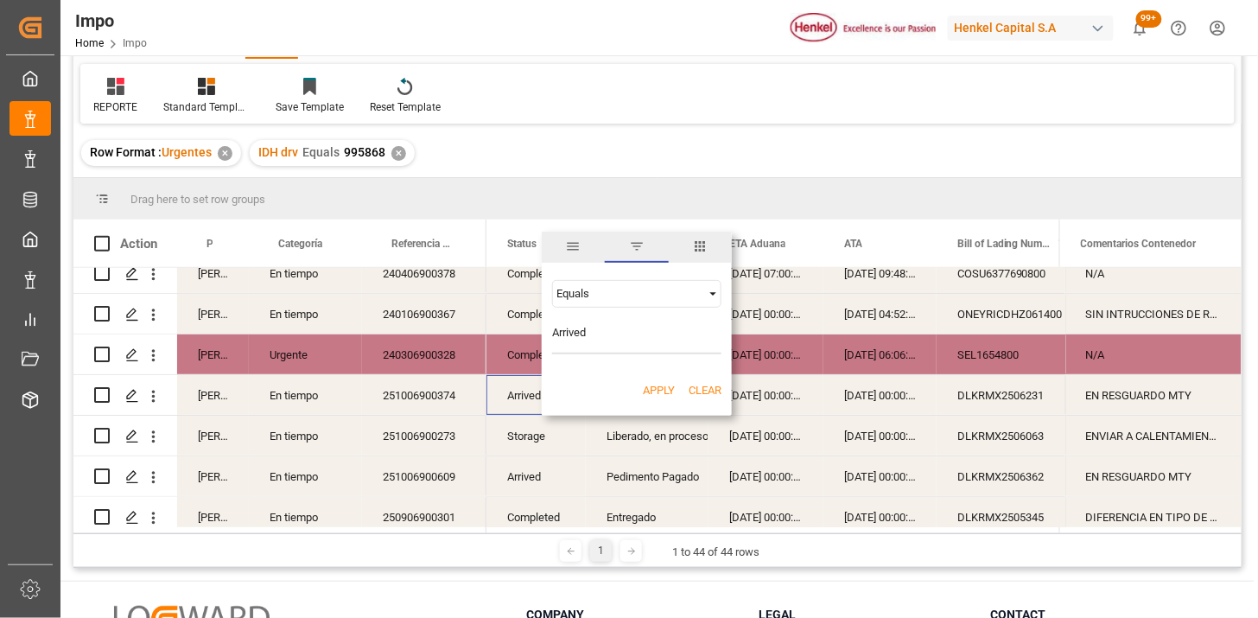
type input "Arrived"
click at [658, 389] on button "Apply" at bounding box center [659, 390] width 32 height 17
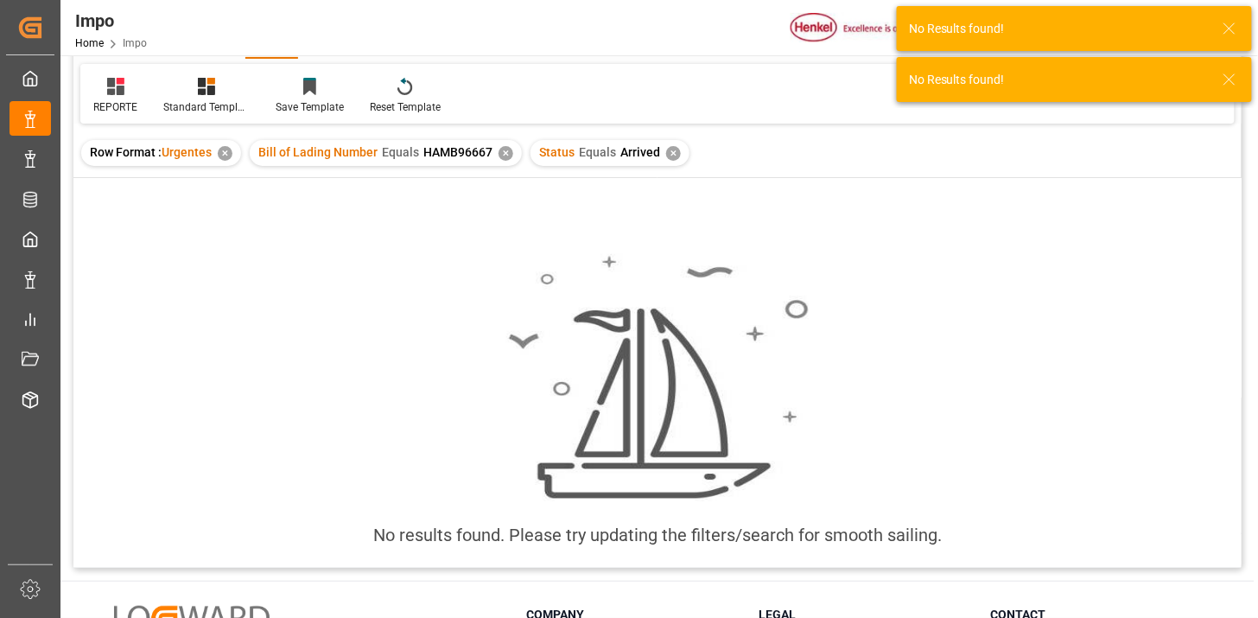
click at [501, 154] on div "✕" at bounding box center [506, 153] width 15 height 15
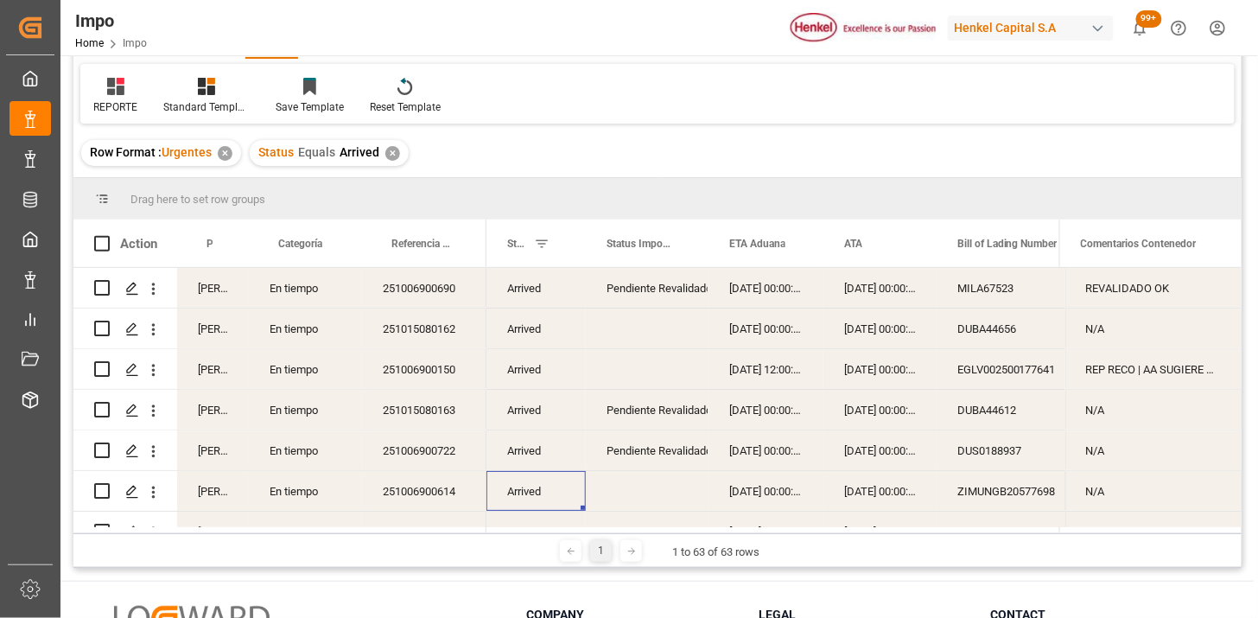
click at [854, 290] on div "[DATE] 00:00:00" at bounding box center [880, 288] width 113 height 40
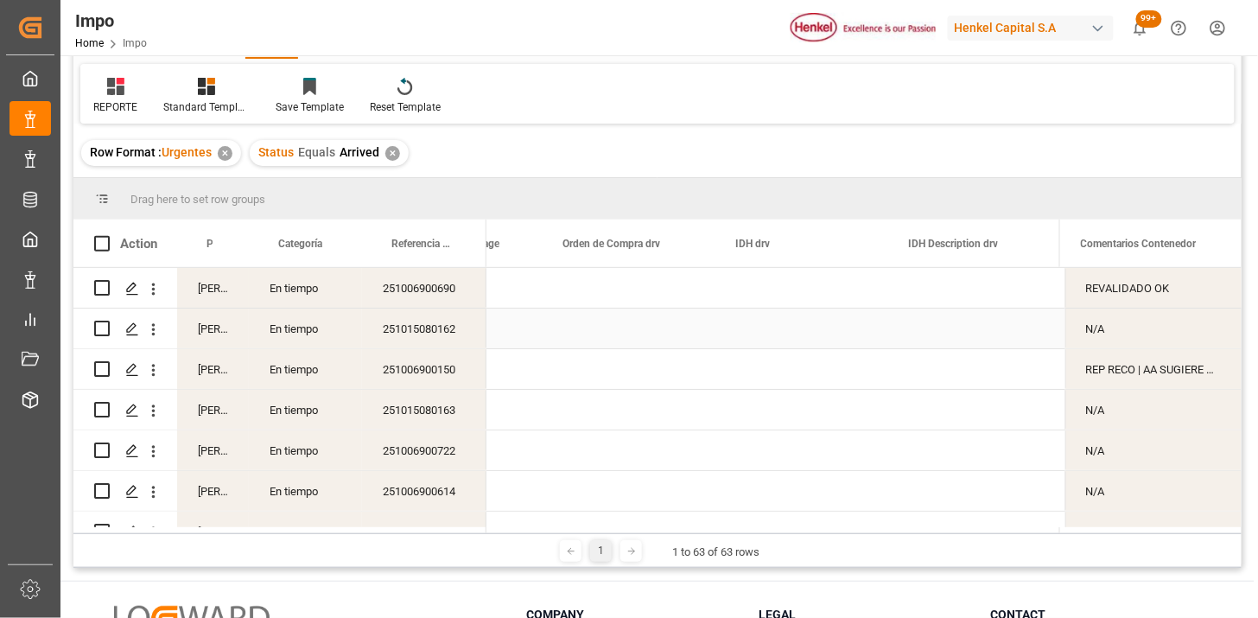
scroll to position [0, 4421]
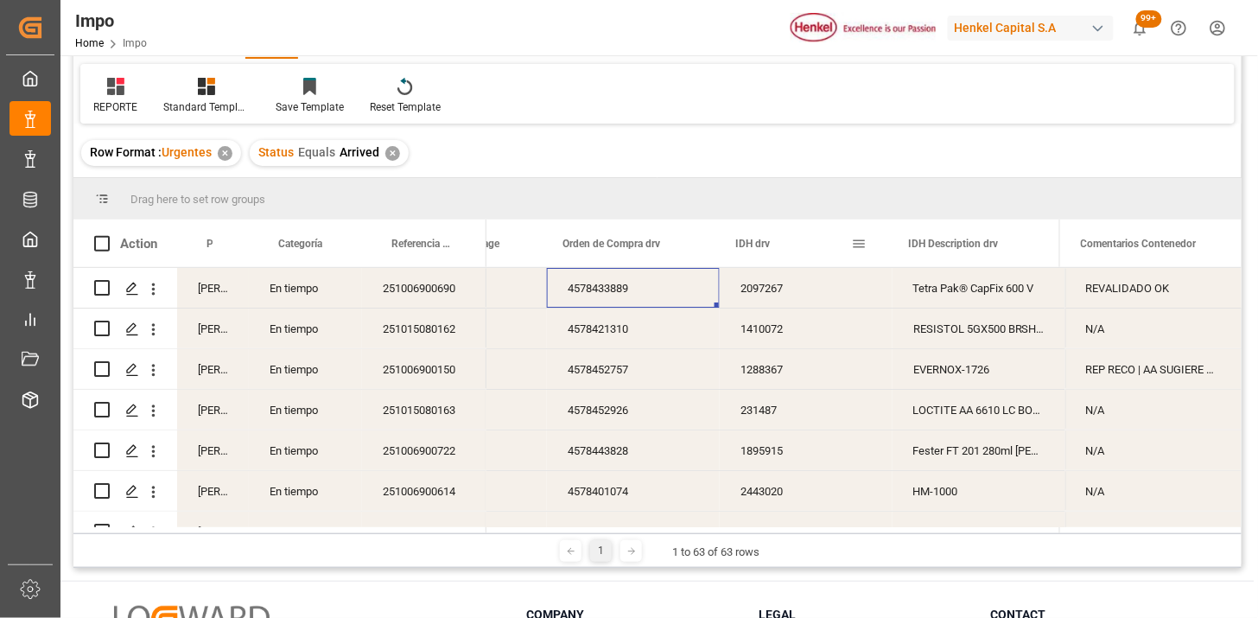
click at [858, 243] on span at bounding box center [859, 244] width 16 height 16
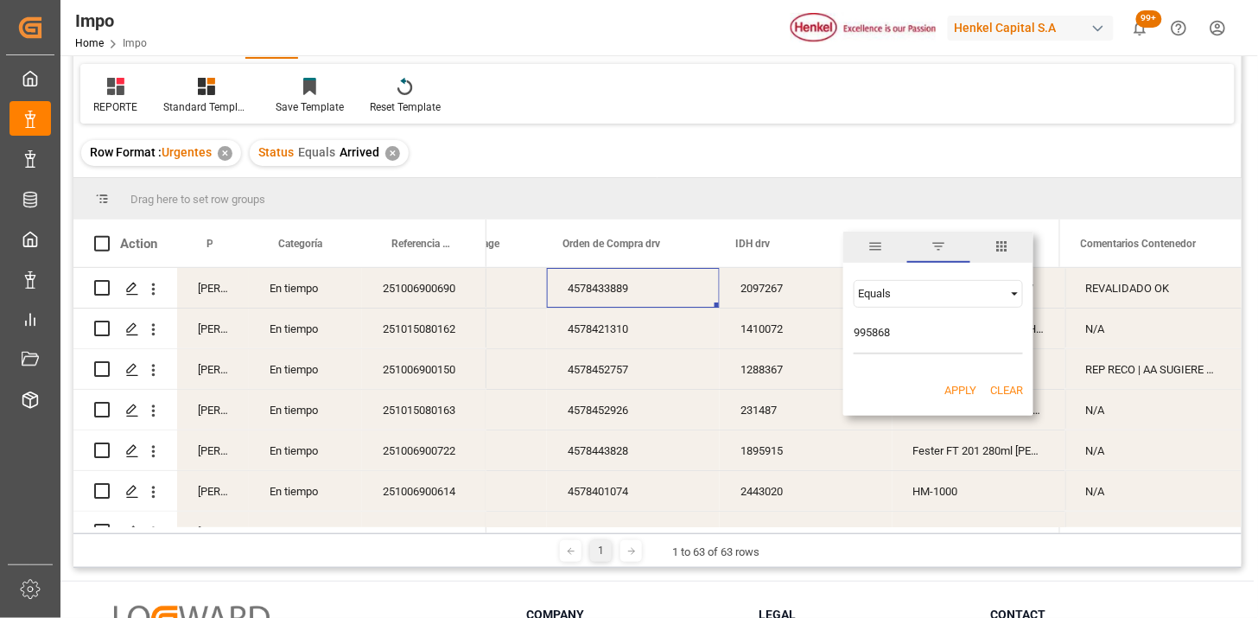
type input "995868"
drag, startPoint x: 953, startPoint y: 393, endPoint x: 893, endPoint y: 368, distance: 65.5
click at [953, 392] on button "Apply" at bounding box center [961, 390] width 32 height 17
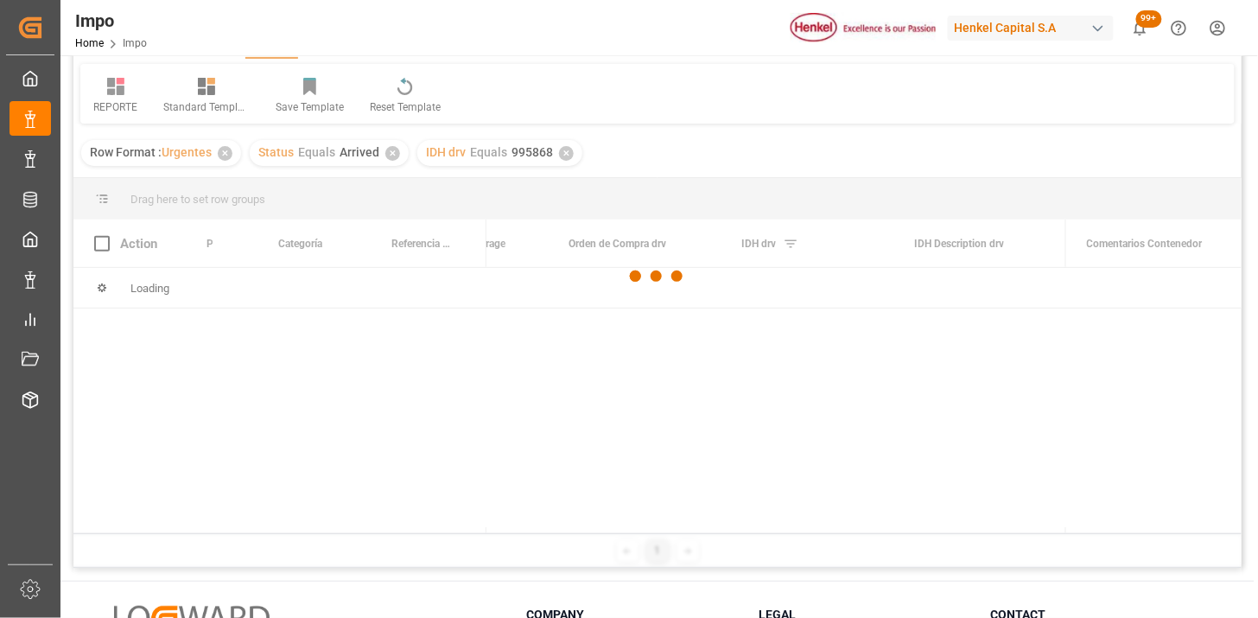
scroll to position [0, 4416]
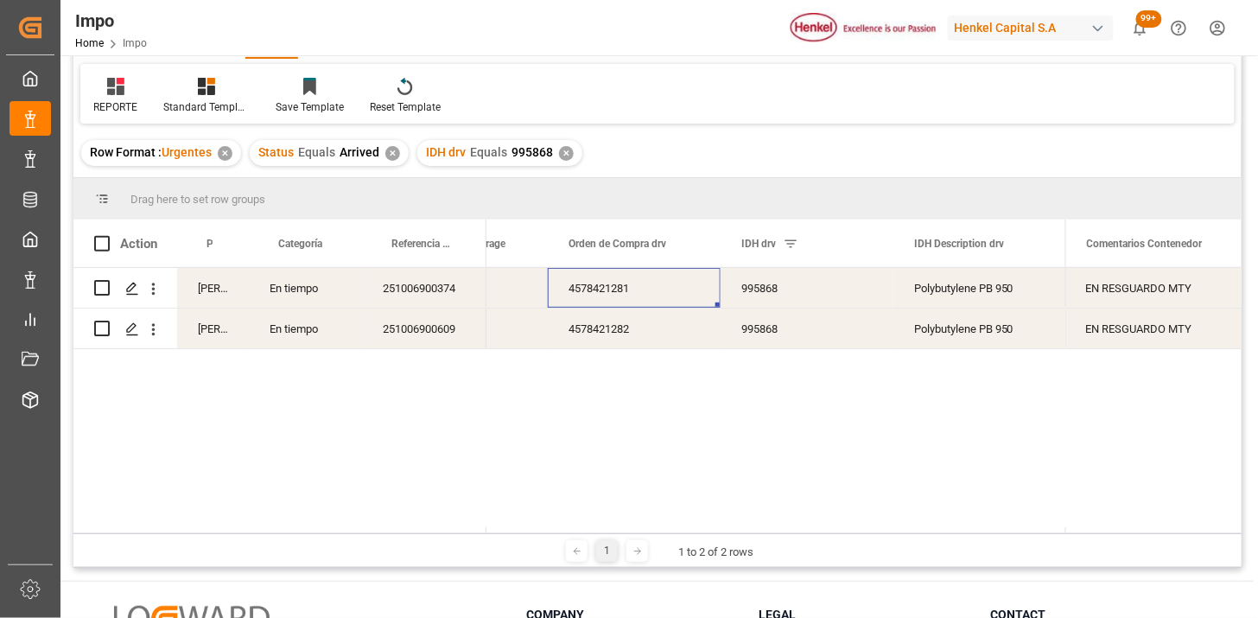
click at [439, 339] on div "251006900609" at bounding box center [424, 328] width 124 height 40
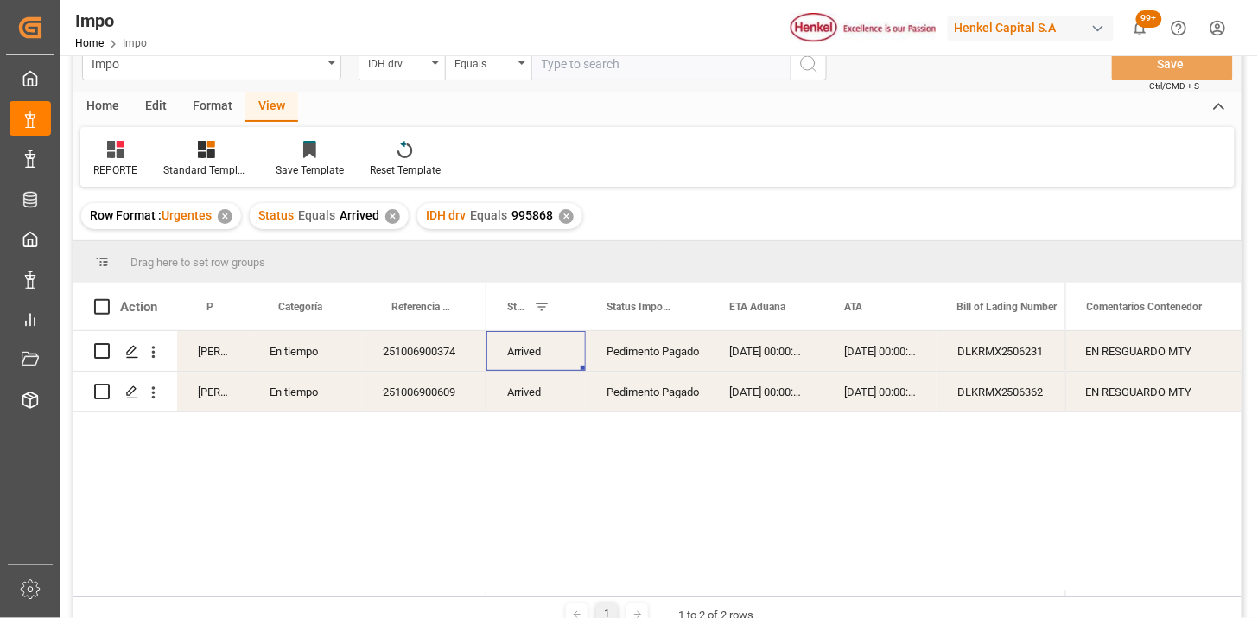
scroll to position [0, 0]
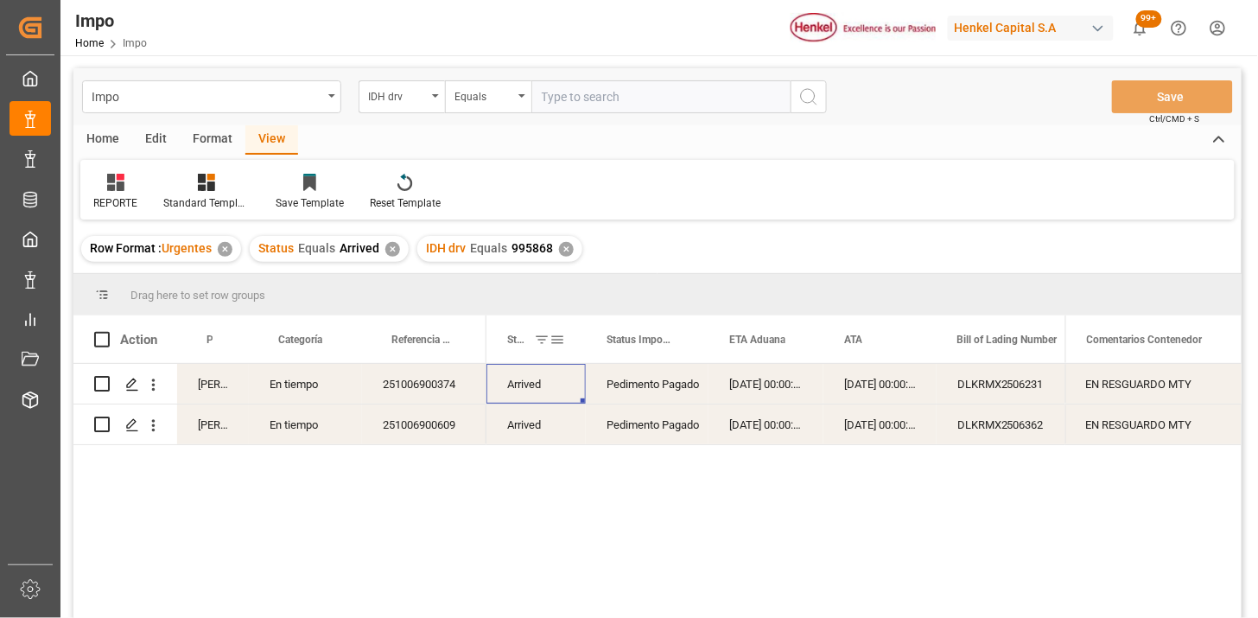
click at [560, 344] on span at bounding box center [558, 340] width 16 height 16
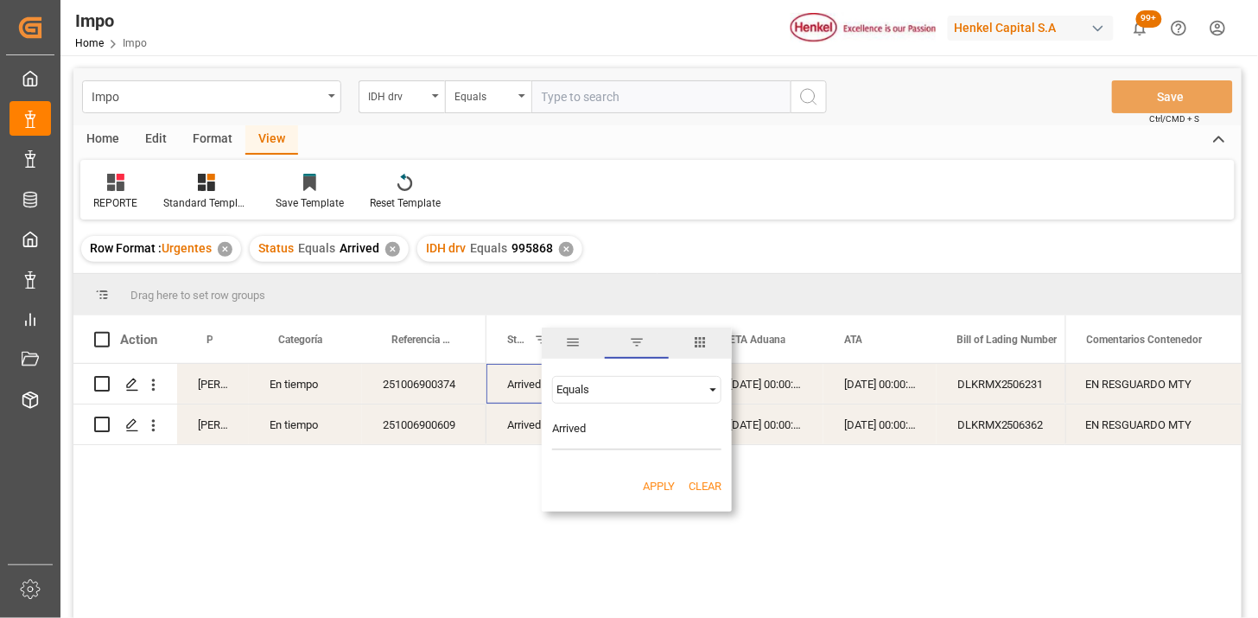
click at [575, 417] on input "Arrived" at bounding box center [636, 433] width 169 height 35
type input "Storage"
click at [644, 480] on button "Apply" at bounding box center [659, 486] width 32 height 17
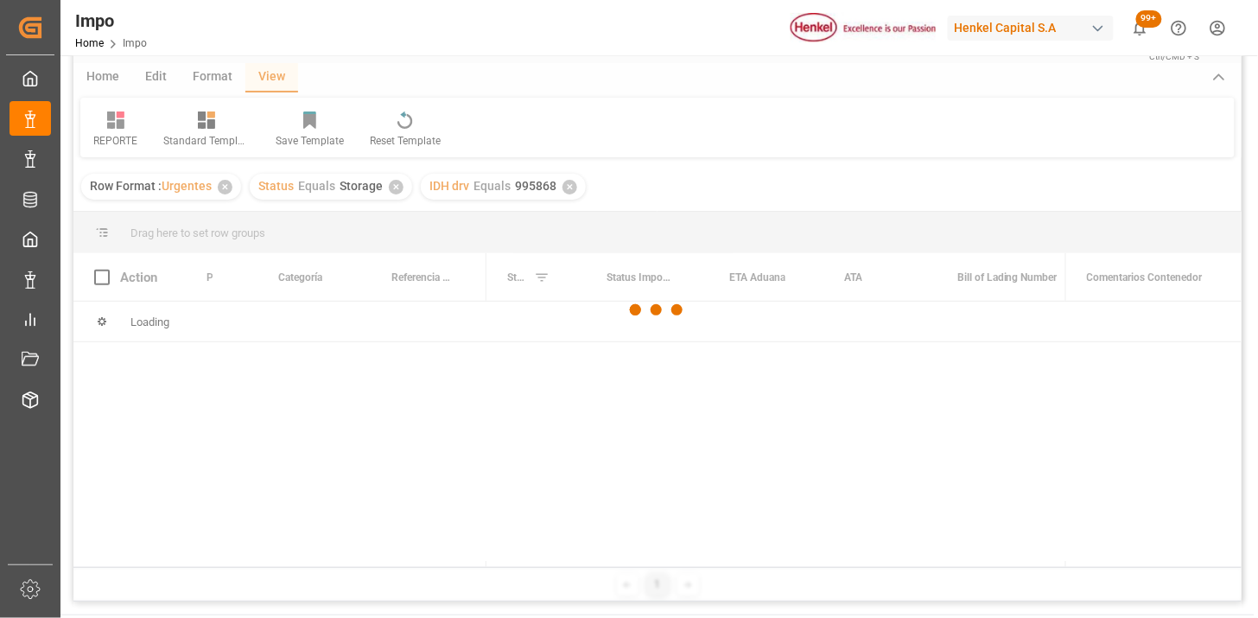
scroll to position [96, 0]
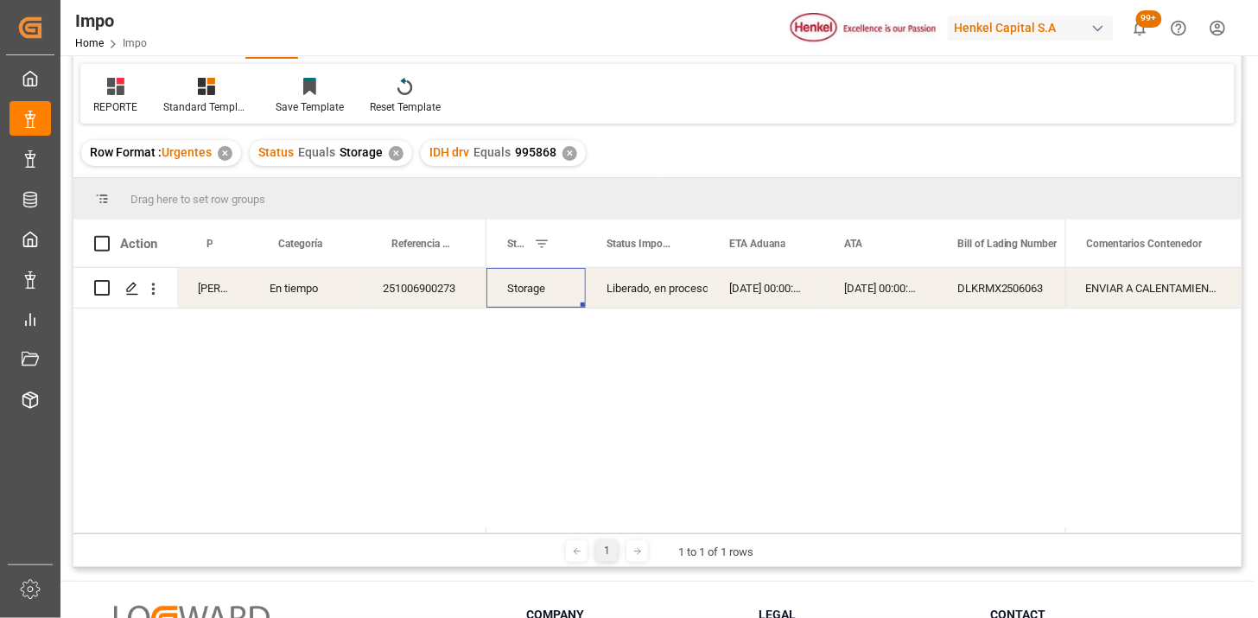
click at [441, 307] on div "251006900273" at bounding box center [424, 288] width 124 height 40
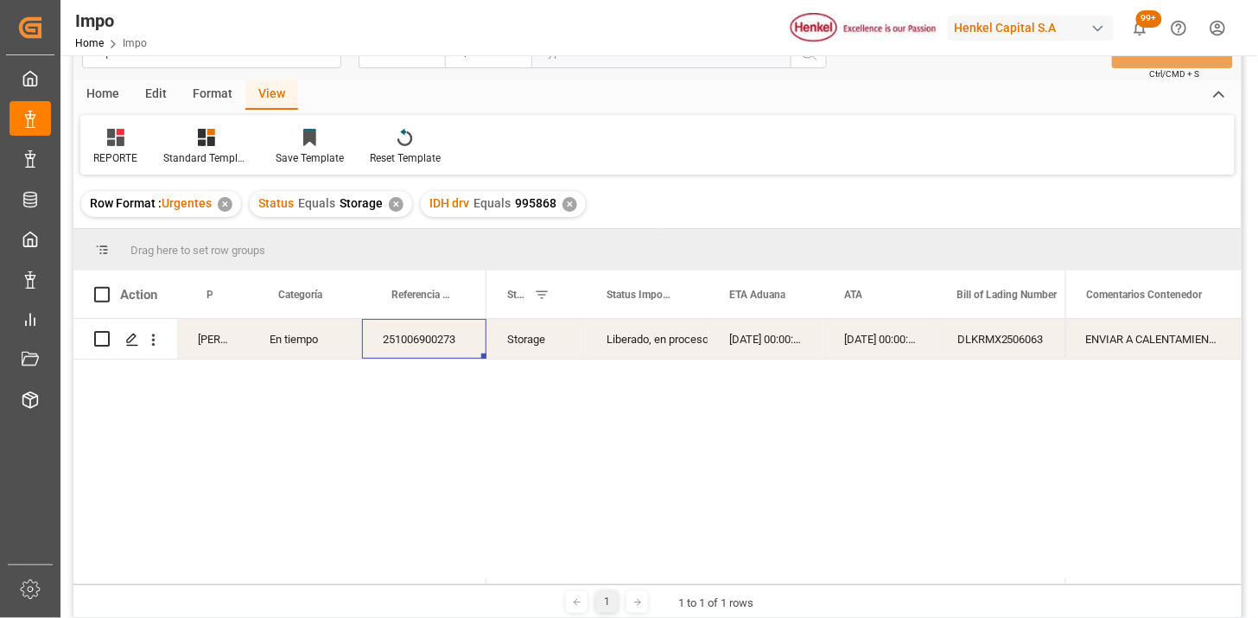
scroll to position [0, 0]
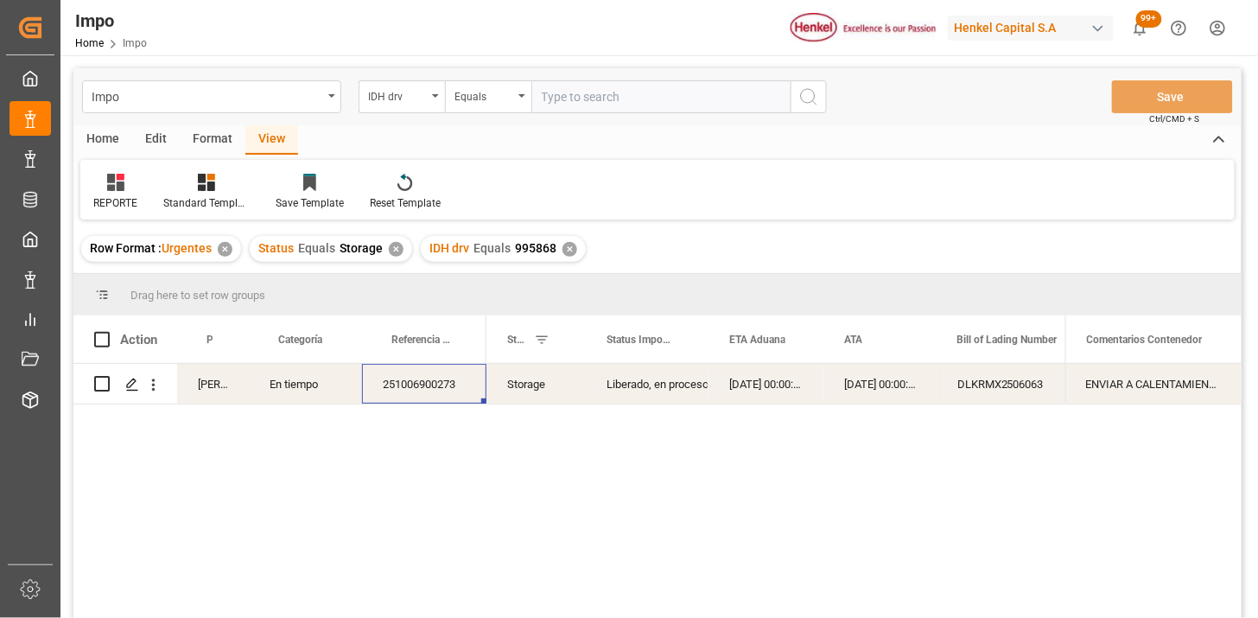
click at [620, 118] on div "Impo IDH drv Equals Save Ctrl/CMD + S" at bounding box center [657, 96] width 1168 height 57
click at [396, 97] on div "IDH drv" at bounding box center [397, 95] width 59 height 20
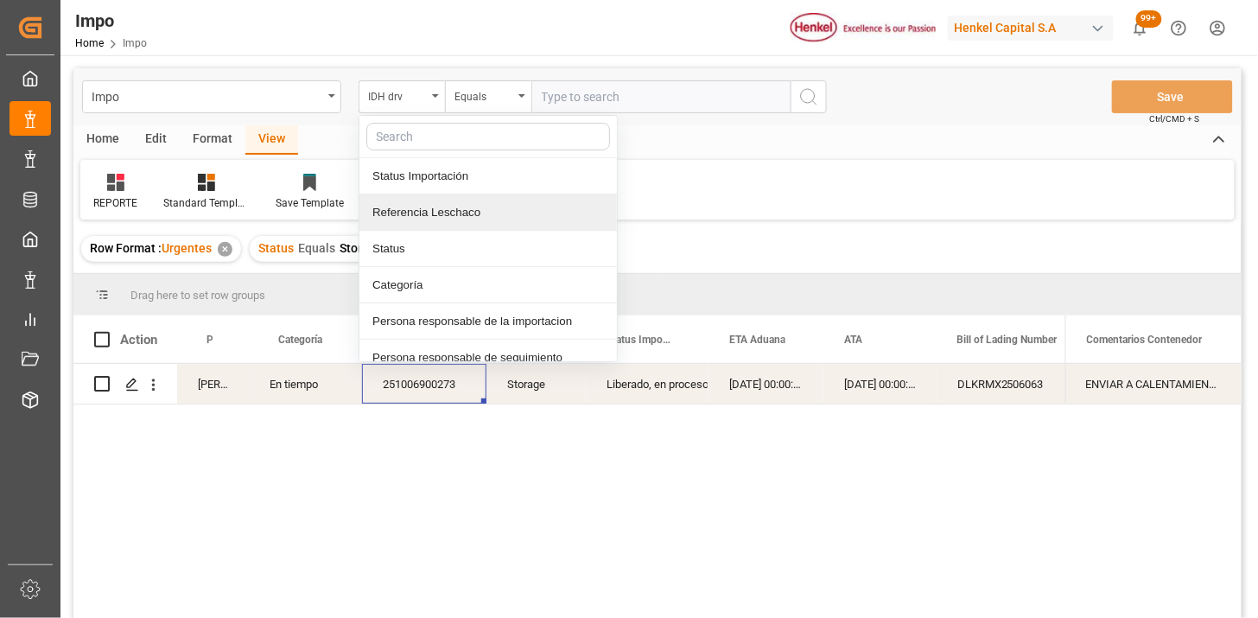
click at [441, 202] on div "Referencia Leschaco" at bounding box center [488, 212] width 258 height 36
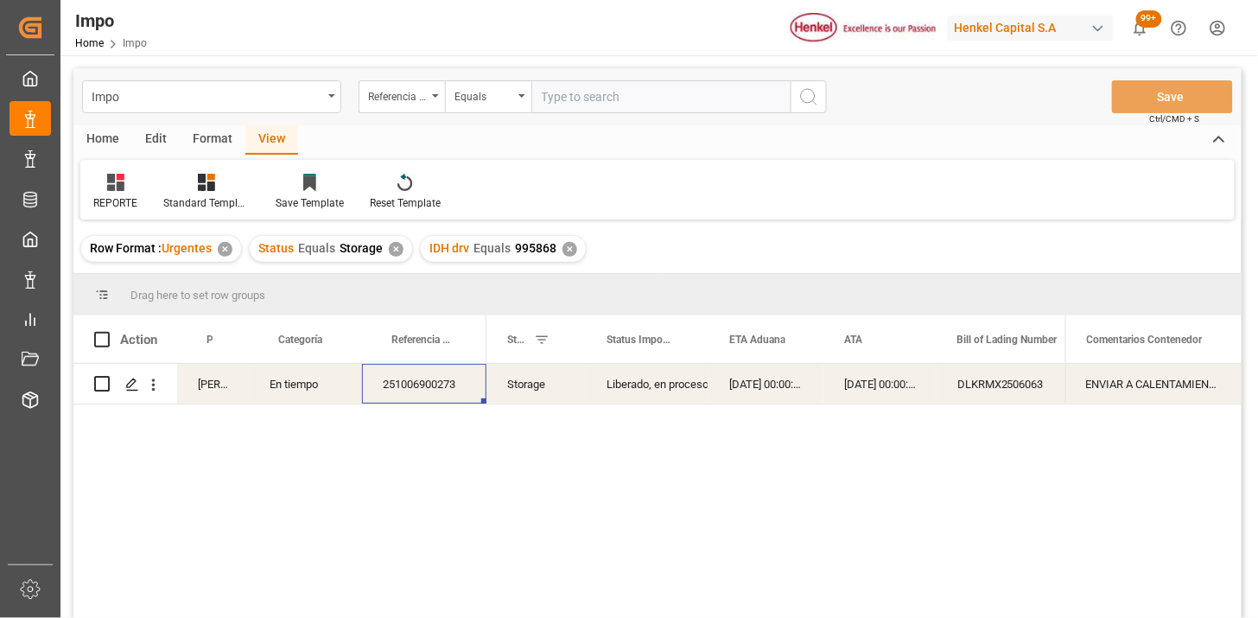
click at [582, 96] on input "text" at bounding box center [660, 96] width 259 height 33
paste input "251015080072"
type input "251015080072"
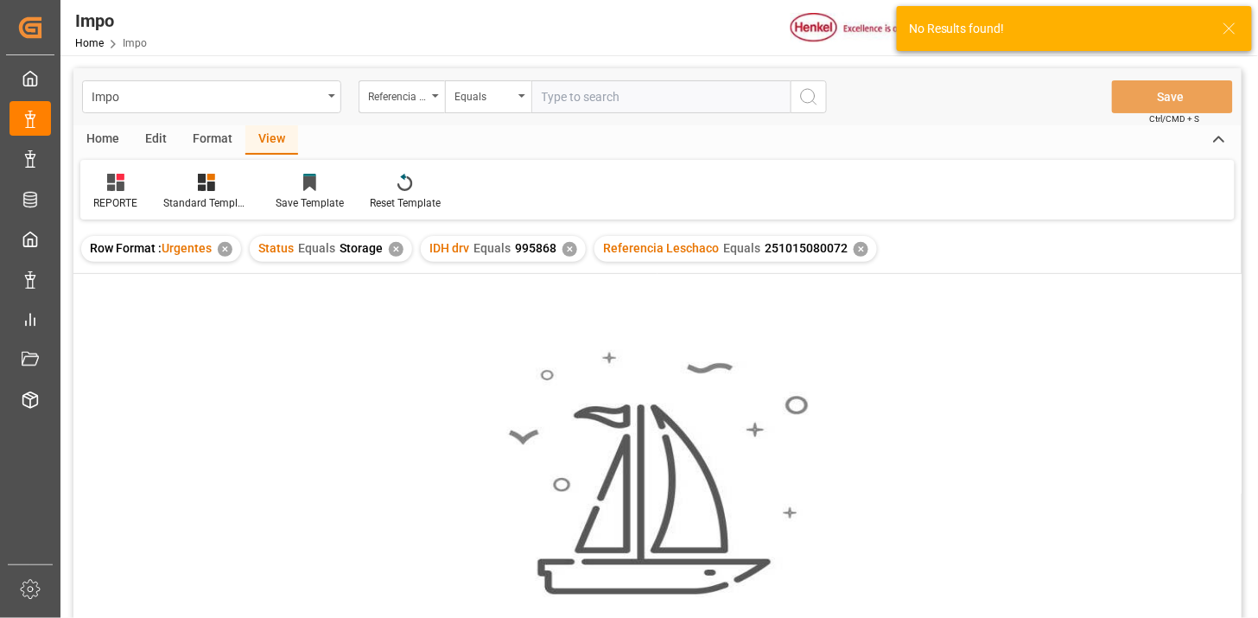
click at [392, 248] on div "✕" at bounding box center [396, 249] width 15 height 15
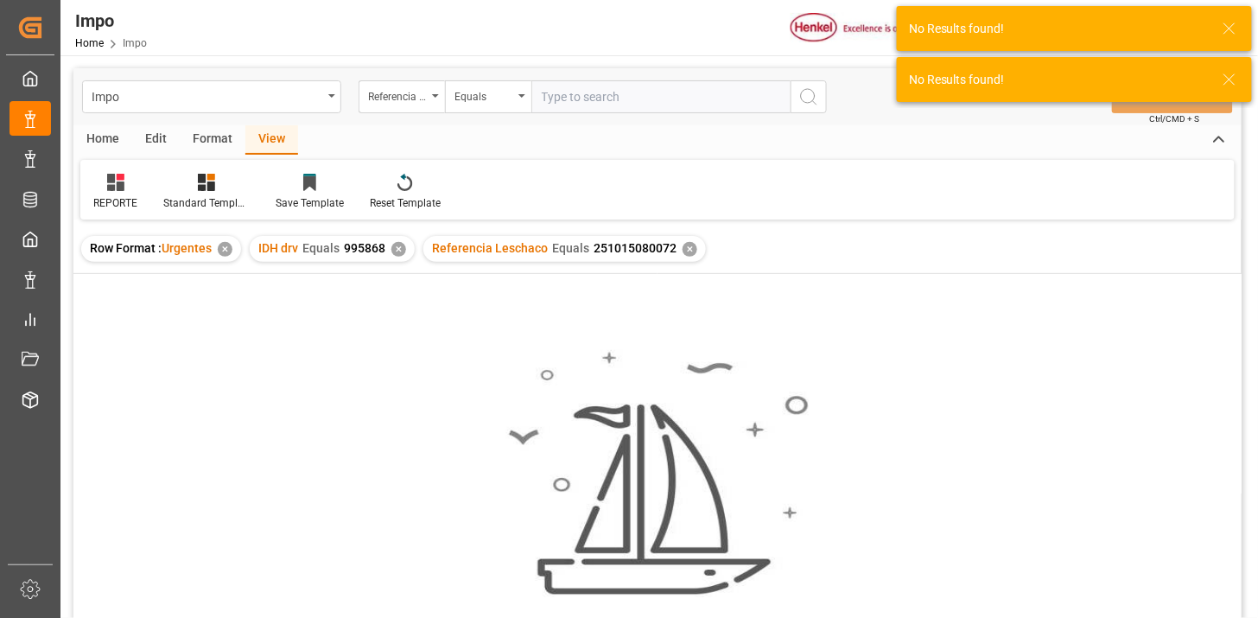
click at [398, 251] on div "✕" at bounding box center [398, 249] width 15 height 15
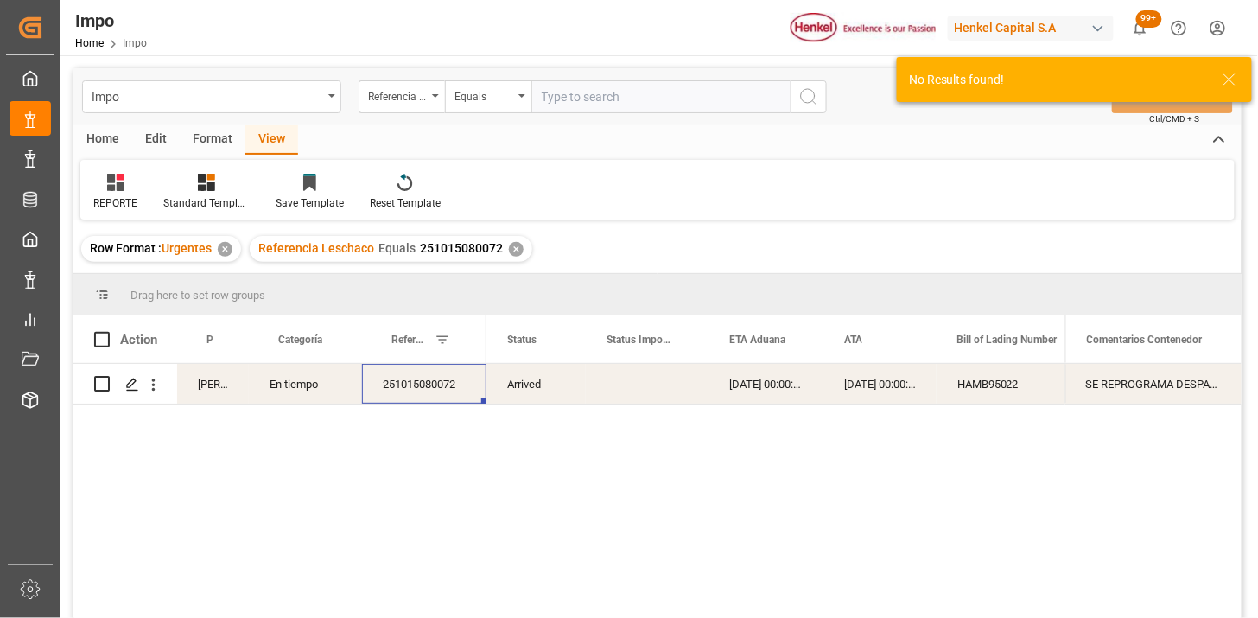
click at [464, 386] on div "251015080072" at bounding box center [424, 384] width 124 height 40
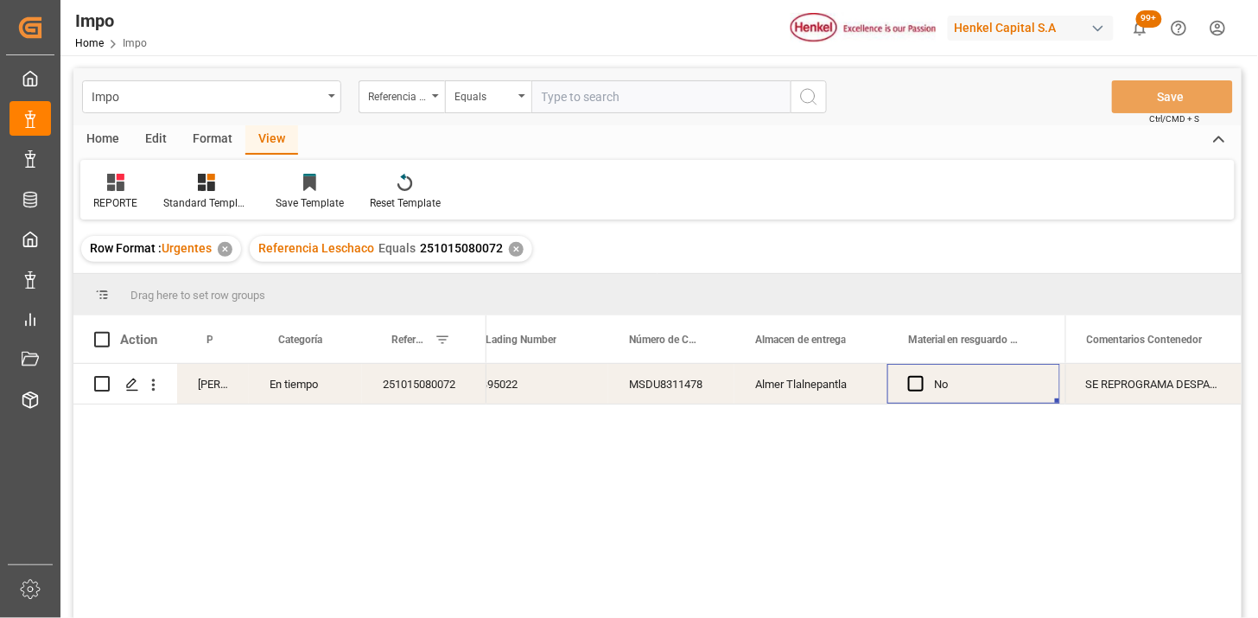
scroll to position [0, 668]
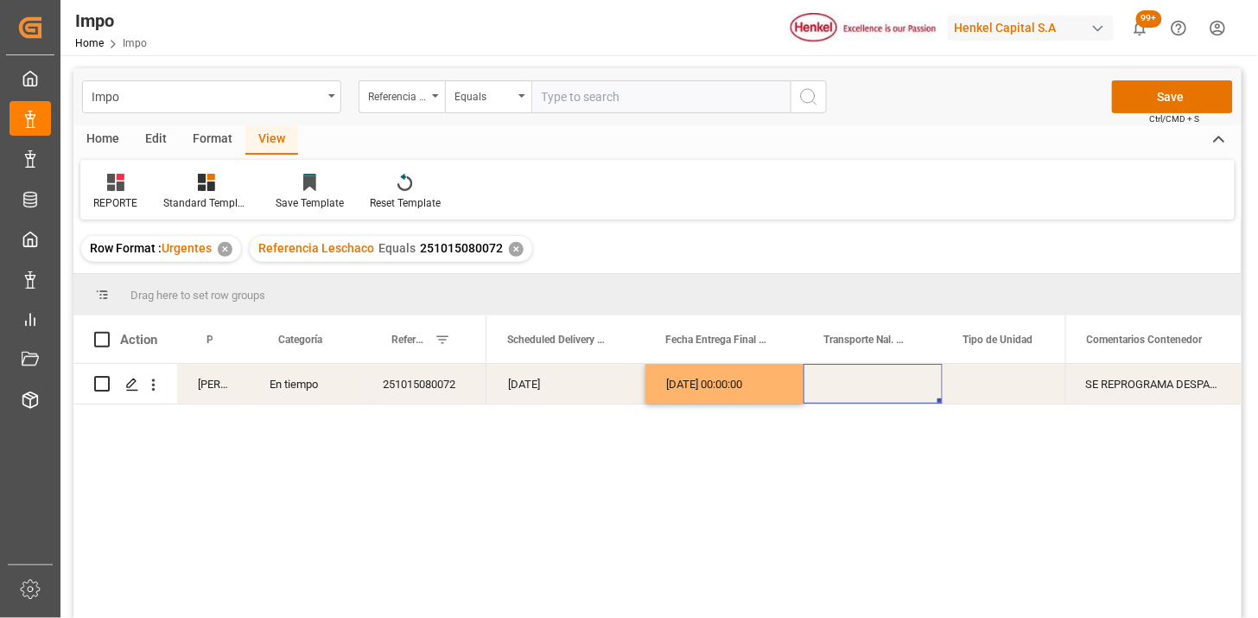
click at [849, 385] on div "Press SPACE to select this row." at bounding box center [873, 384] width 139 height 40
click at [849, 385] on input "Press SPACE to select this row." at bounding box center [872, 394] width 111 height 33
type input "TNC"
click at [992, 383] on div "Press SPACE to select this row." at bounding box center [1029, 384] width 173 height 40
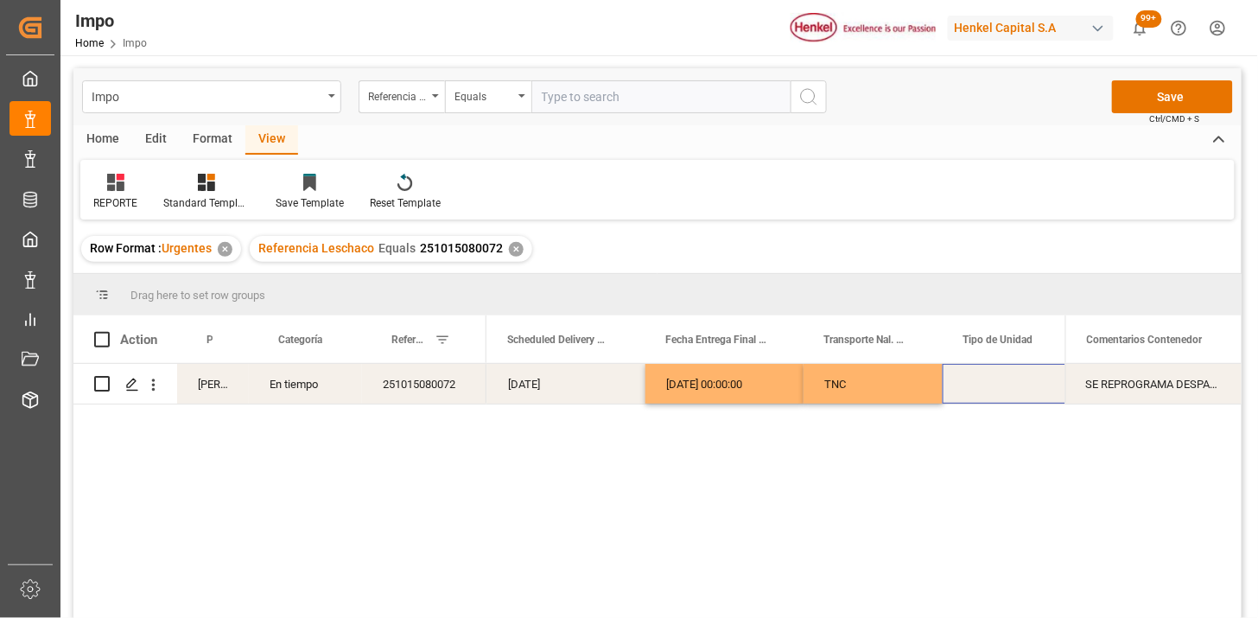
click at [992, 383] on div "Press SPACE to select this row." at bounding box center [1029, 384] width 173 height 40
click at [992, 386] on input "Press SPACE to select this row." at bounding box center [1029, 394] width 145 height 33
type input "3.5"
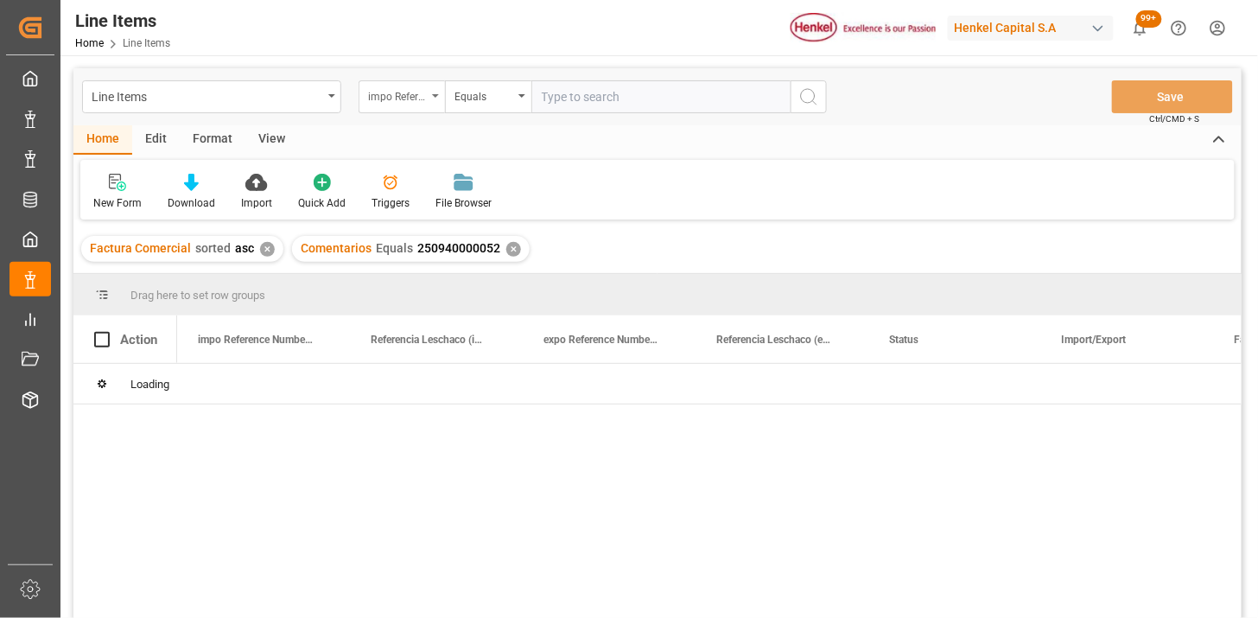
click at [417, 100] on div "impo Reference Number WF" at bounding box center [397, 95] width 59 height 20
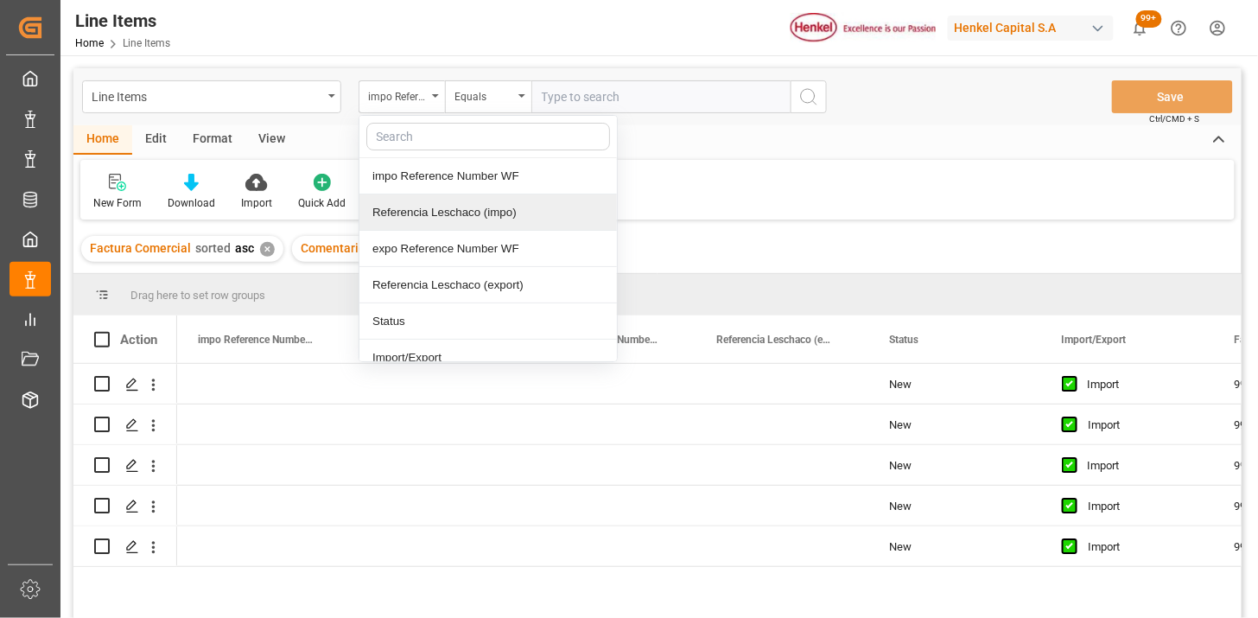
click at [468, 208] on div "Referencia Leschaco (impo)" at bounding box center [488, 212] width 258 height 36
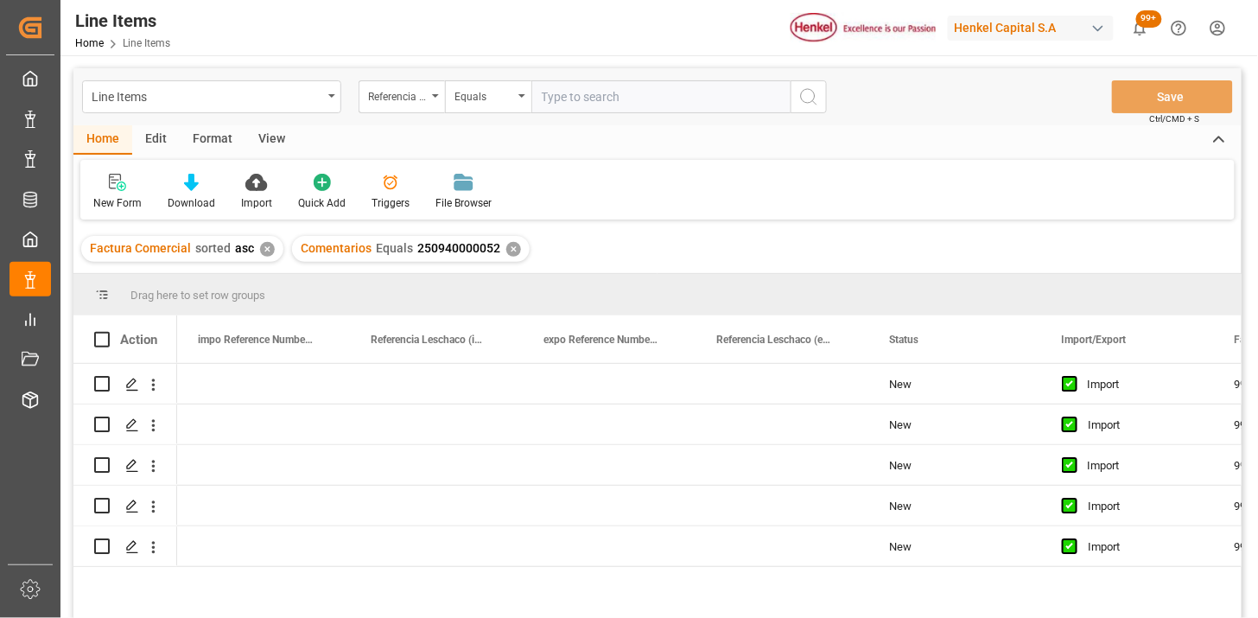
click at [588, 79] on div "Line Items Referencia Leschaco (impo) Equals Save Ctrl/CMD + S" at bounding box center [657, 96] width 1168 height 57
click at [607, 97] on input "text" at bounding box center [660, 96] width 259 height 33
paste input "251006900150"
type input "251006900150"
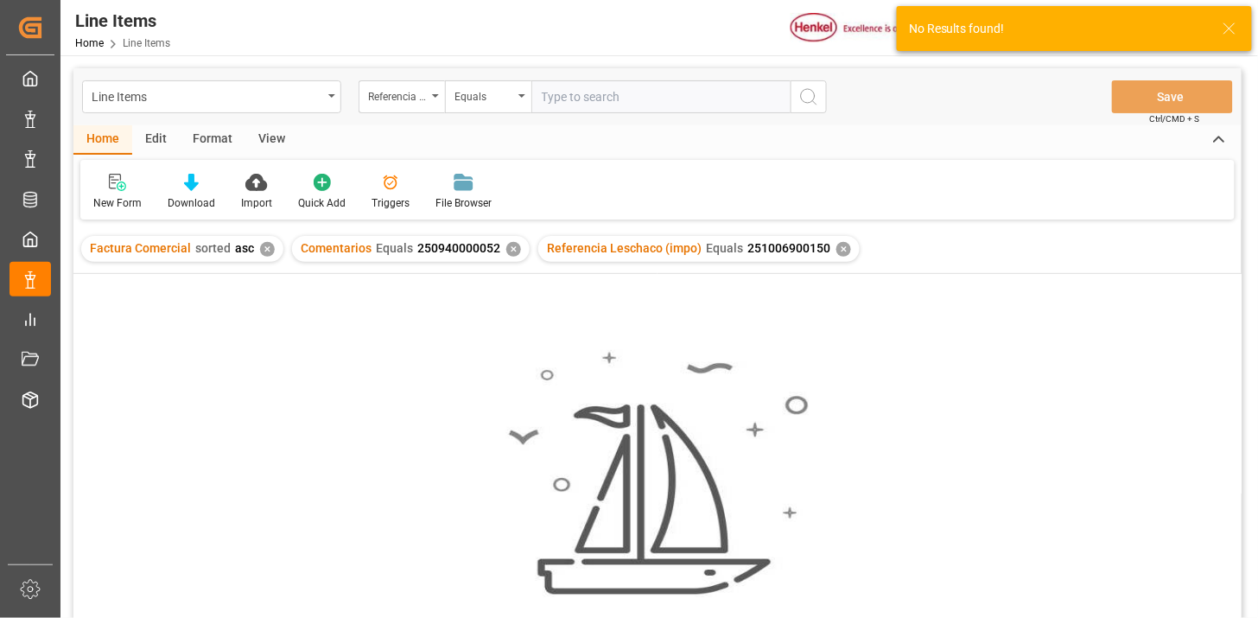
click at [506, 249] on div "✕" at bounding box center [513, 249] width 15 height 15
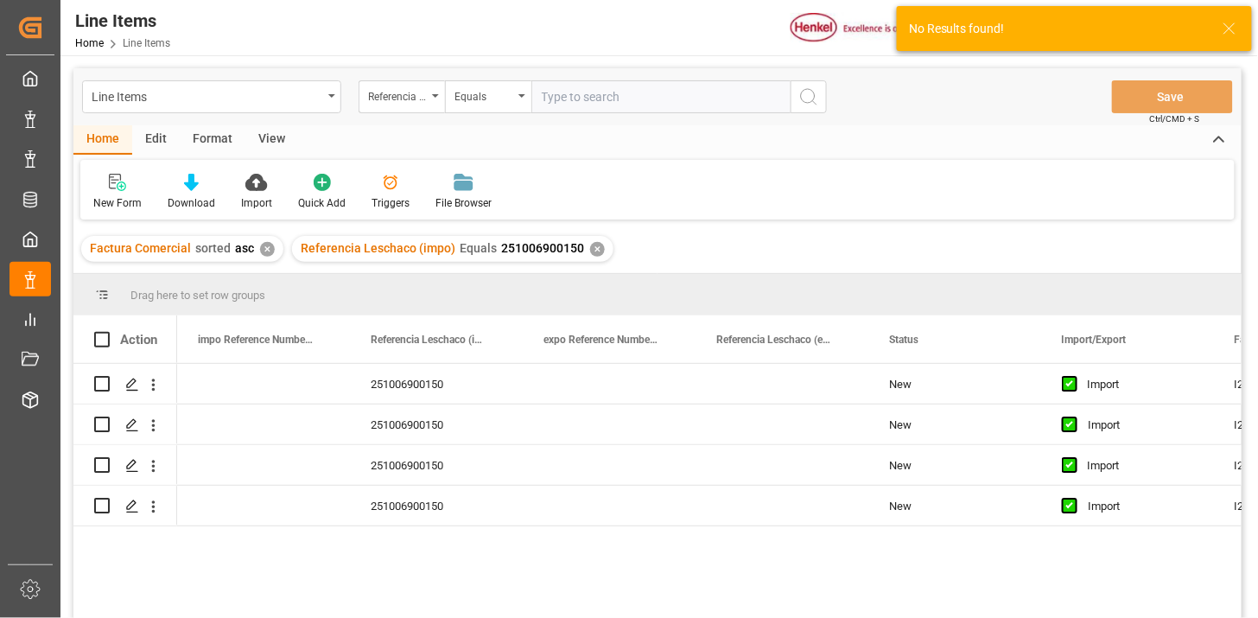
click at [268, 139] on div "View" at bounding box center [271, 139] width 53 height 29
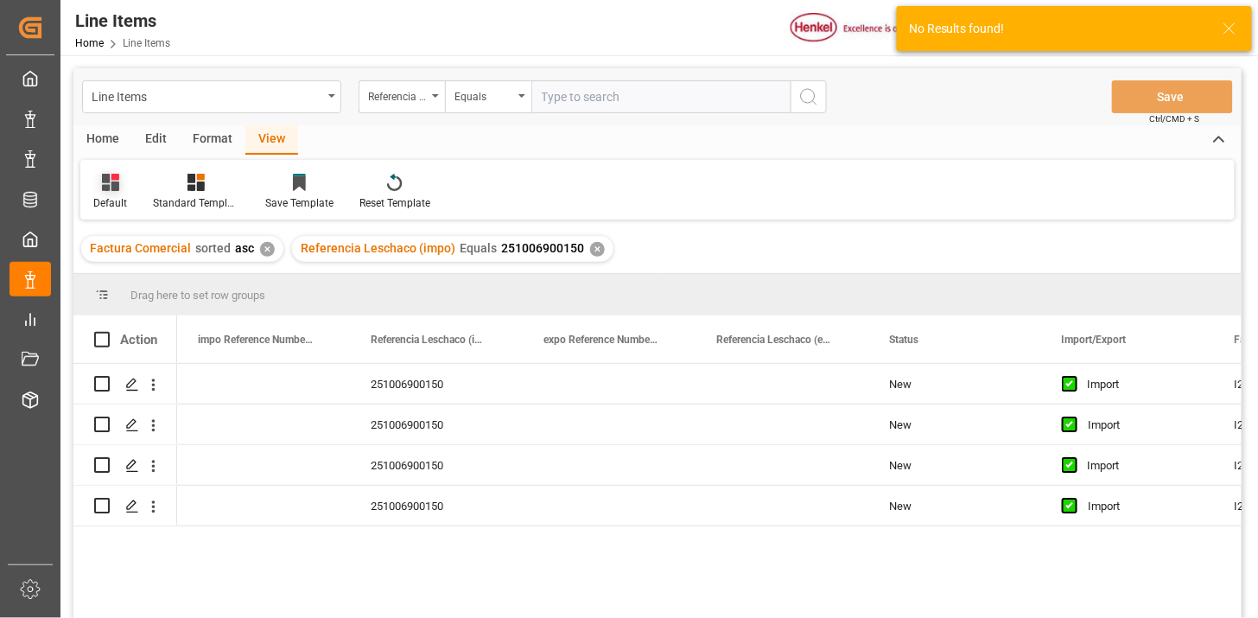
drag, startPoint x: 264, startPoint y: 141, endPoint x: 121, endPoint y: 202, distance: 156.0
click at [117, 196] on div "Default" at bounding box center [110, 203] width 34 height 16
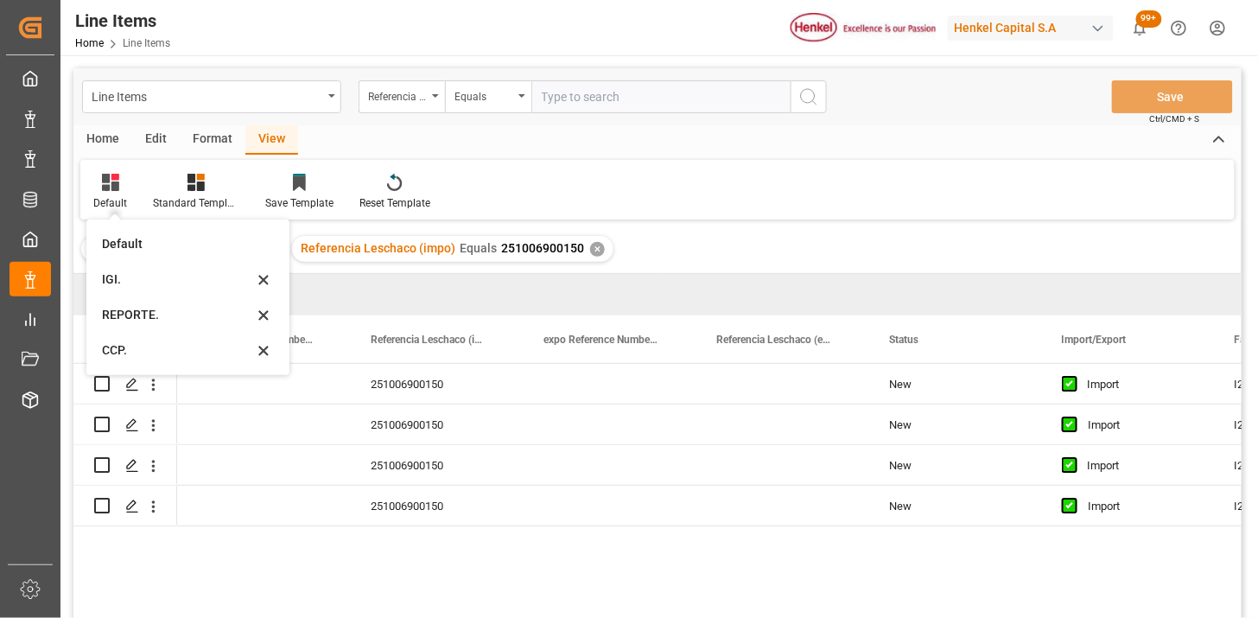
drag, startPoint x: 148, startPoint y: 315, endPoint x: 197, endPoint y: 301, distance: 51.4
click at [149, 315] on div "REPORTE." at bounding box center [177, 315] width 151 height 18
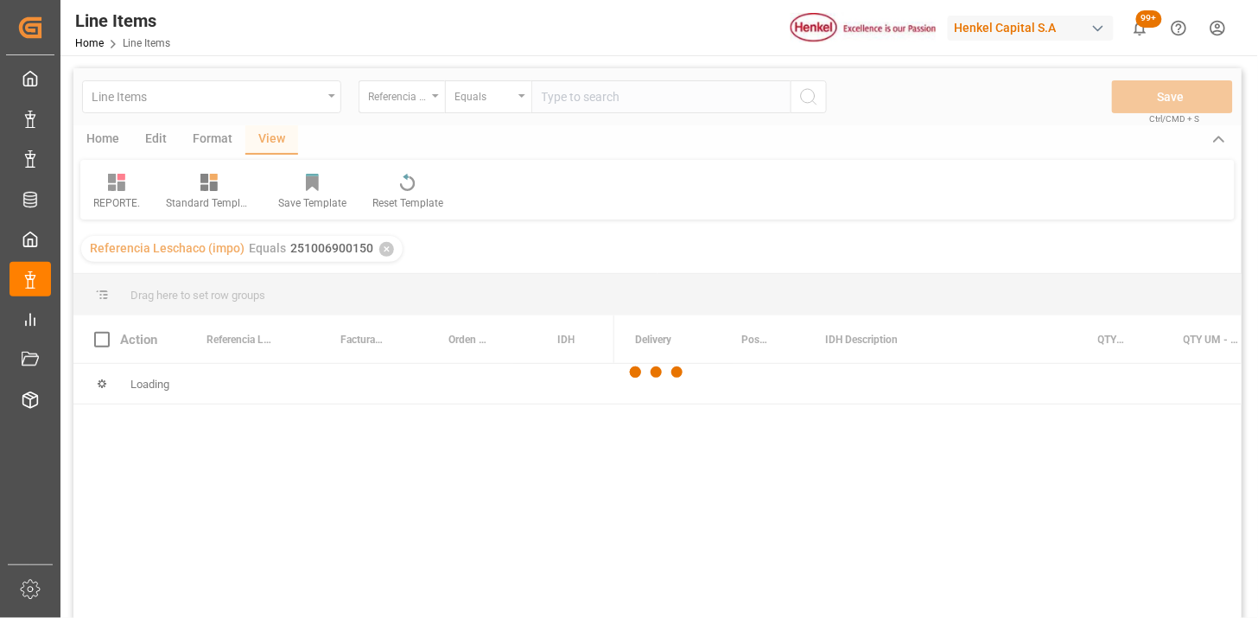
scroll to position [96, 0]
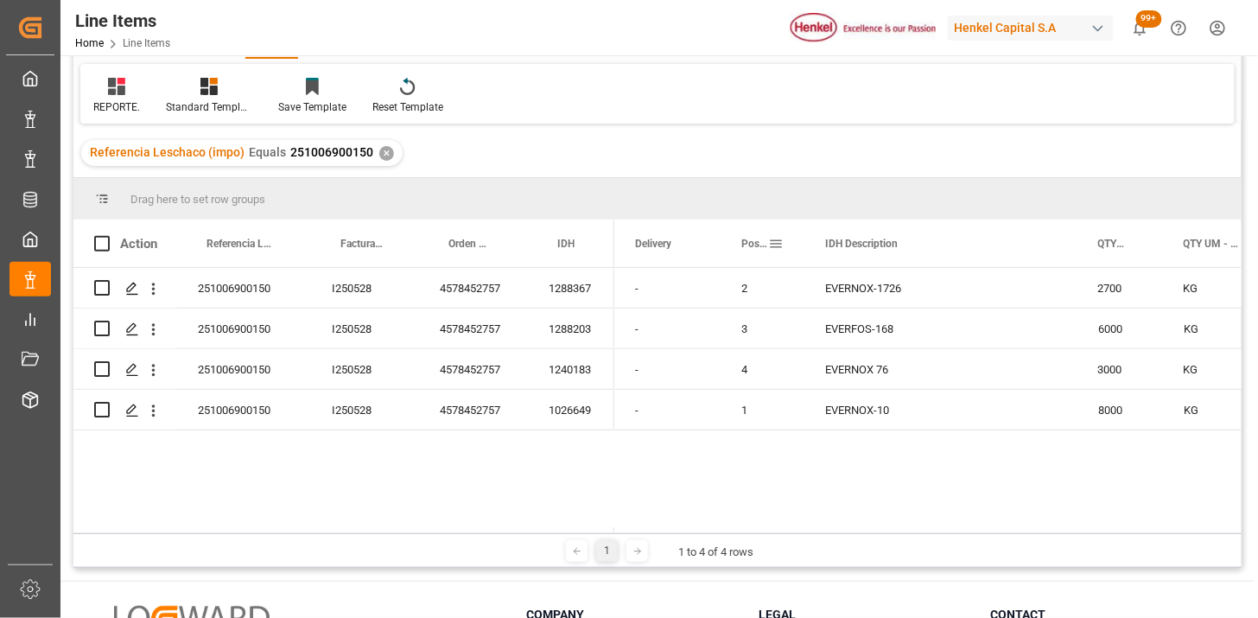
click at [746, 240] on span "Posición" at bounding box center [754, 244] width 27 height 12
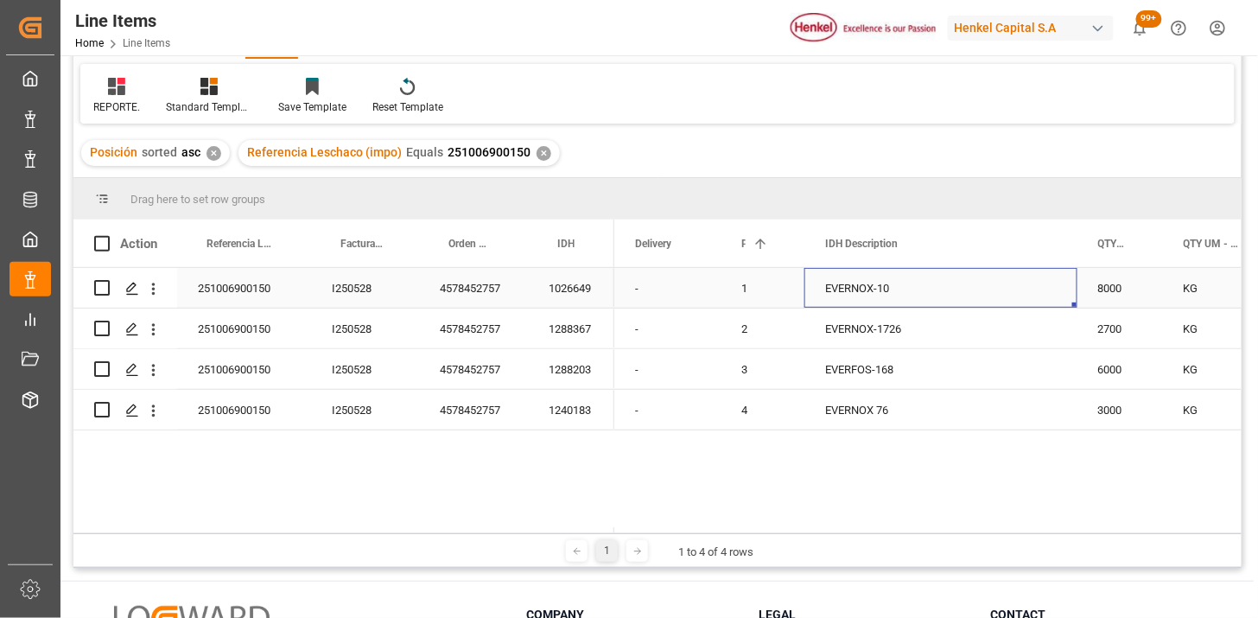
click at [892, 300] on div "EVERNOX-10" at bounding box center [941, 288] width 273 height 40
click at [566, 290] on div "1026649" at bounding box center [571, 288] width 86 height 40
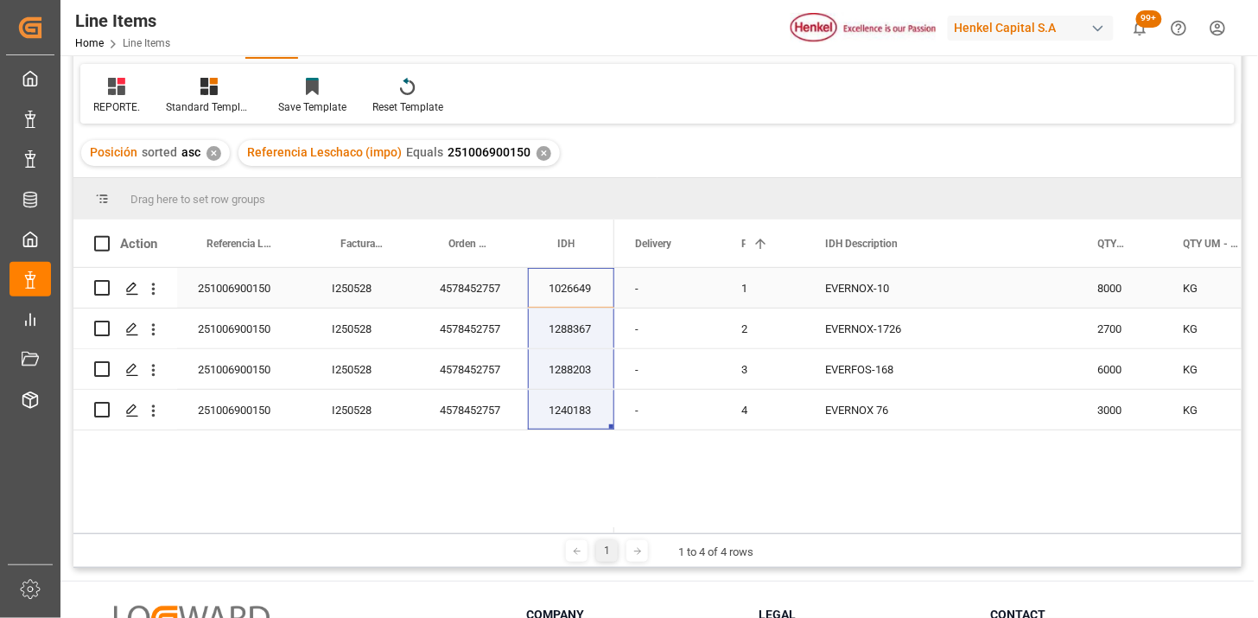
click at [471, 291] on div "4578452757" at bounding box center [473, 288] width 109 height 40
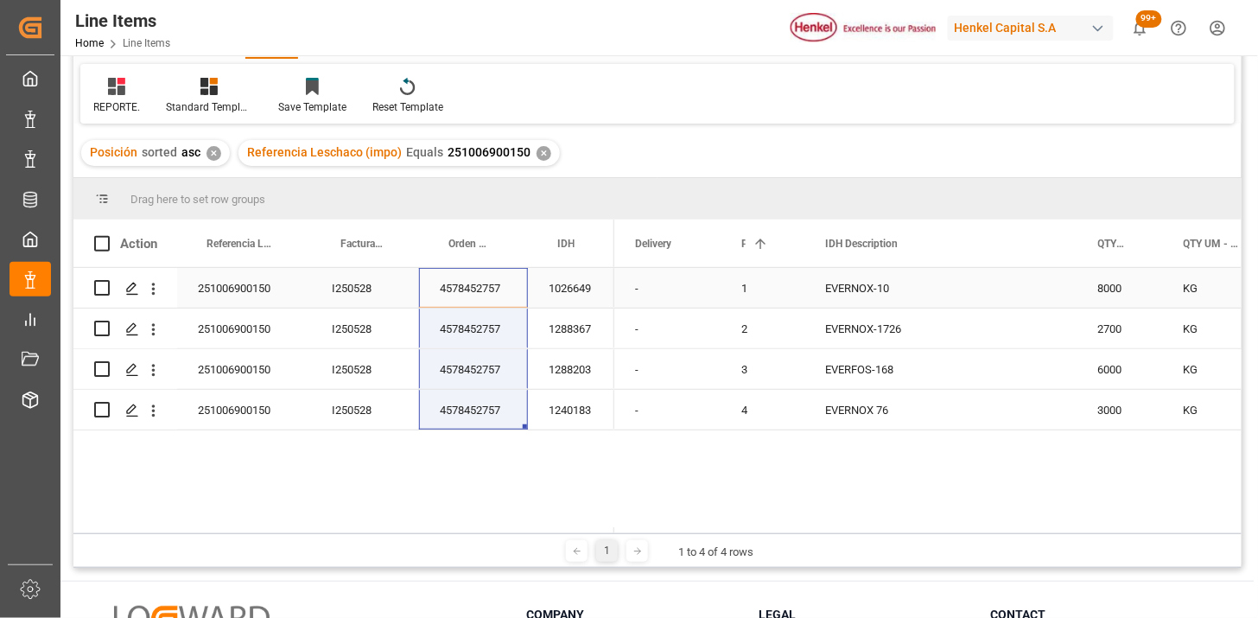
click at [579, 292] on div "1026649" at bounding box center [571, 288] width 86 height 40
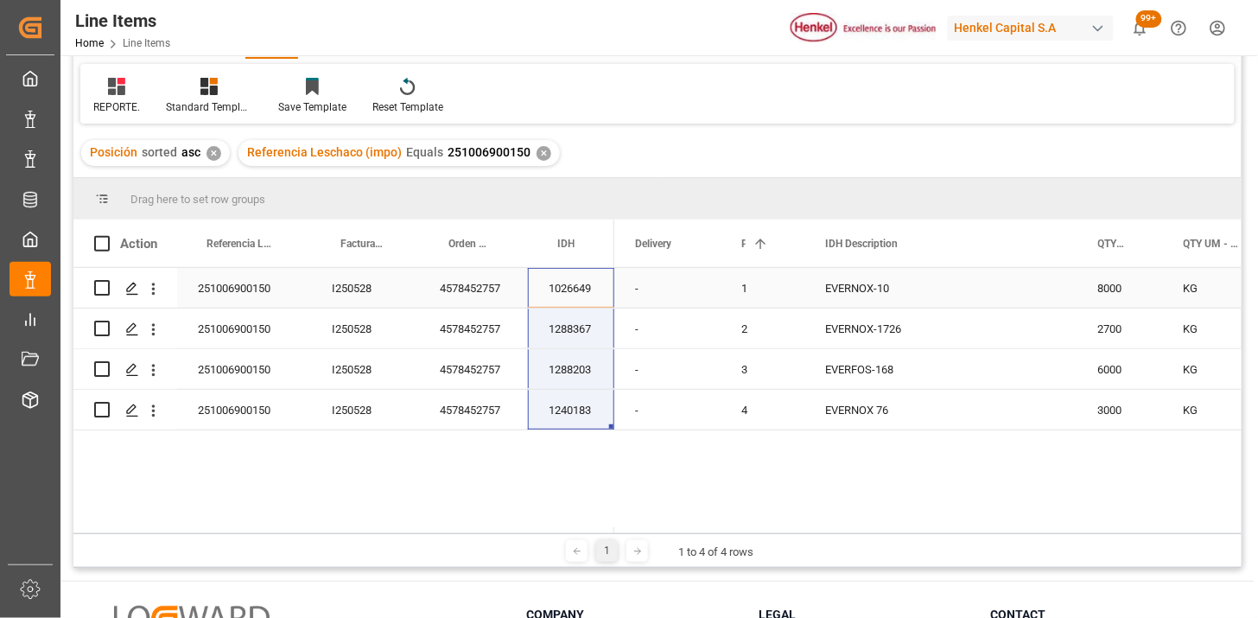
click at [868, 297] on div "EVERNOX-10" at bounding box center [941, 288] width 273 height 40
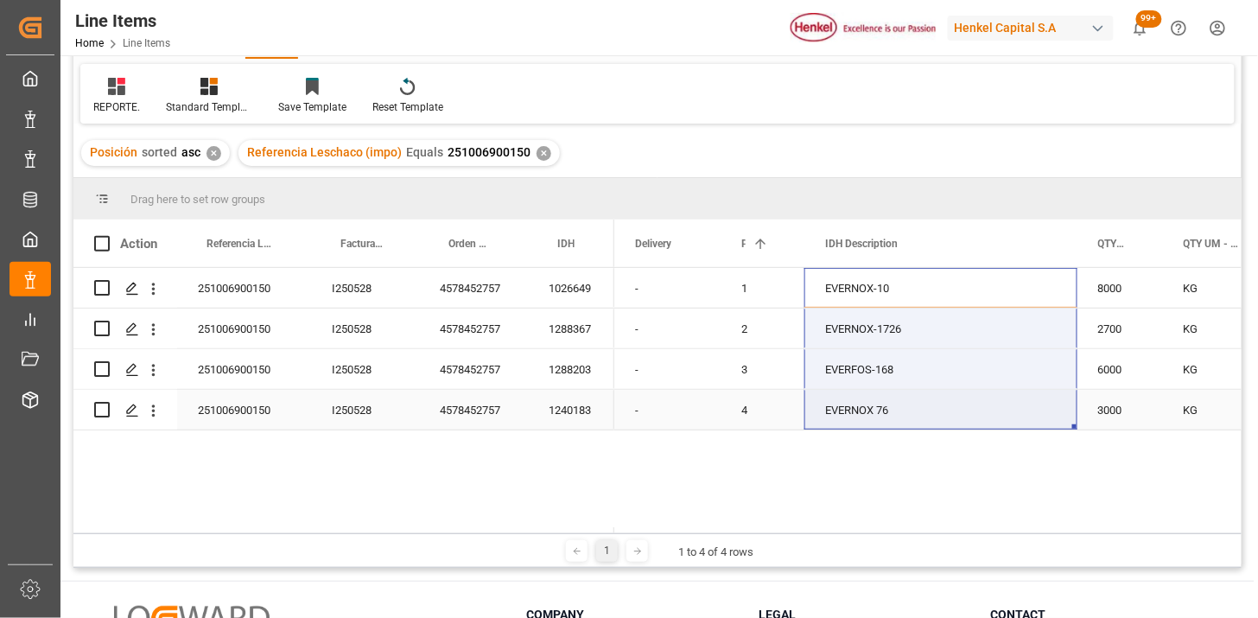
click at [493, 395] on div "4578452757" at bounding box center [473, 410] width 109 height 40
